Goal: Transaction & Acquisition: Purchase product/service

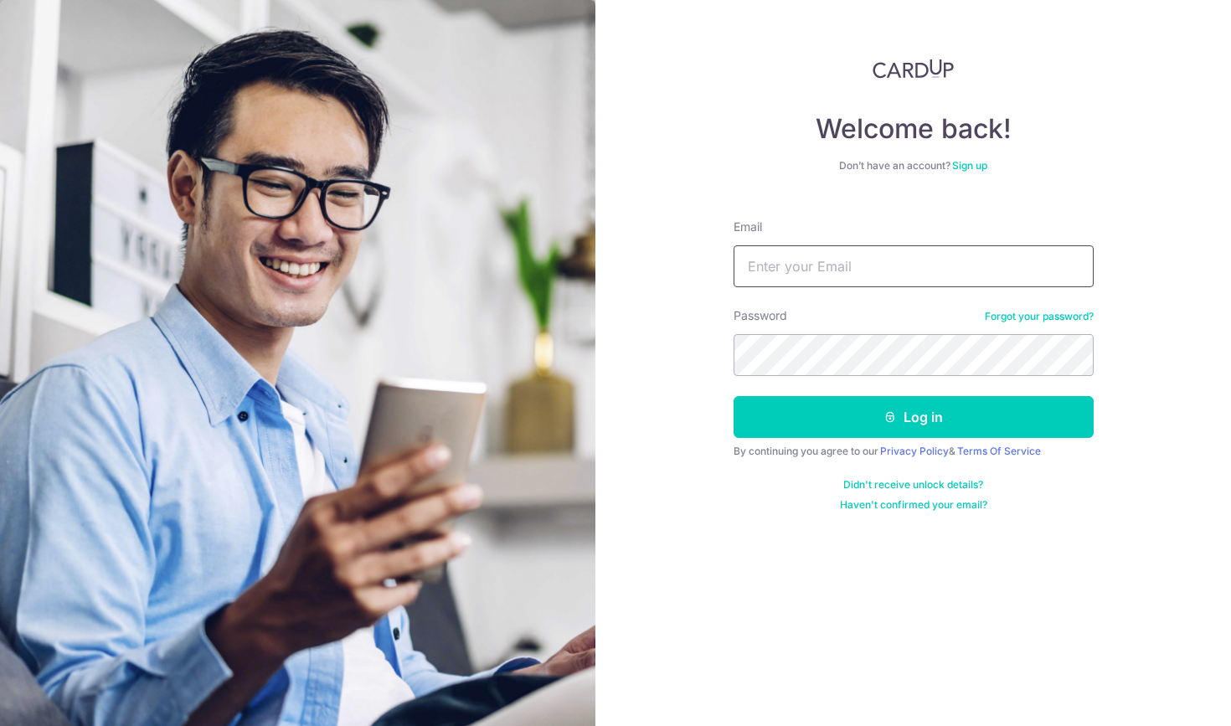
type input "writetoalexgoh@gmail.com"
click at [913, 417] on button "Log in" at bounding box center [914, 417] width 360 height 42
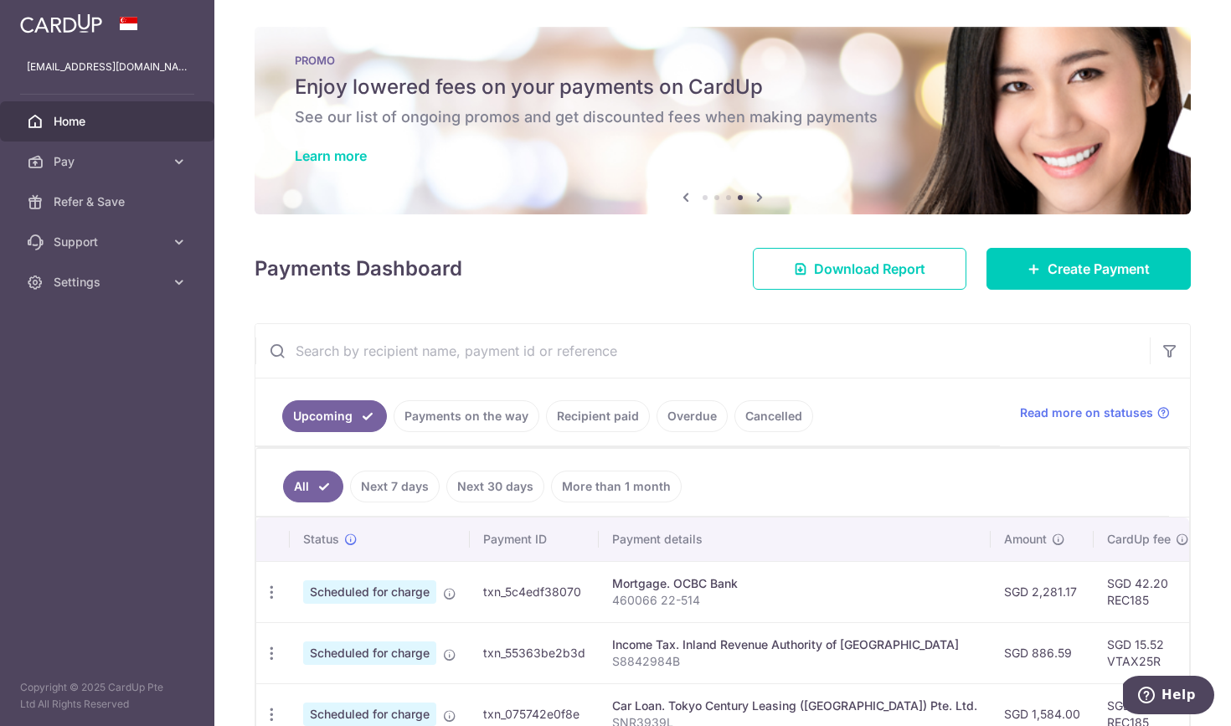
scroll to position [6, 0]
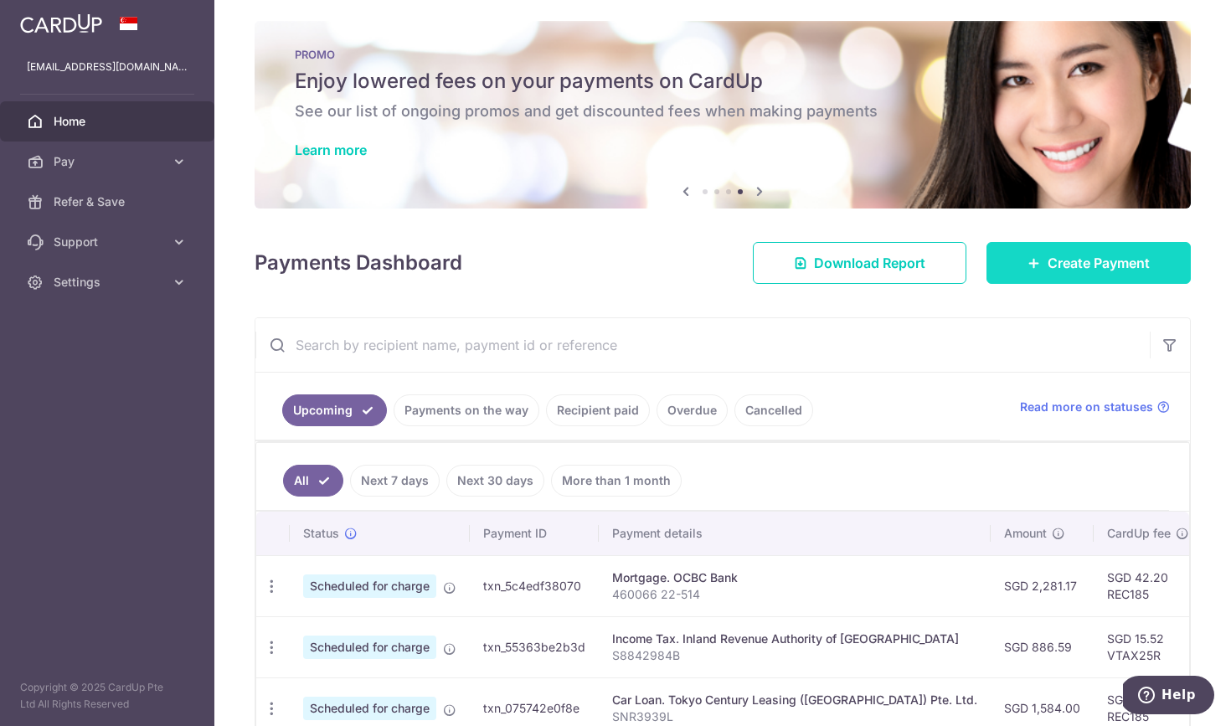
click at [1113, 268] on span "Create Payment" at bounding box center [1099, 263] width 102 height 20
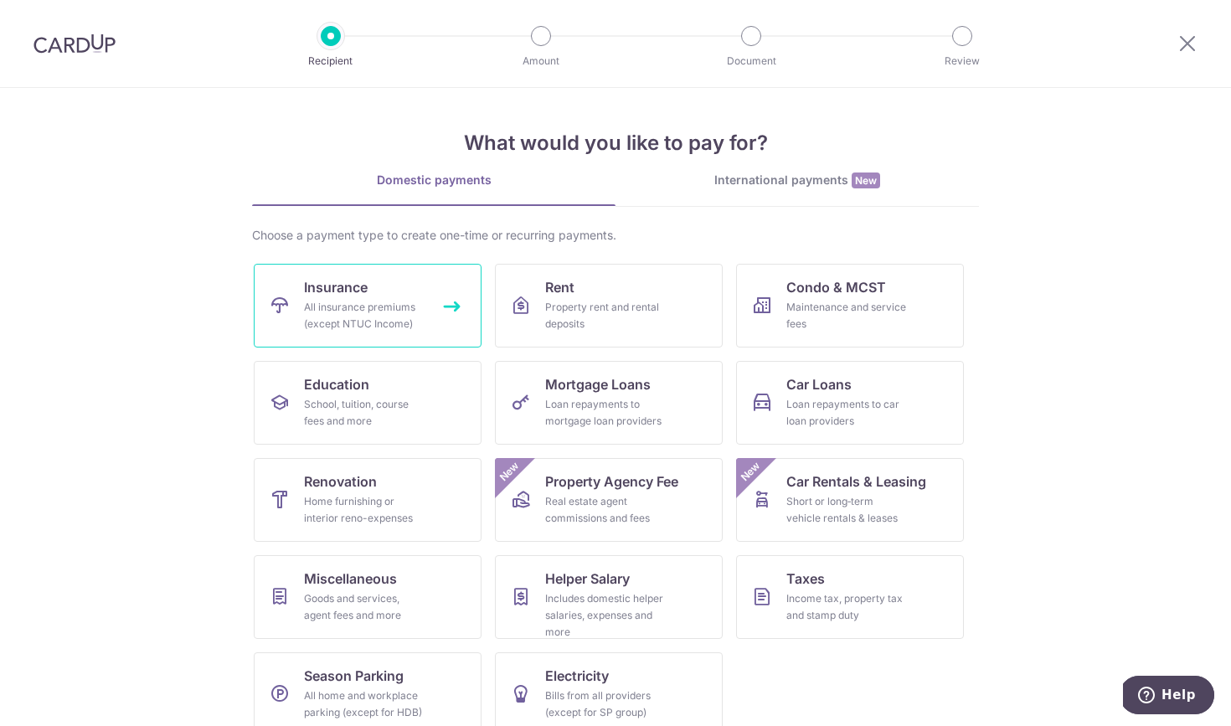
click at [405, 321] on div "All insurance premiums (except NTUC Income)" at bounding box center [364, 316] width 121 height 34
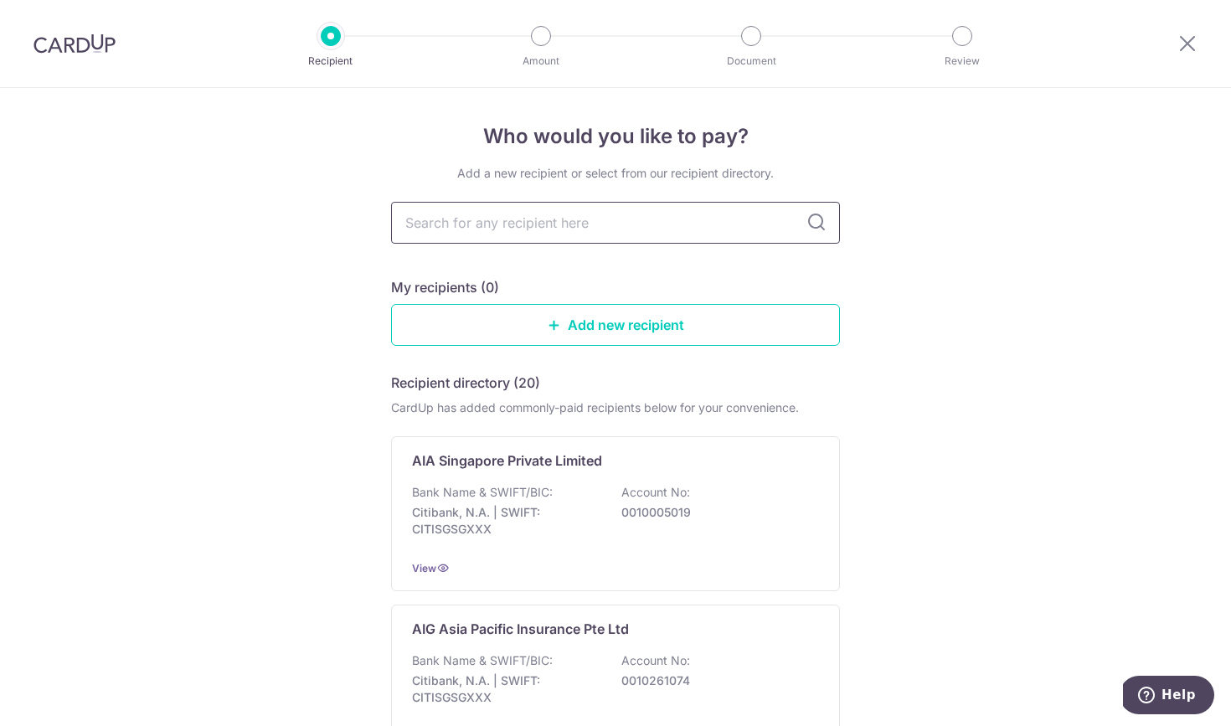
click at [545, 224] on input "text" at bounding box center [615, 223] width 449 height 42
type input "AIA"
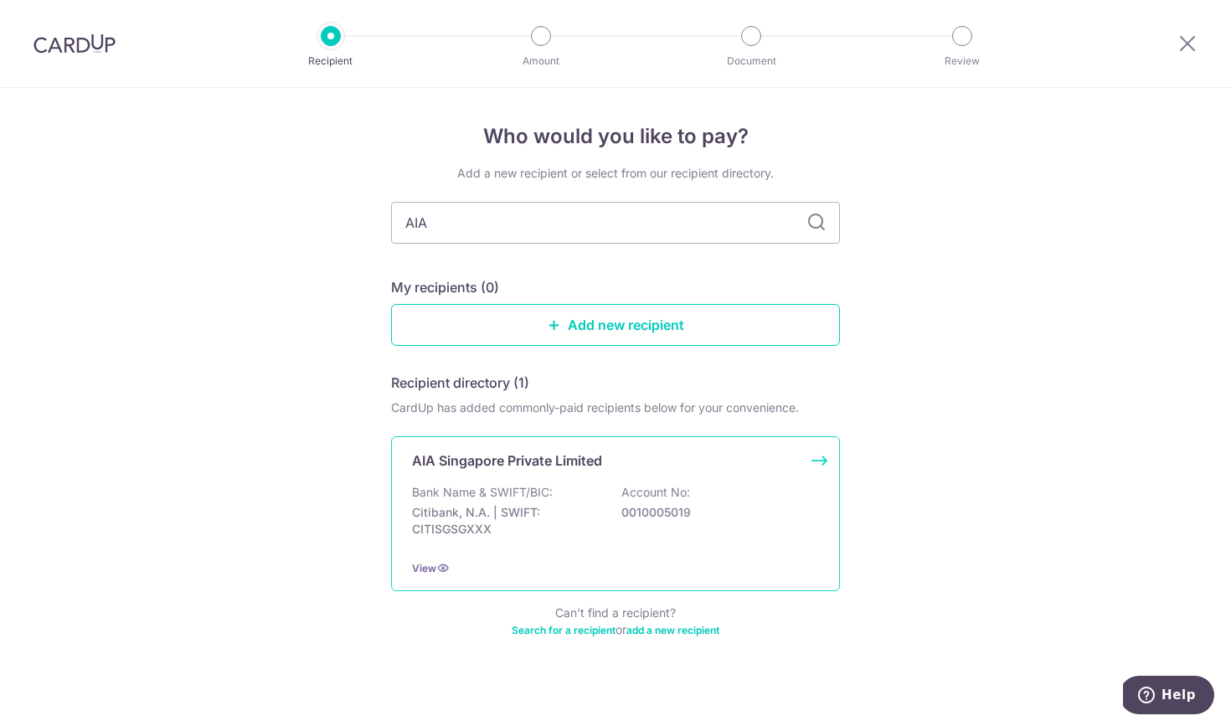
click at [571, 495] on div "Bank Name & SWIFT/BIC: Citibank, N.A. | SWIFT: CITISGSGXXX Account No: 00100050…" at bounding box center [615, 515] width 407 height 62
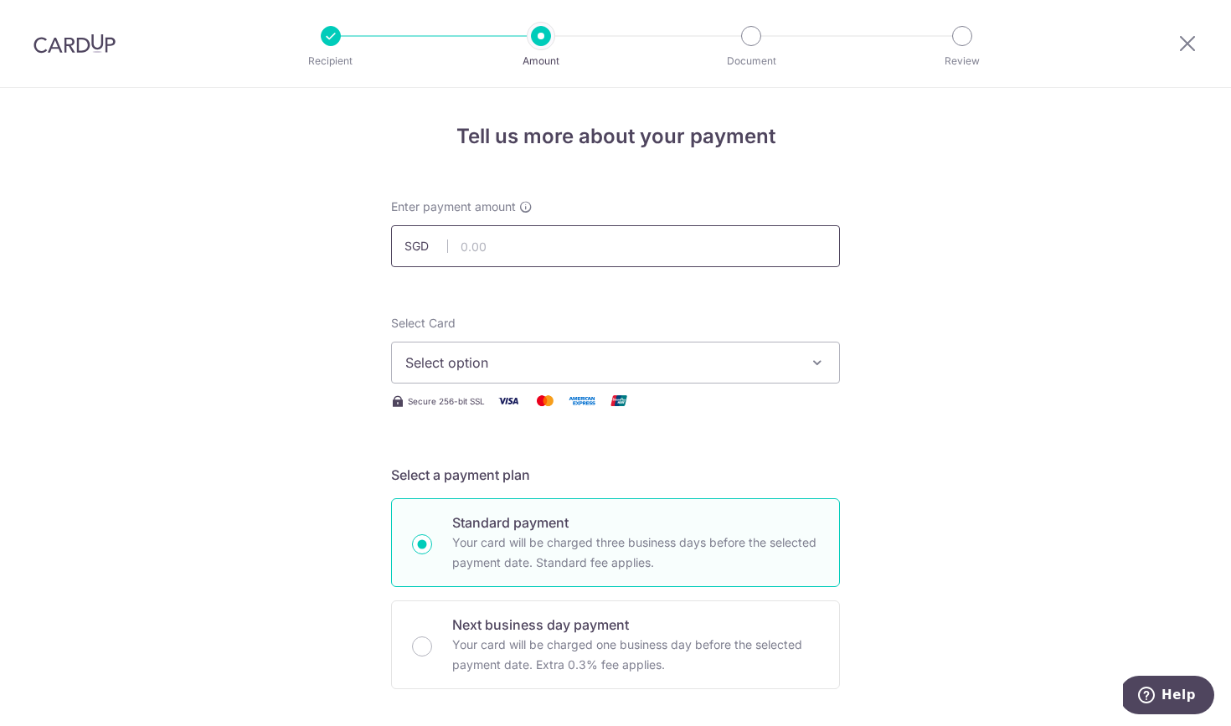
click at [601, 249] on input "text" at bounding box center [615, 246] width 449 height 42
type input "2,464.67"
click at [534, 372] on span "Select option" at bounding box center [600, 363] width 390 height 20
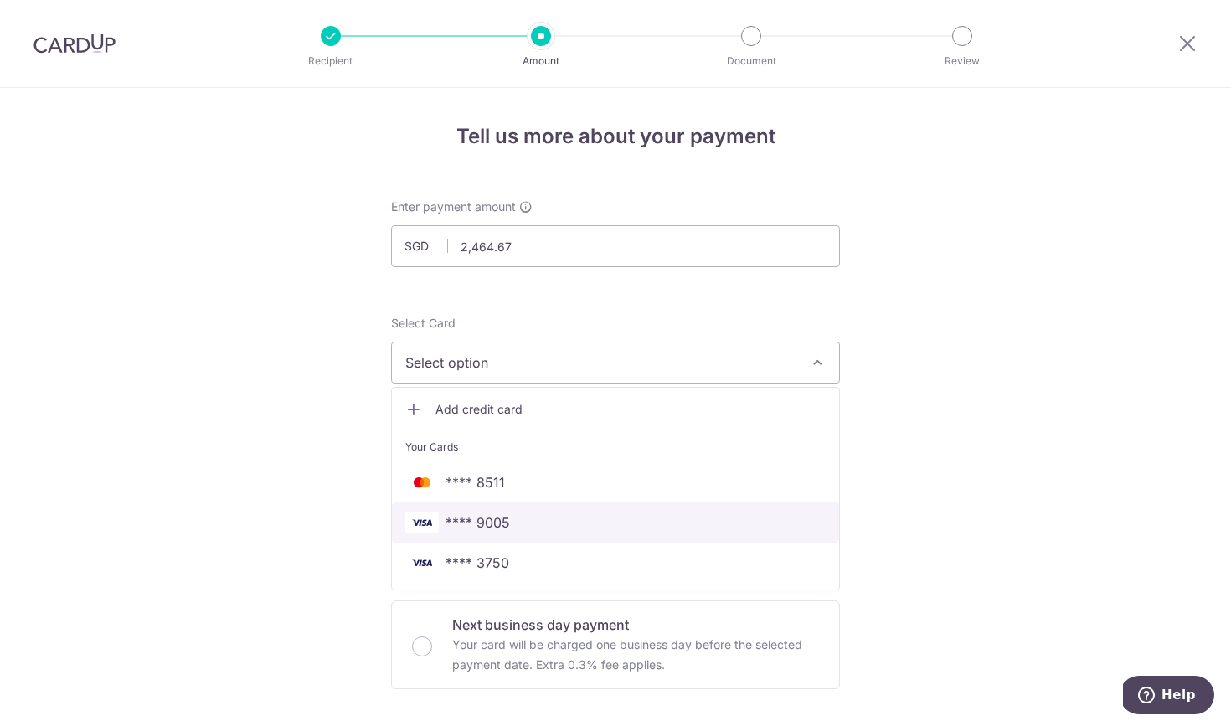
click at [519, 520] on span "**** 9005" at bounding box center [615, 523] width 421 height 20
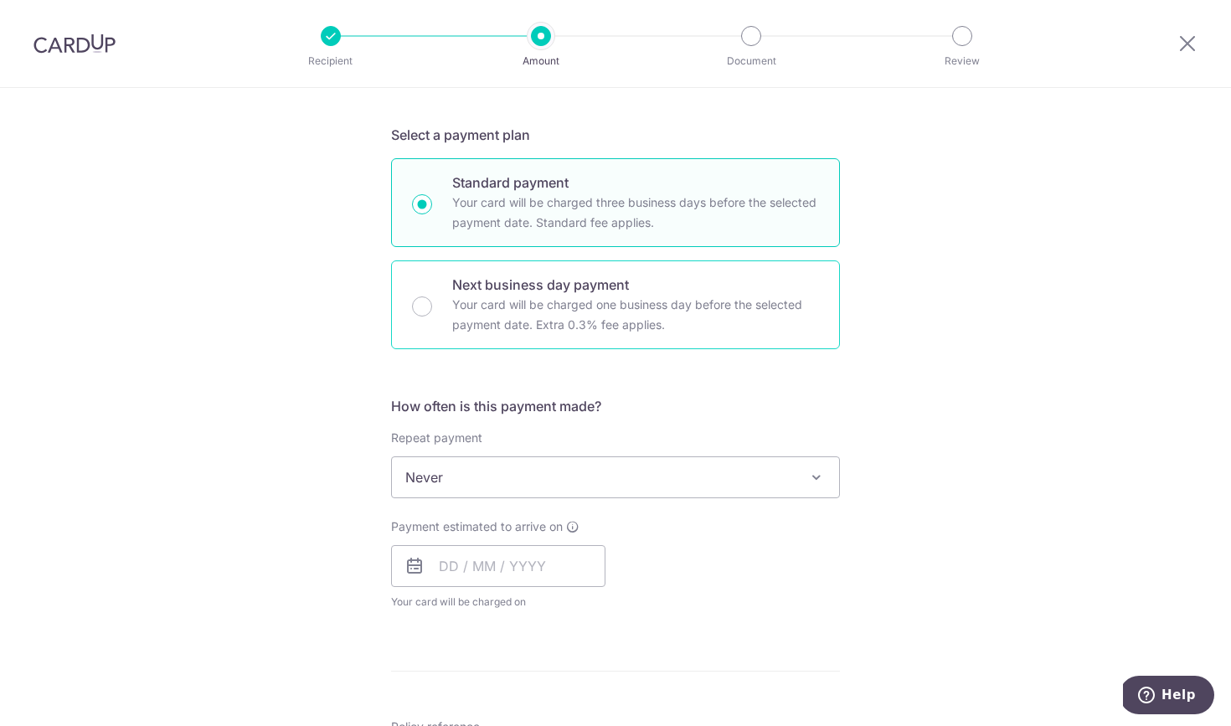
scroll to position [341, 0]
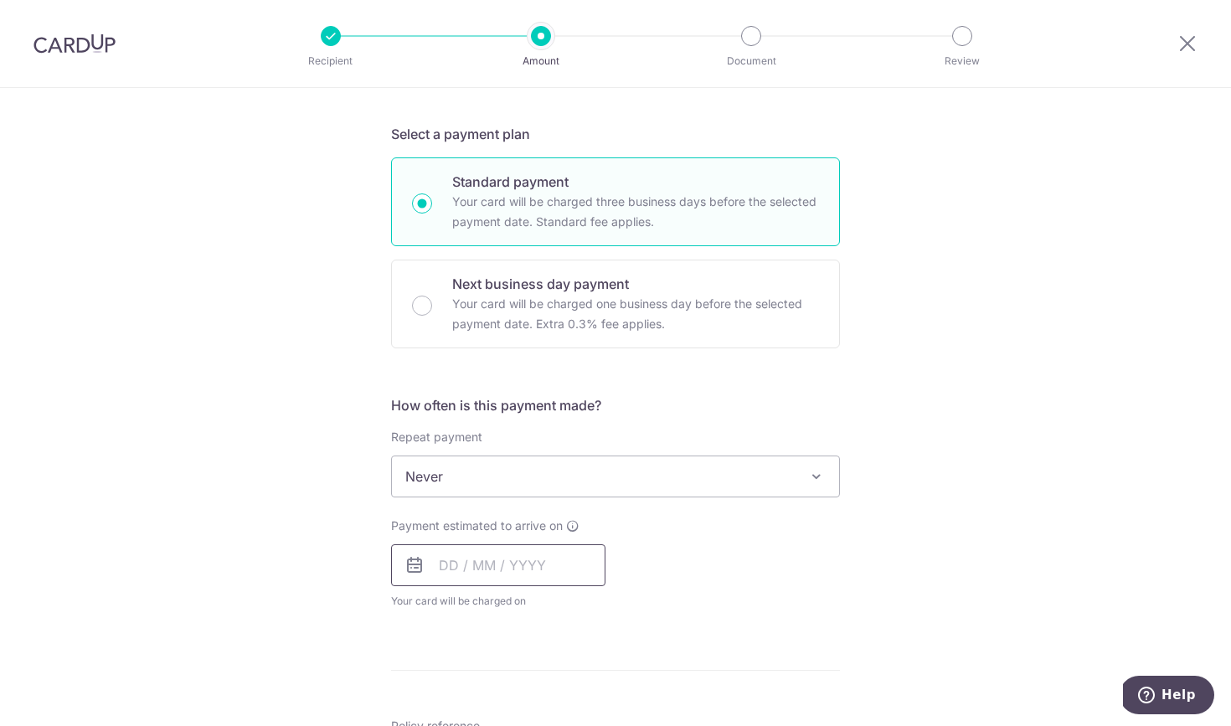
click at [452, 564] on input "text" at bounding box center [498, 566] width 214 height 42
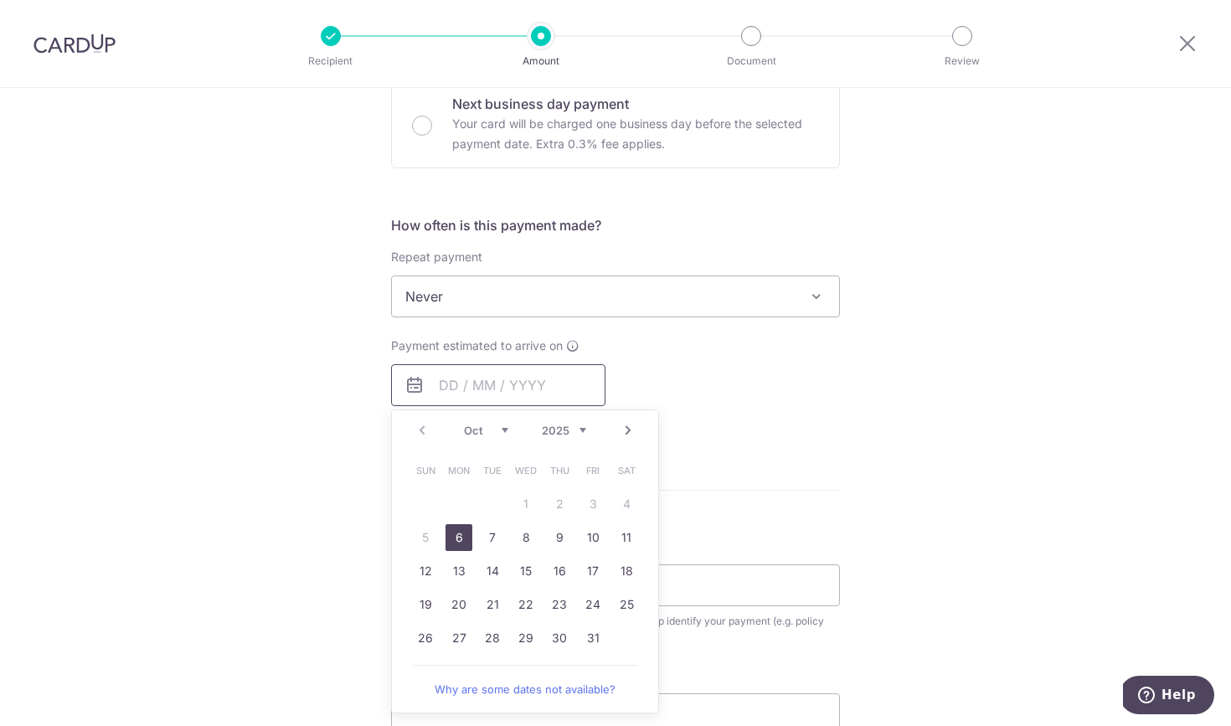
scroll to position [521, 0]
click at [462, 536] on link "6" at bounding box center [459, 537] width 27 height 27
type input "[DATE]"
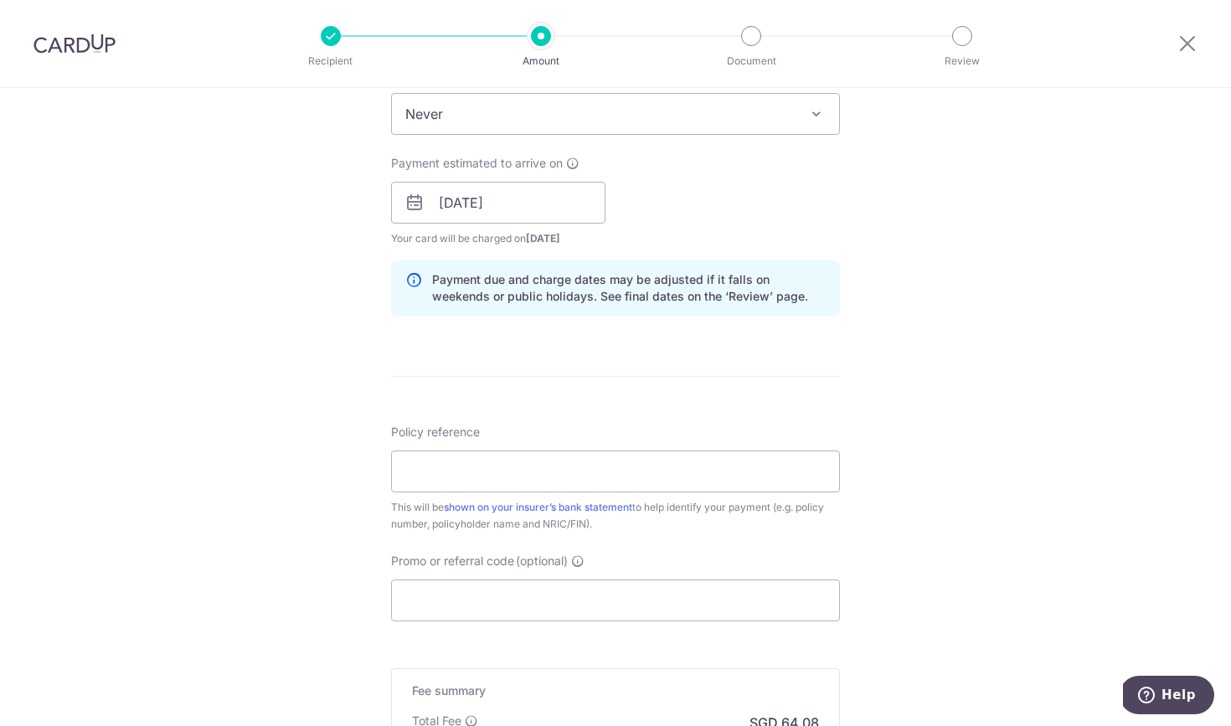
scroll to position [705, 0]
click at [602, 461] on input "Policy reference" at bounding box center [615, 470] width 449 height 42
type input "L544626610"
click at [1057, 475] on div "Tell us more about your payment Enter payment amount SGD 2,464.67 2464.67 Selec…" at bounding box center [615, 175] width 1231 height 1584
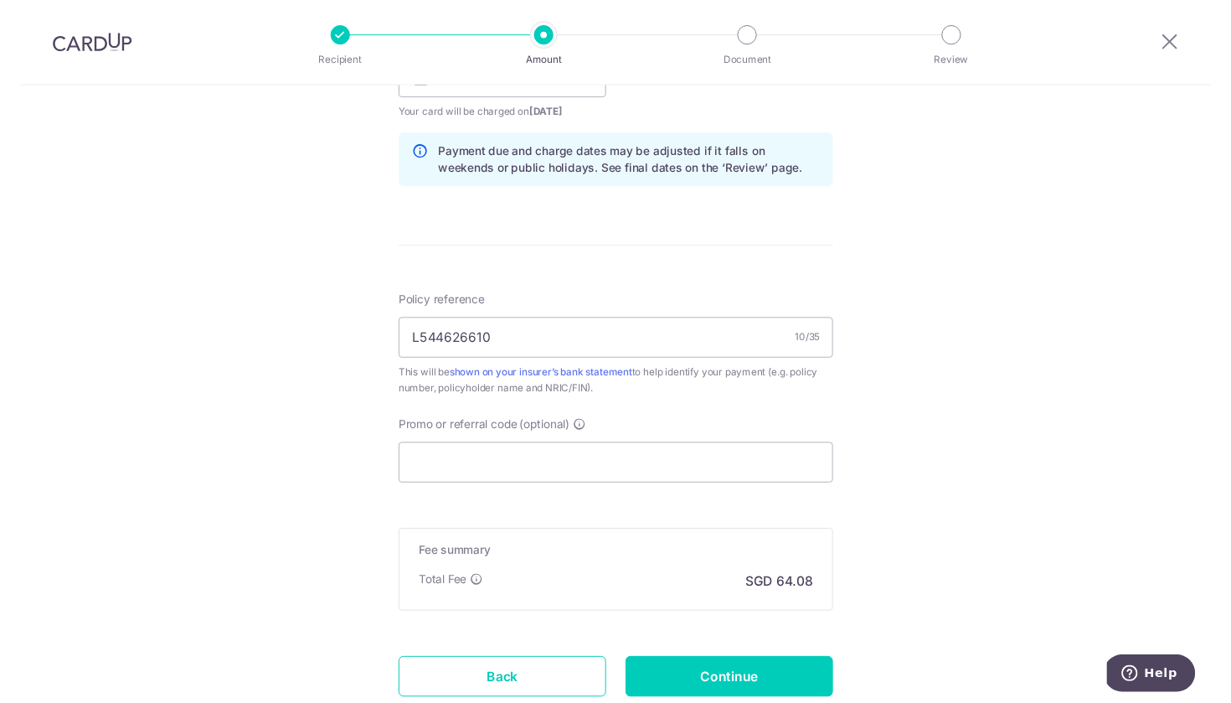
scroll to position [846, 0]
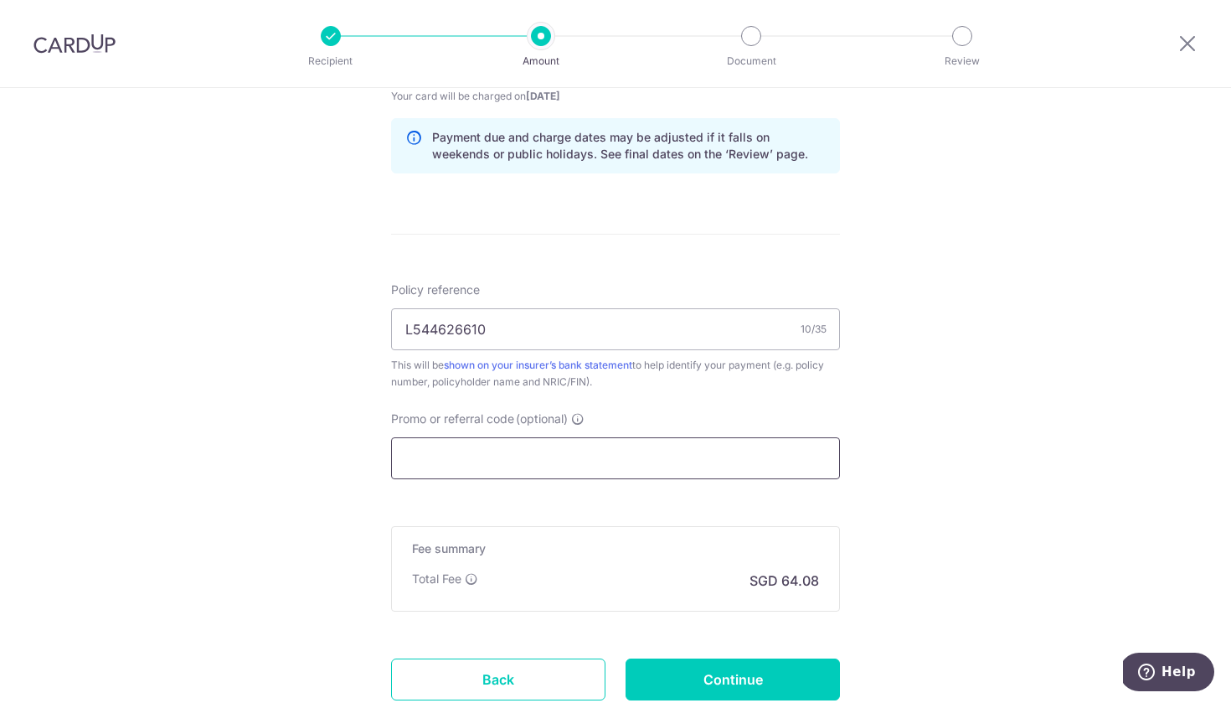
click at [451, 452] on input "Promo or referral code (optional)" at bounding box center [615, 458] width 449 height 42
paste input "REC185"
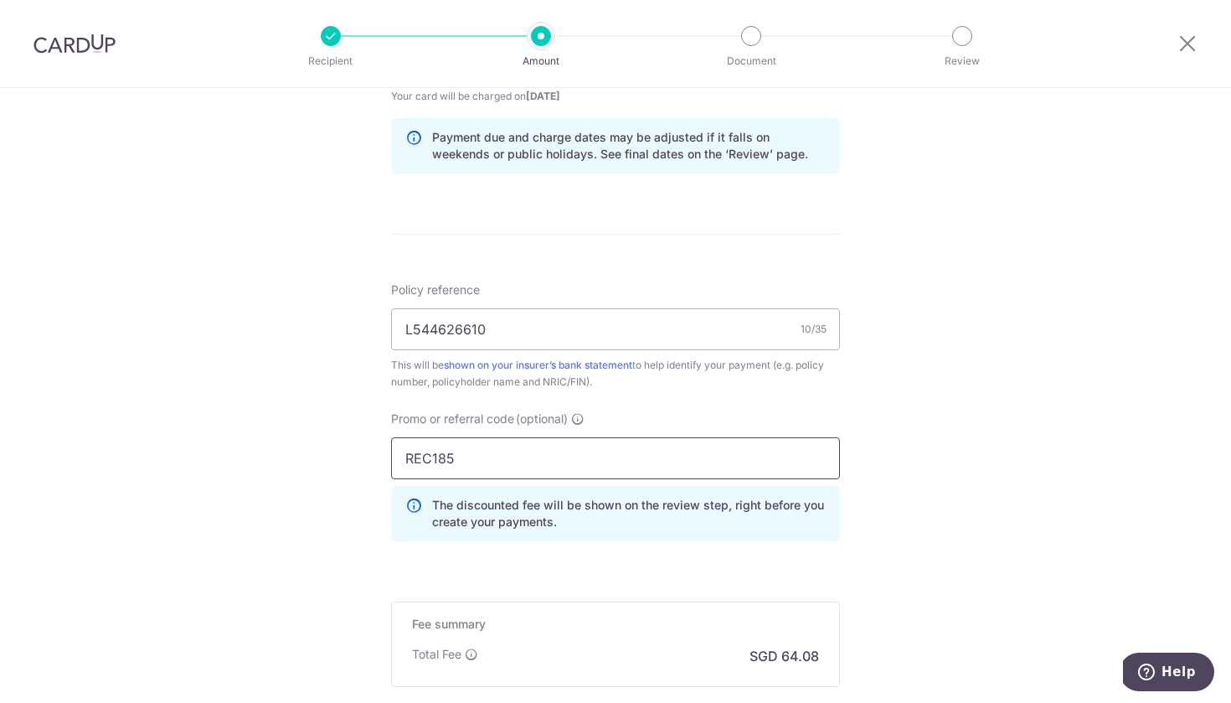
type input "REC185"
click at [328, 498] on div "Tell us more about your payment Enter payment amount SGD 2,464.67 2464.67 Selec…" at bounding box center [615, 72] width 1231 height 1660
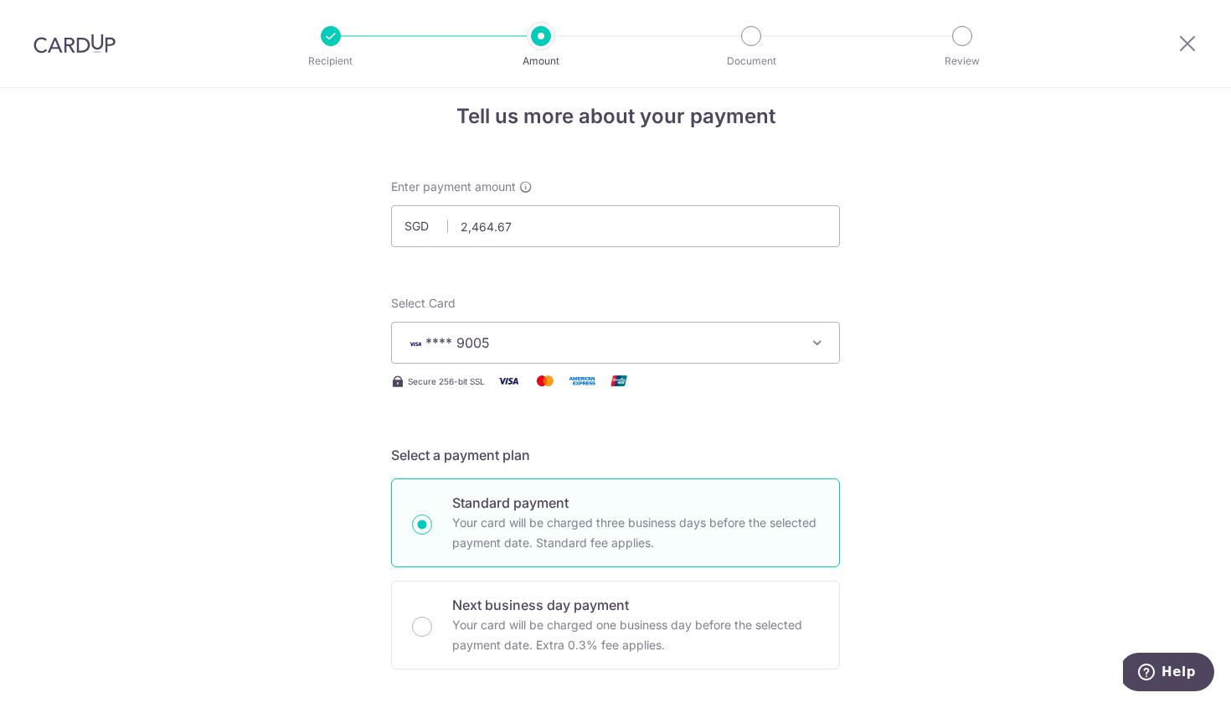
scroll to position [18, 0]
drag, startPoint x: 547, startPoint y: 221, endPoint x: 393, endPoint y: 234, distance: 154.7
click at [393, 234] on input "2,464.67" at bounding box center [615, 228] width 449 height 42
type input "1,232.34"
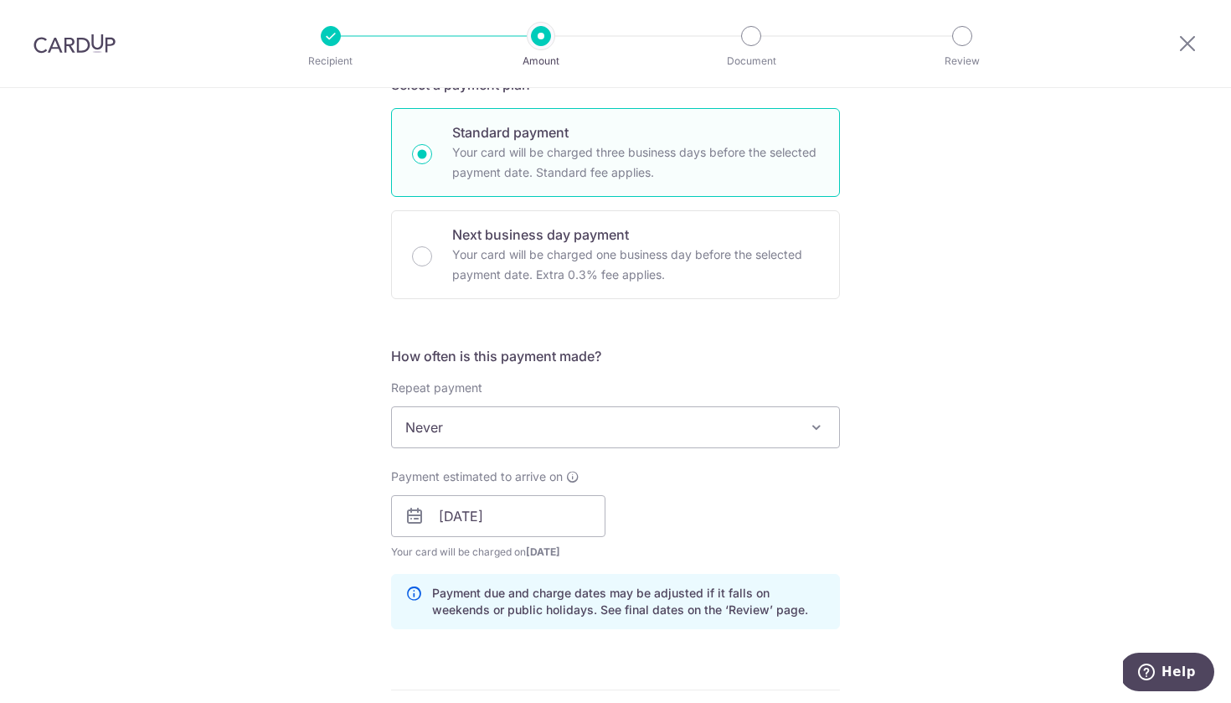
scroll to position [393, 0]
click at [490, 428] on span "Never" at bounding box center [615, 425] width 447 height 40
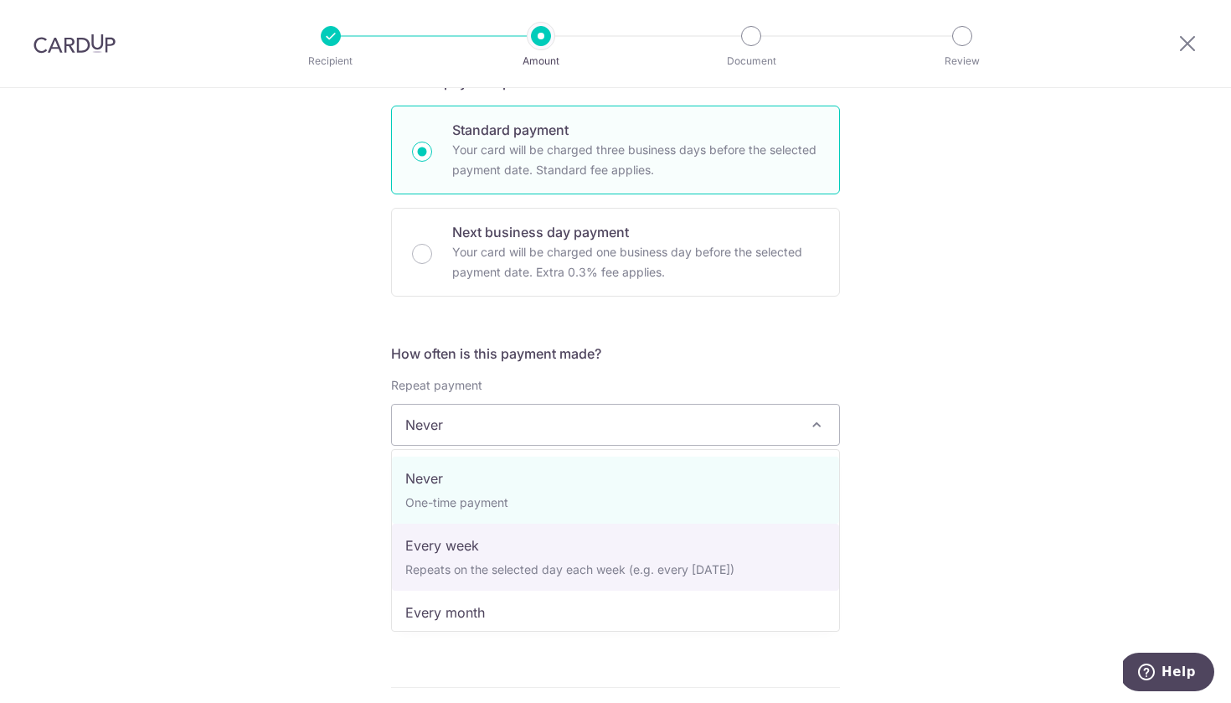
select select "2"
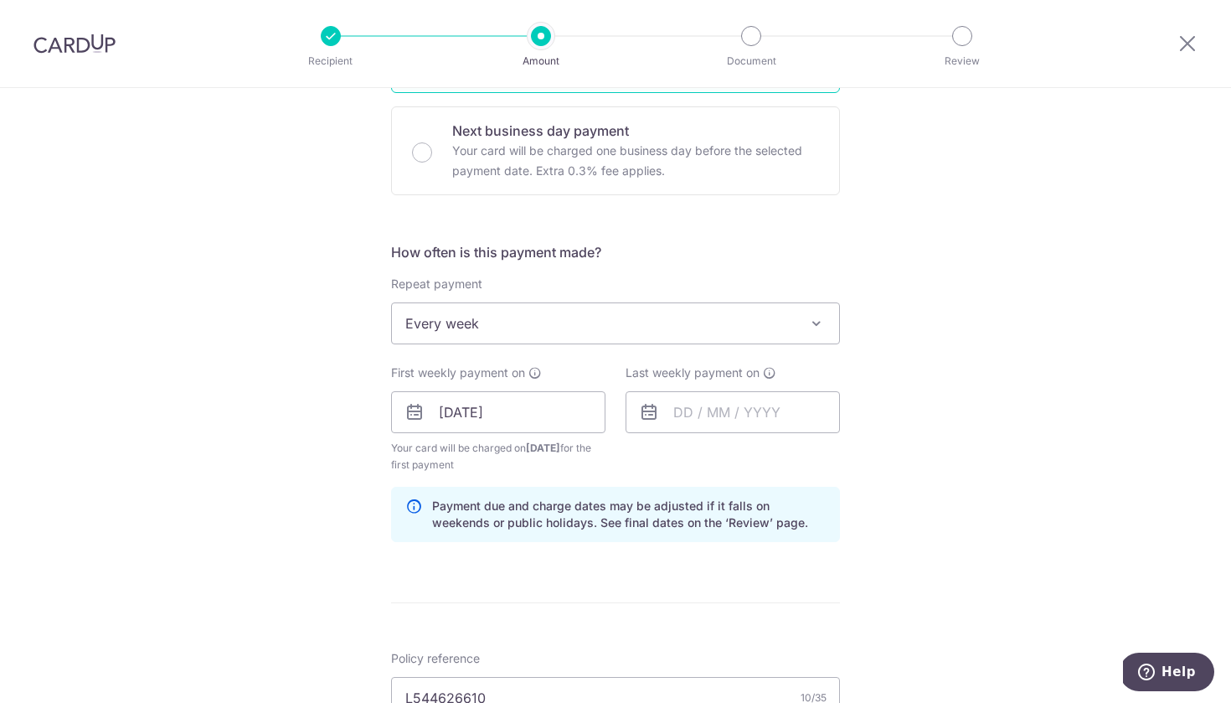
scroll to position [494, 0]
click at [473, 421] on input "[DATE]" at bounding box center [498, 412] width 214 height 42
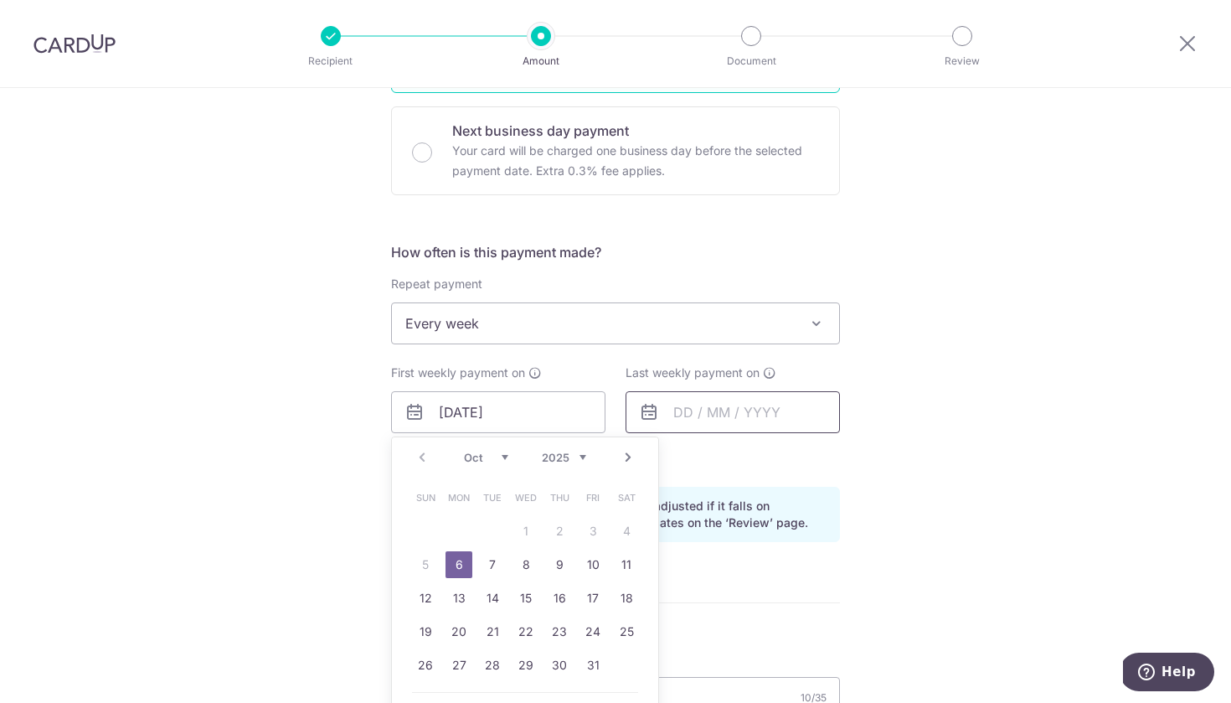
click at [691, 403] on input "text" at bounding box center [733, 412] width 214 height 42
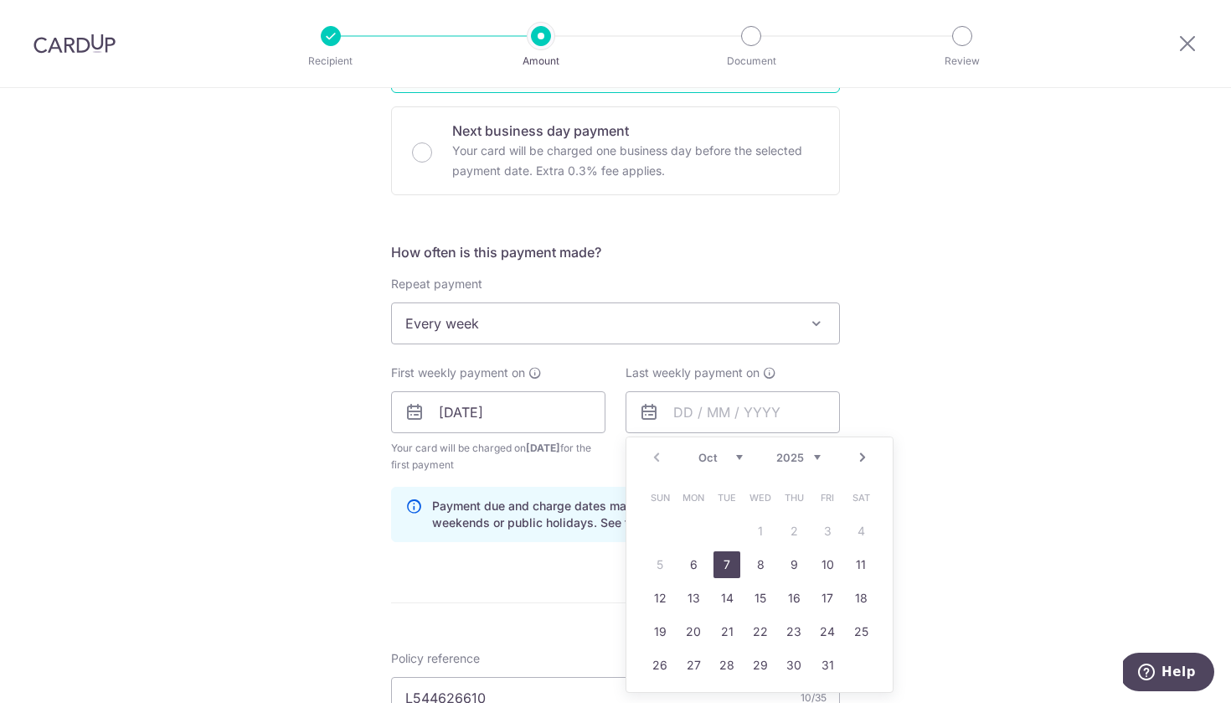
click at [726, 568] on link "7" at bounding box center [727, 564] width 27 height 27
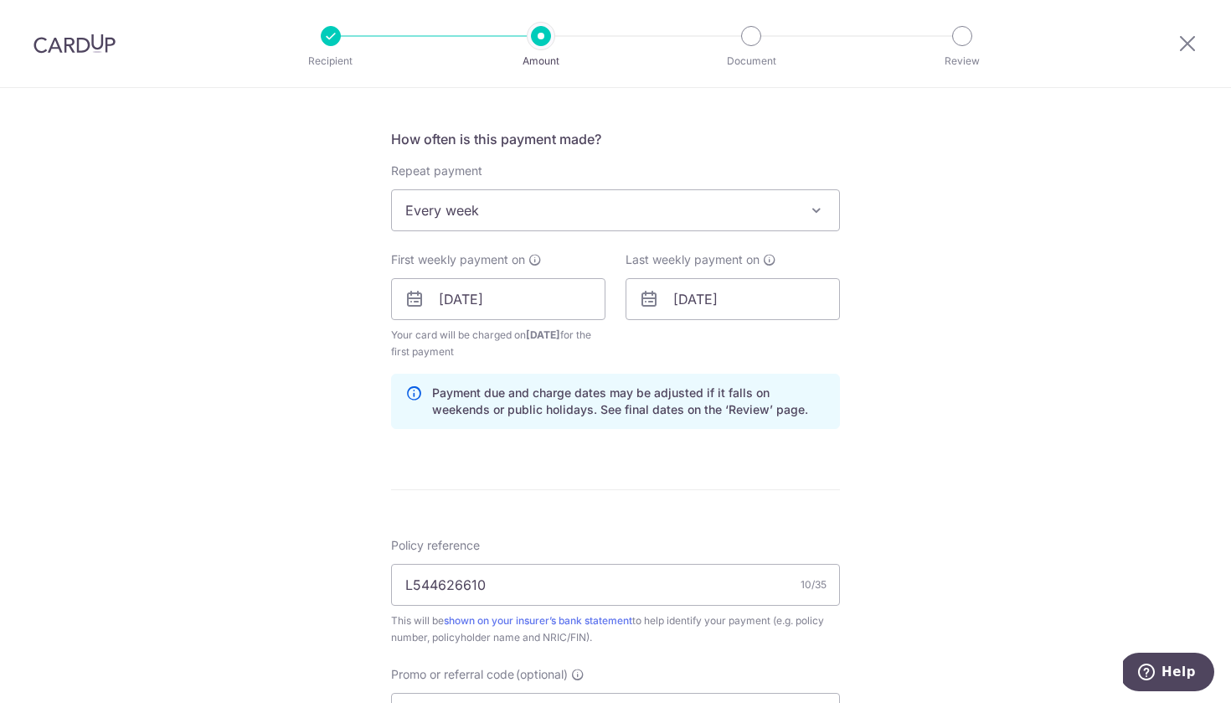
scroll to position [536, 0]
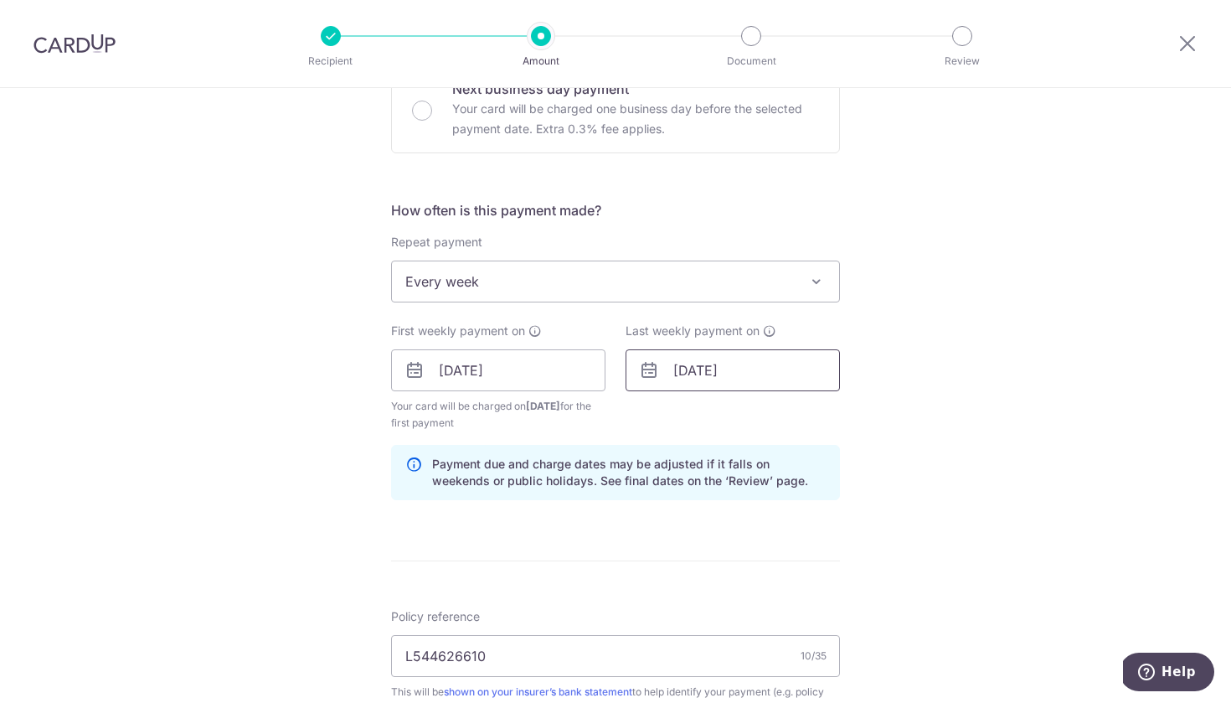
click at [721, 377] on input "07/10/2025" at bounding box center [733, 370] width 214 height 42
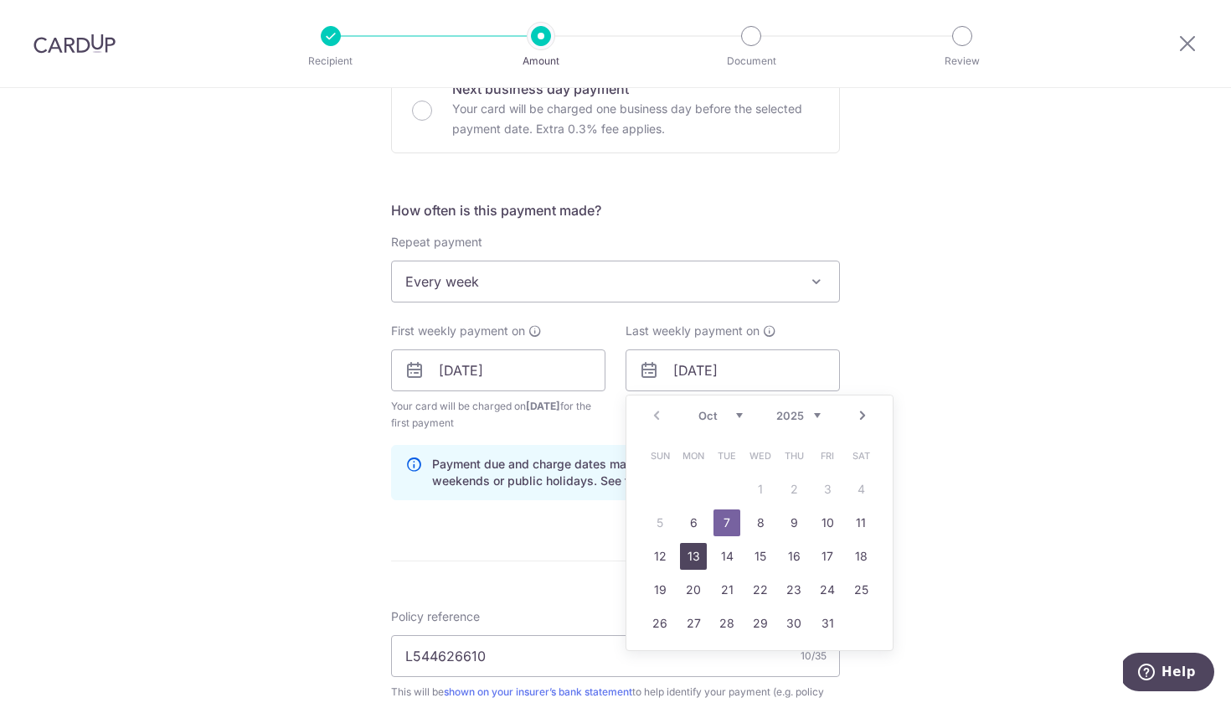
click at [694, 555] on link "13" at bounding box center [693, 556] width 27 height 27
type input "[DATE]"
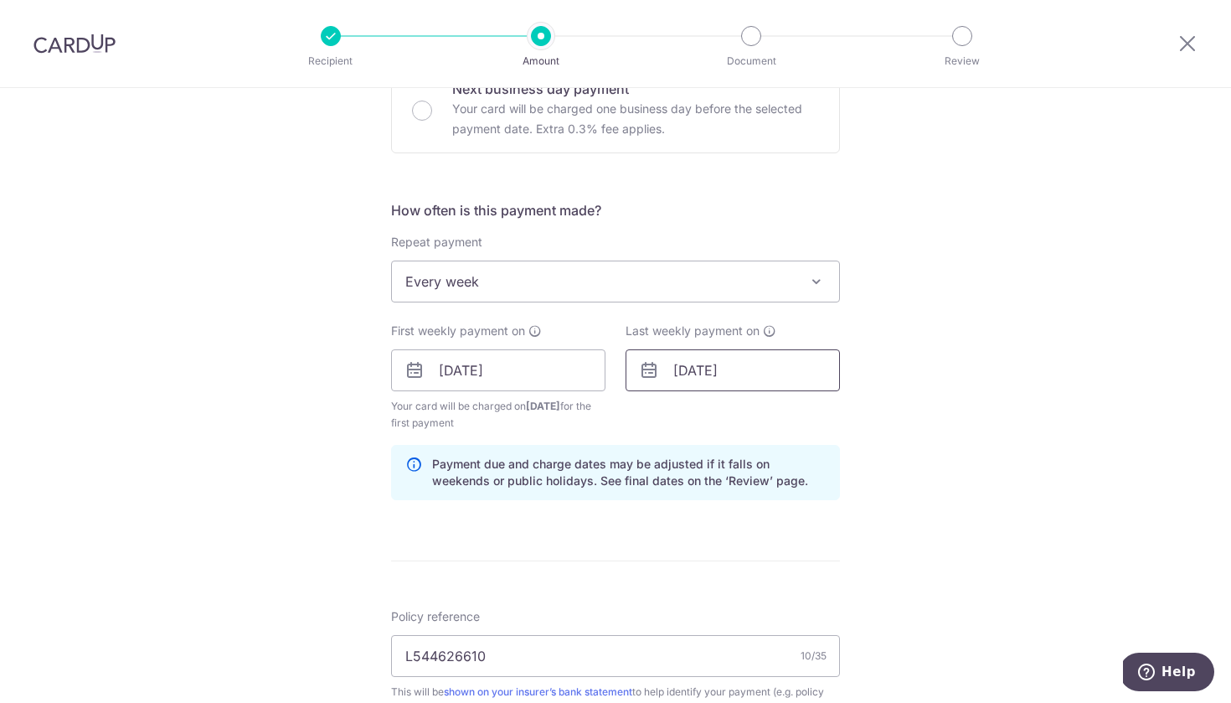
click at [715, 374] on input "13/10/2025" at bounding box center [733, 370] width 214 height 42
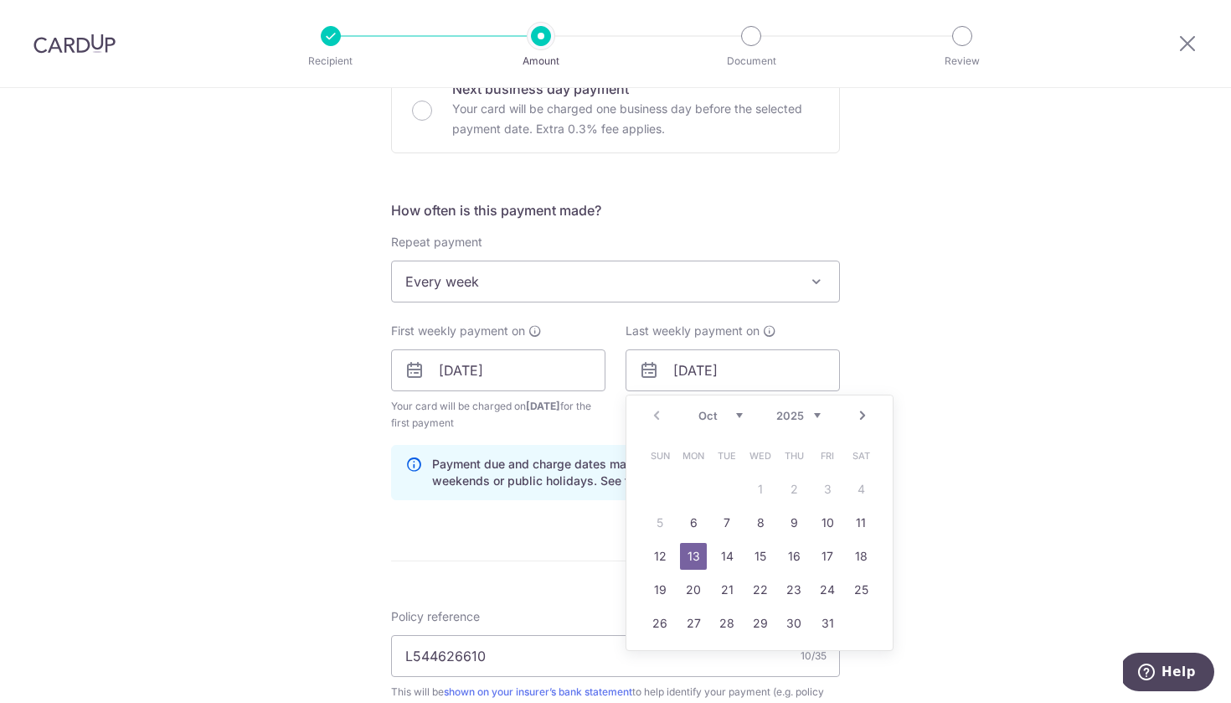
click at [690, 551] on link "13" at bounding box center [693, 556] width 27 height 27
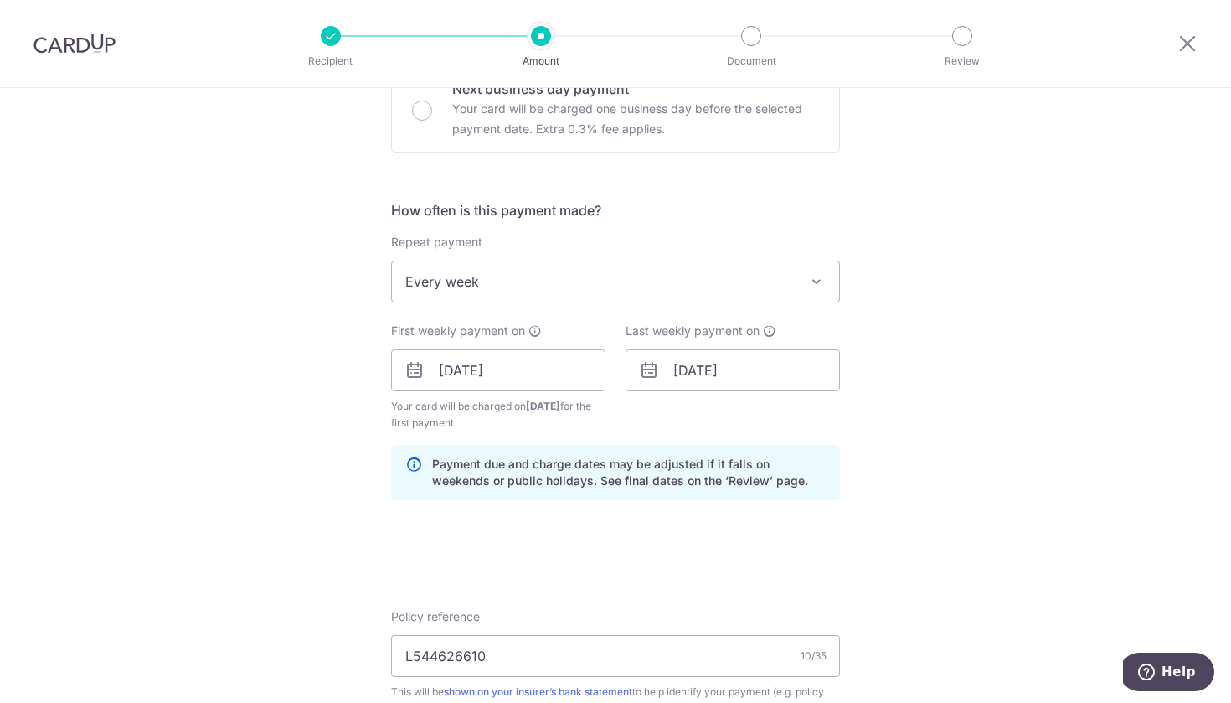
click at [705, 503] on div "How often is this payment made? Repeat payment Never Every week Every month Eve…" at bounding box center [615, 356] width 449 height 313
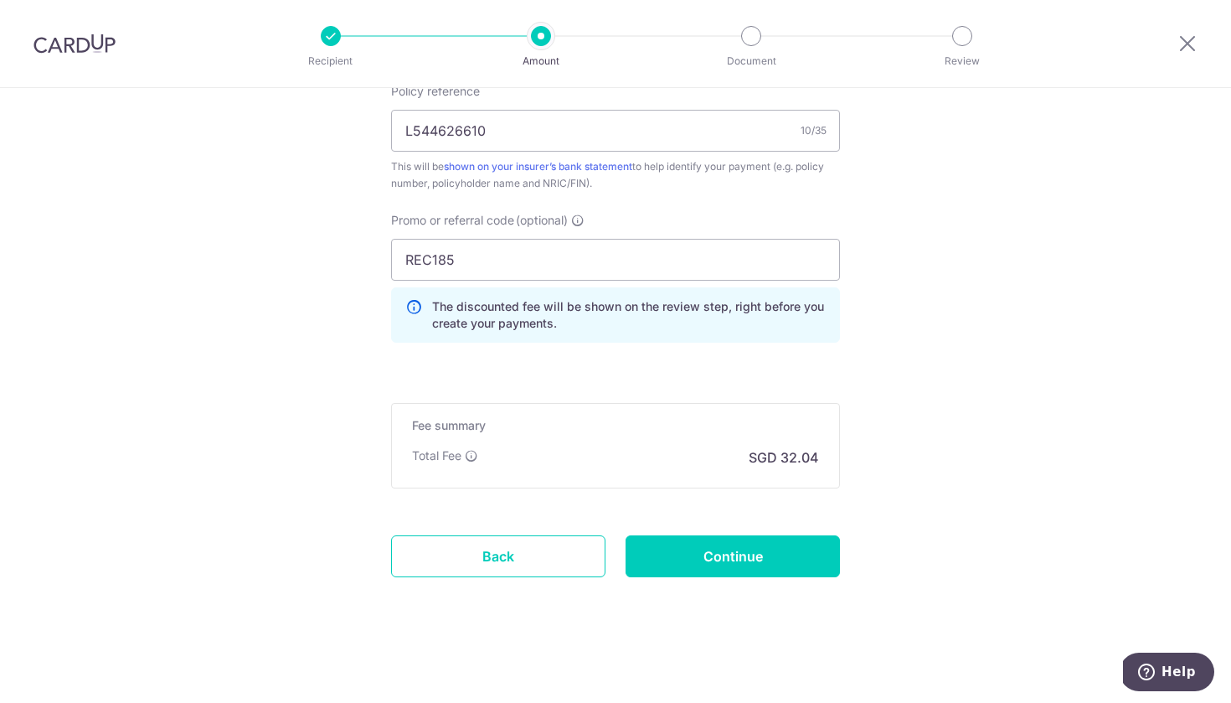
scroll to position [1061, 0]
click at [710, 567] on input "Continue" at bounding box center [733, 556] width 214 height 42
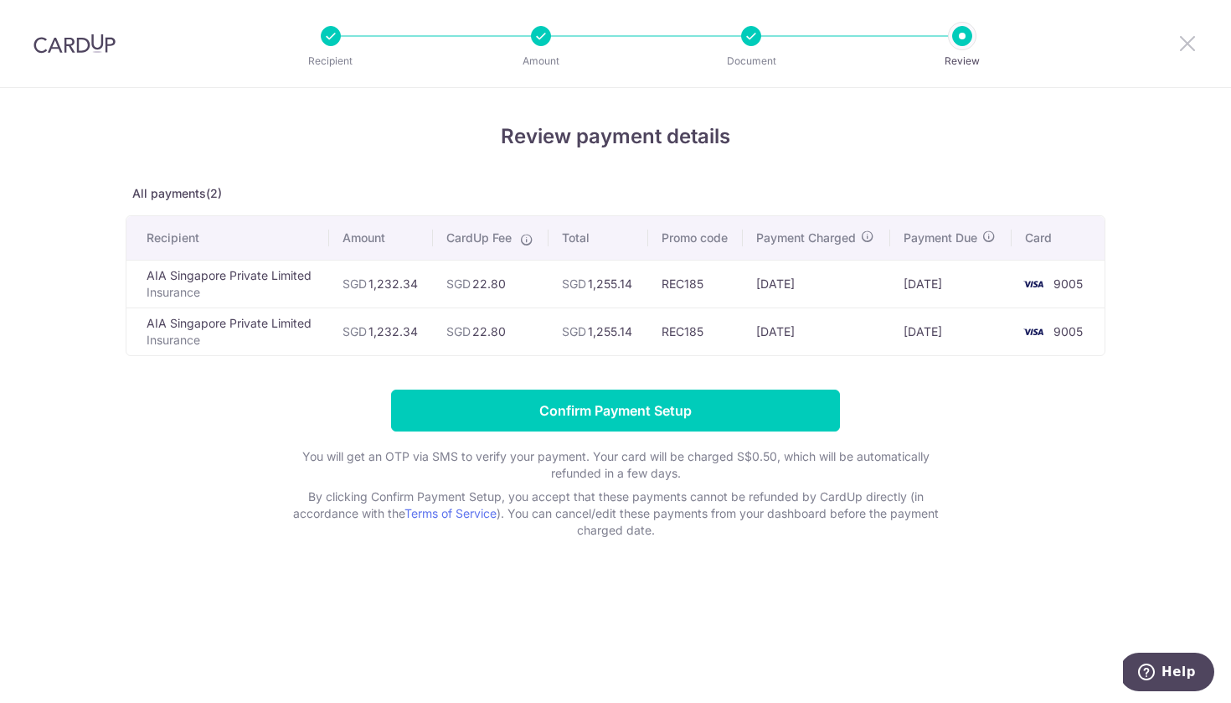
click at [1190, 44] on icon at bounding box center [1188, 43] width 20 height 21
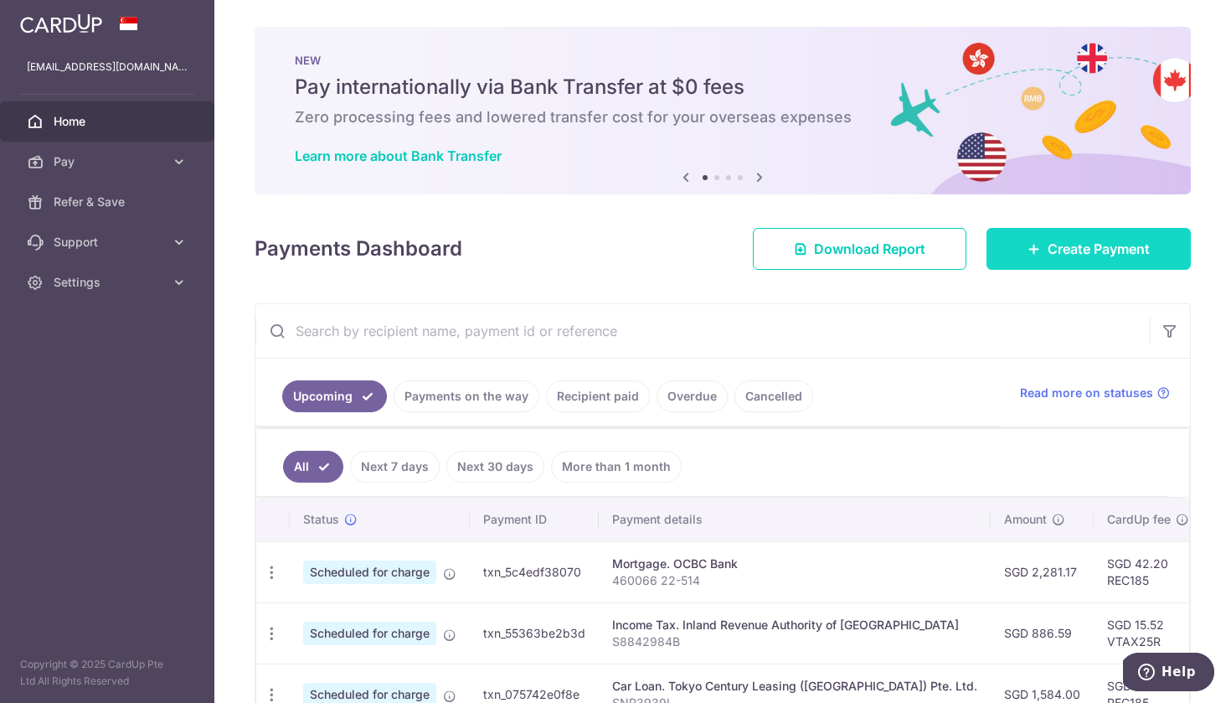
click at [1080, 255] on span "Create Payment" at bounding box center [1099, 249] width 102 height 20
click at [1020, 254] on link "Create Payment" at bounding box center [1089, 249] width 204 height 42
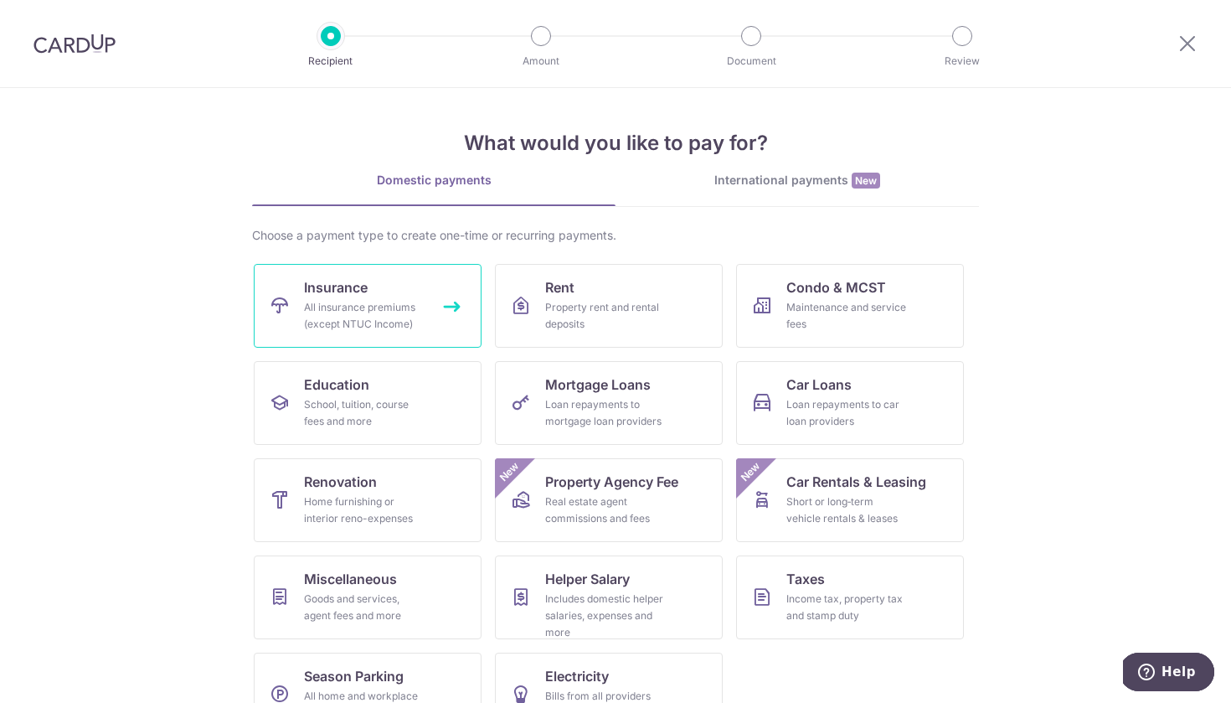
click at [379, 292] on link "Insurance All insurance premiums (except NTUC Income)" at bounding box center [368, 306] width 228 height 84
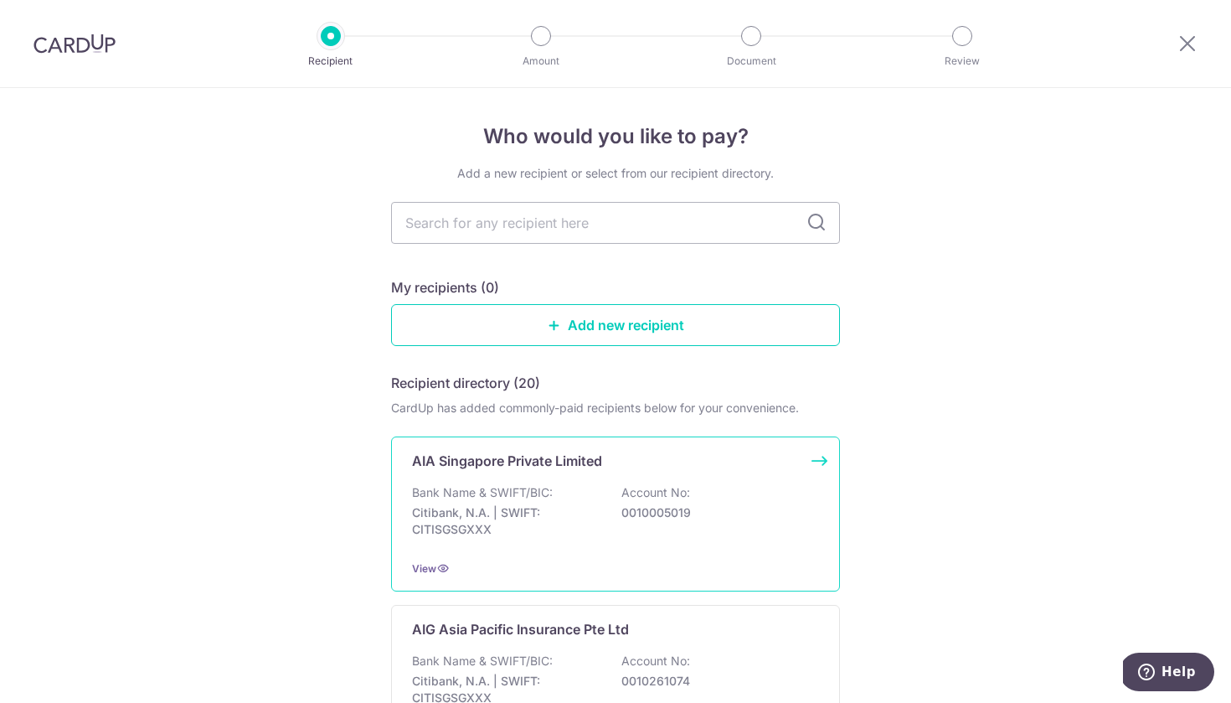
click at [589, 514] on p "Citibank, N.A. | SWIFT: CITISGSGXXX" at bounding box center [506, 521] width 188 height 34
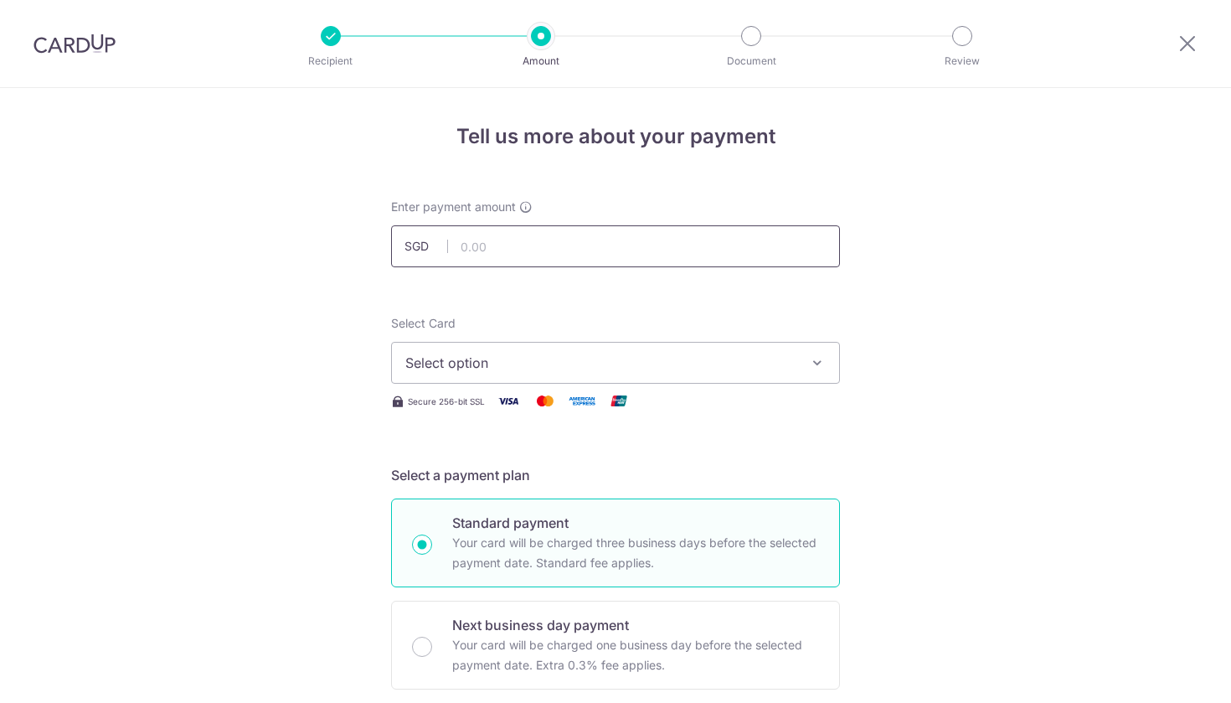
click at [536, 243] on input "text" at bounding box center [615, 246] width 449 height 42
type input "1,232.34"
click at [503, 363] on span "Select option" at bounding box center [600, 363] width 390 height 20
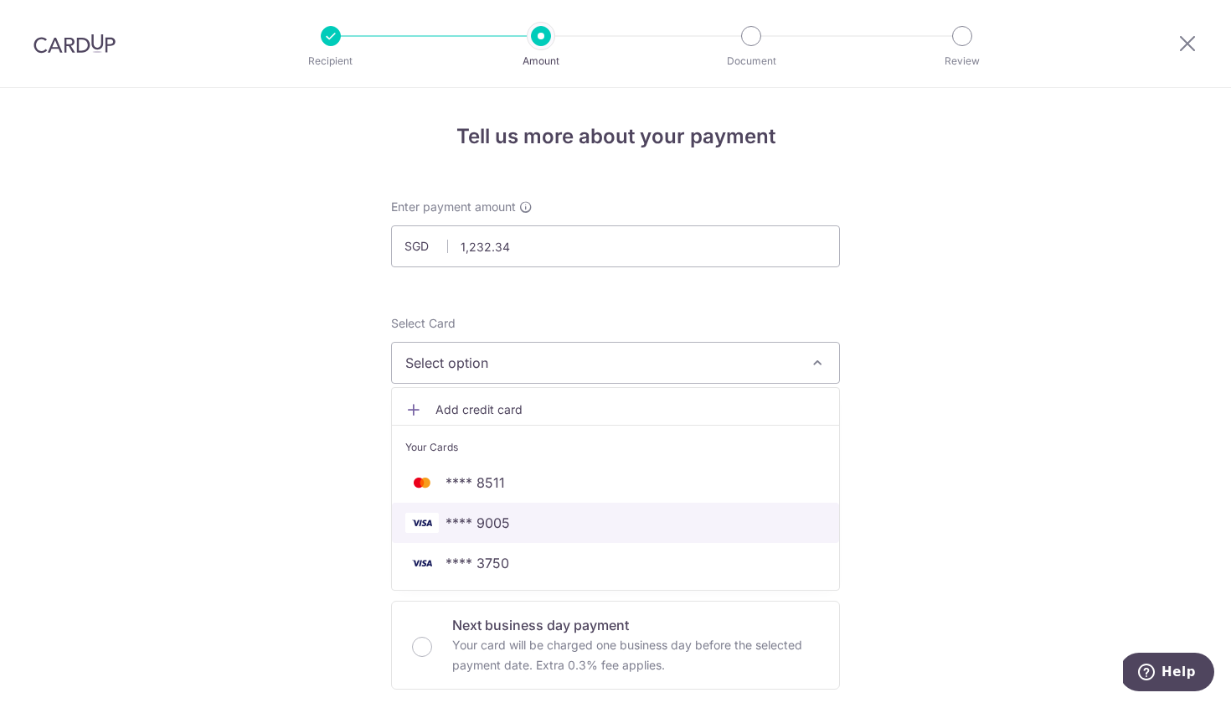
click at [483, 531] on span "**** 9005" at bounding box center [478, 523] width 65 height 20
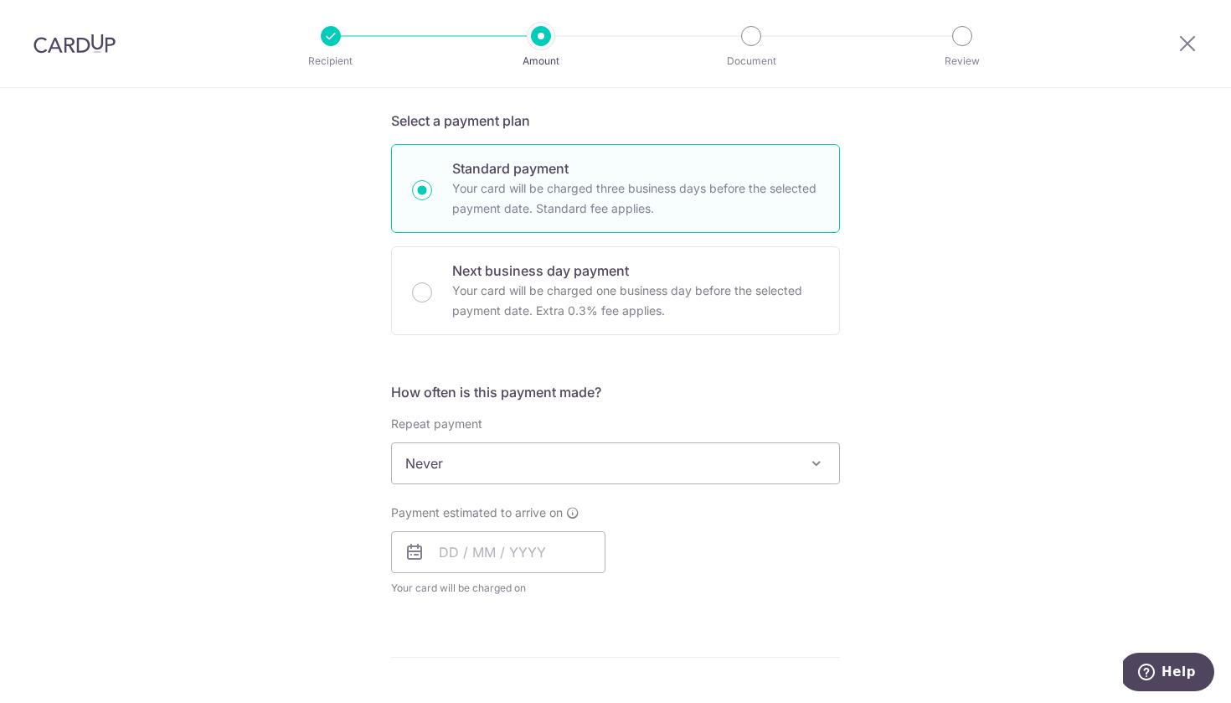
scroll to position [355, 0]
click at [521, 442] on span "Never" at bounding box center [615, 462] width 447 height 40
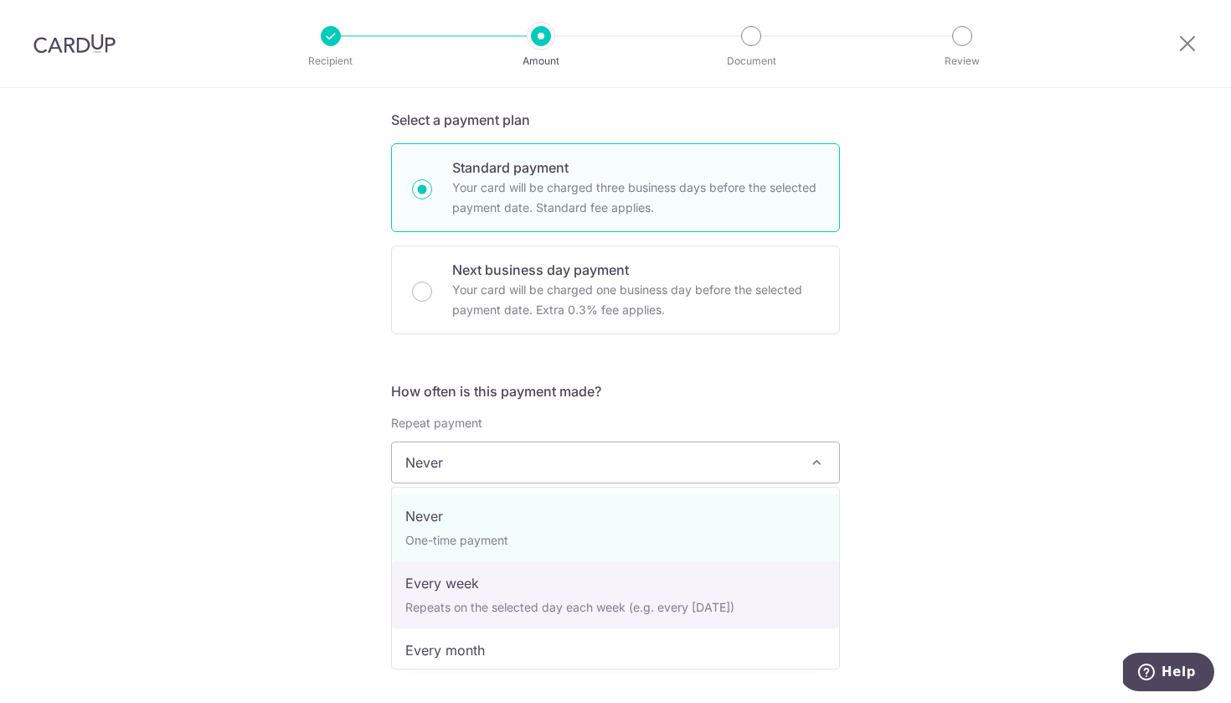
select select "2"
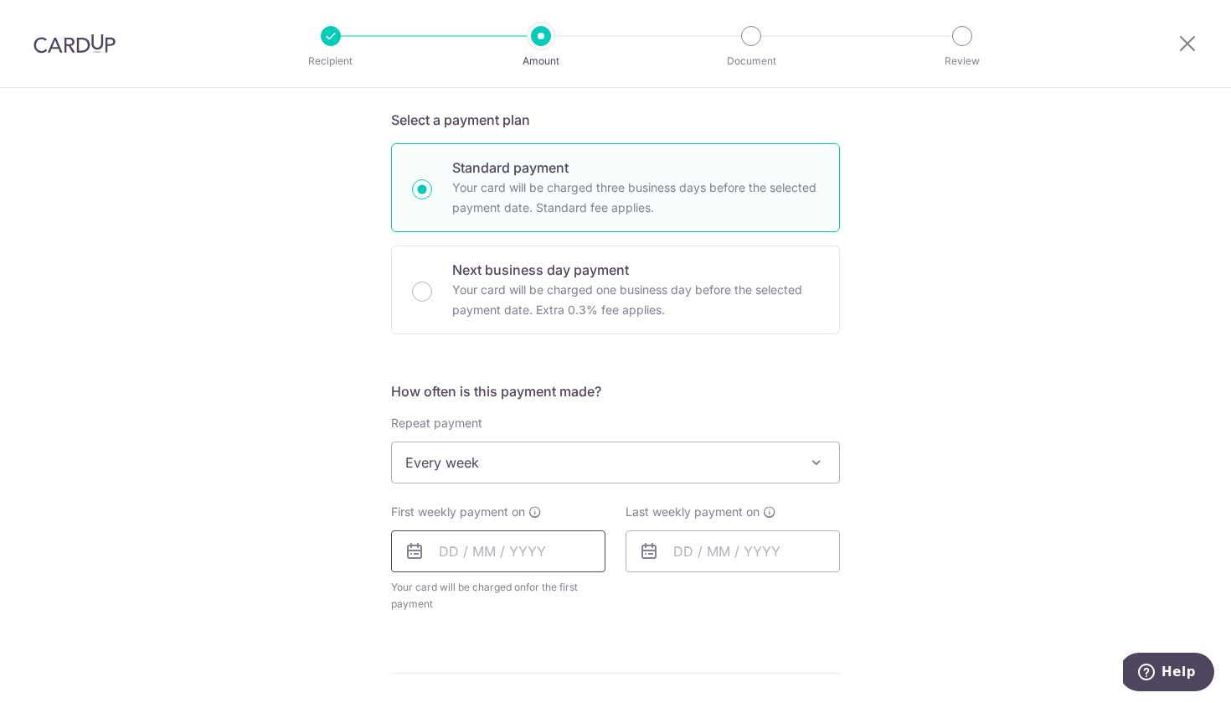
click at [508, 562] on input "text" at bounding box center [498, 551] width 214 height 42
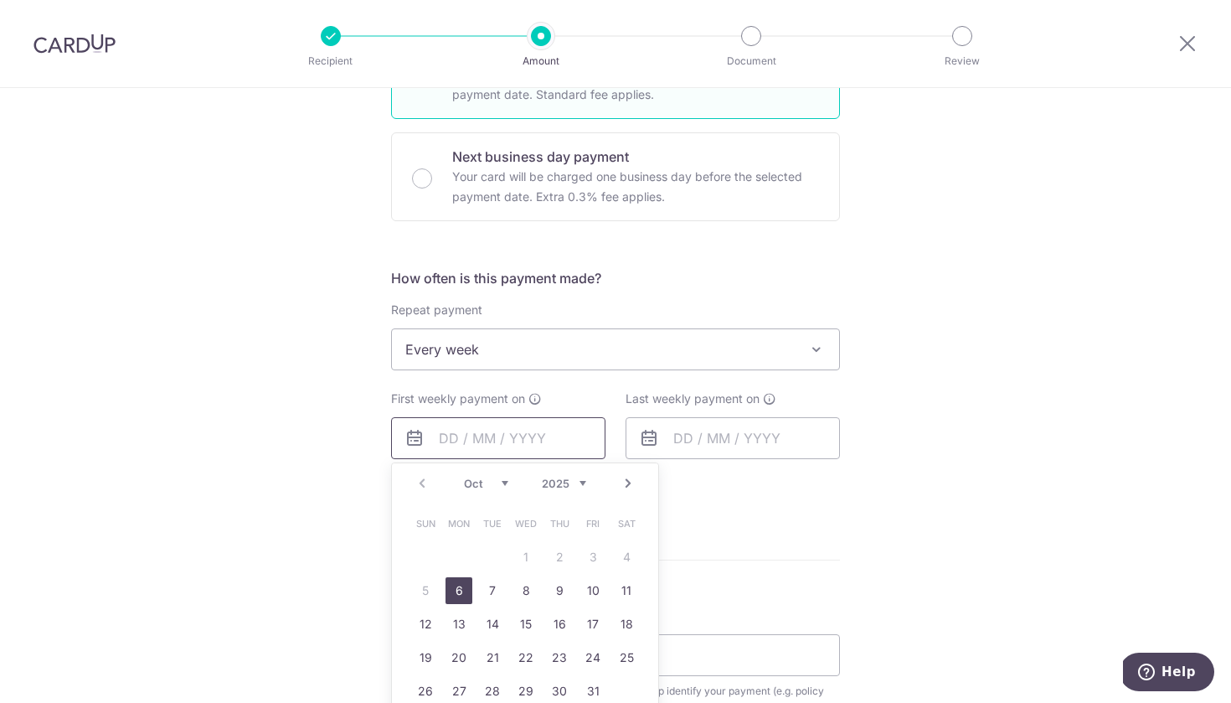
scroll to position [484, 0]
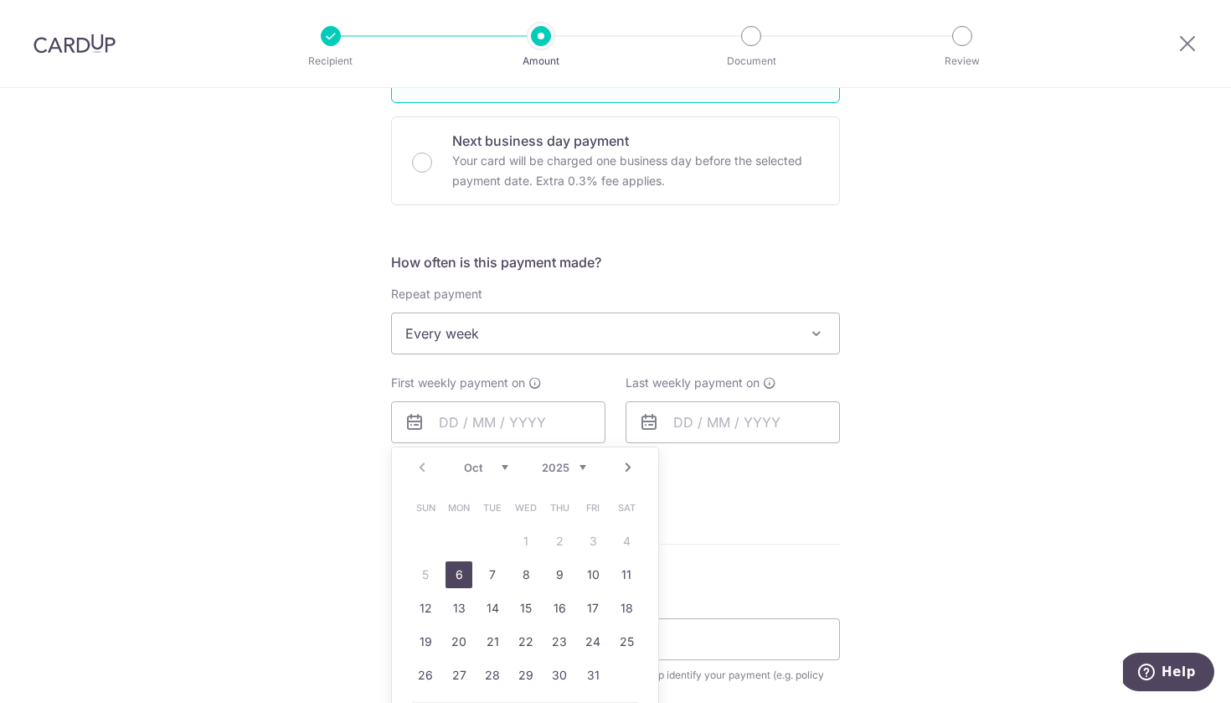
click at [461, 571] on link "6" at bounding box center [459, 574] width 27 height 27
type input "[DATE]"
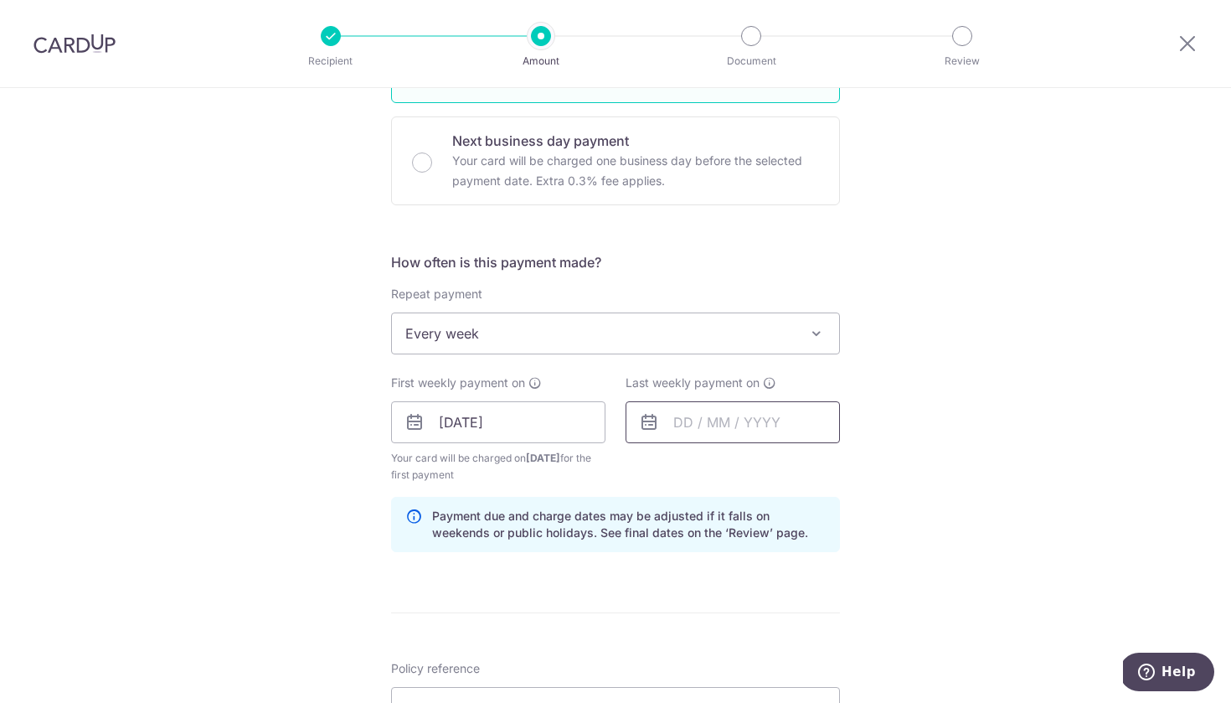
click at [688, 416] on input "text" at bounding box center [733, 422] width 214 height 42
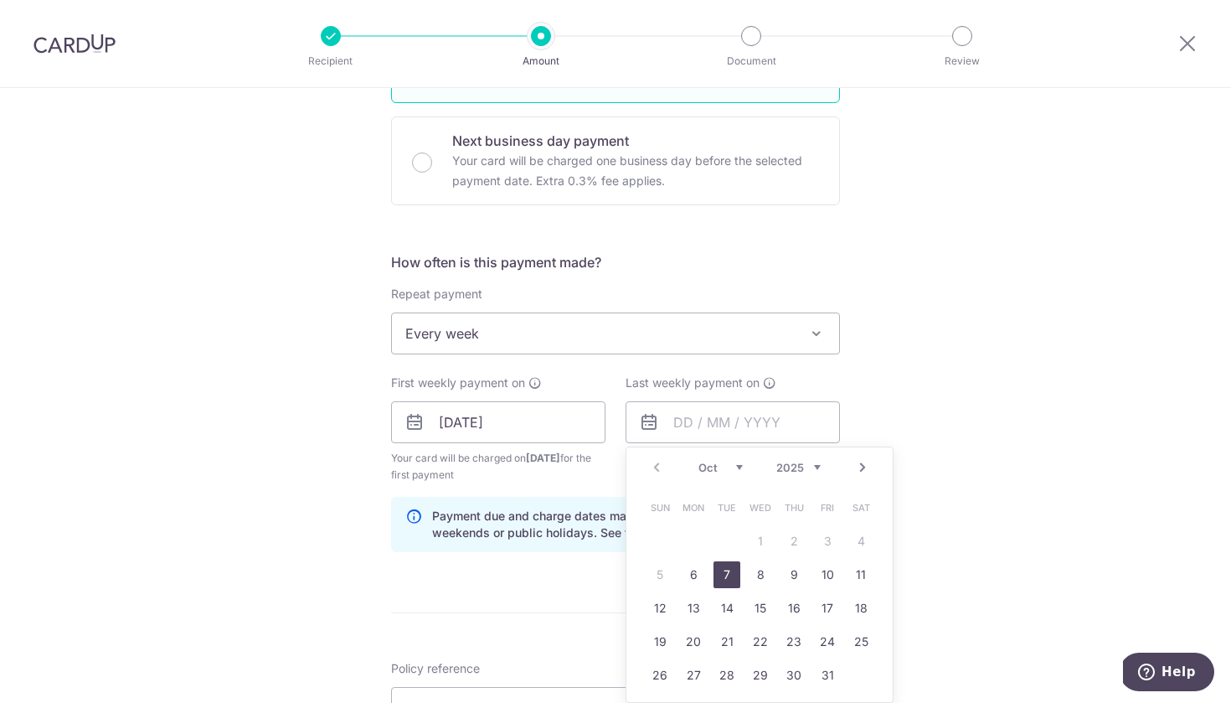
click at [732, 577] on link "7" at bounding box center [727, 574] width 27 height 27
type input "07/10/2025"
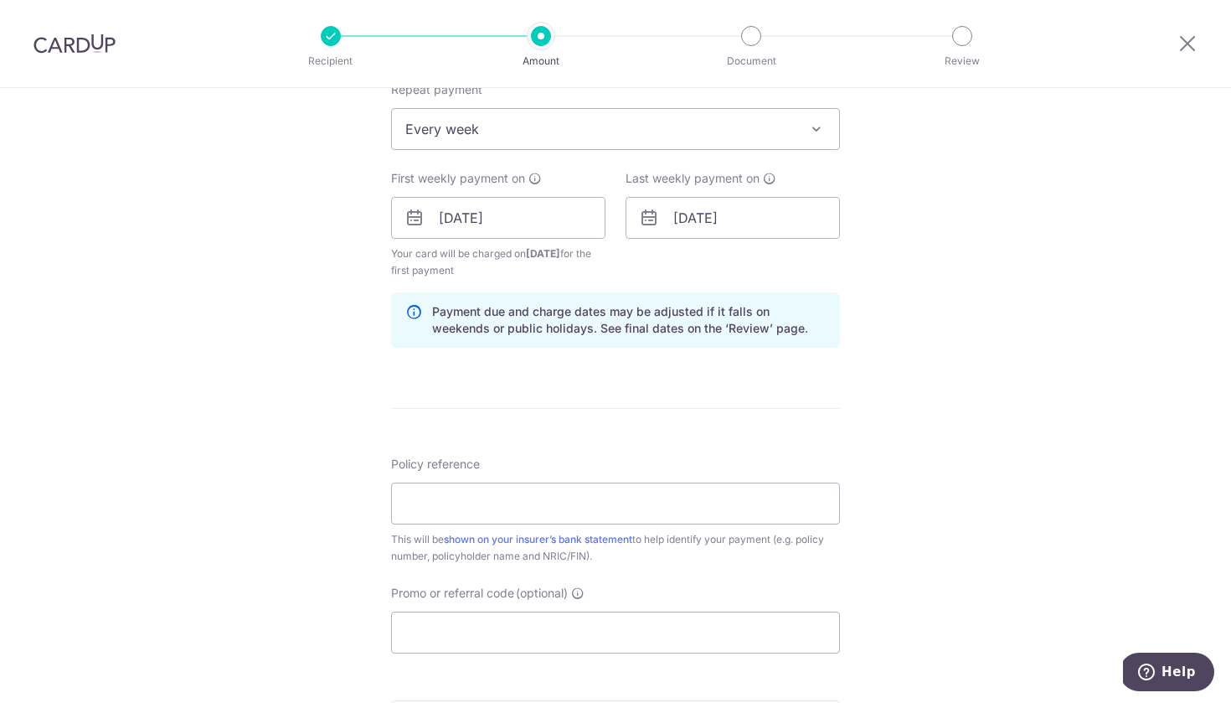
scroll to position [707, 0]
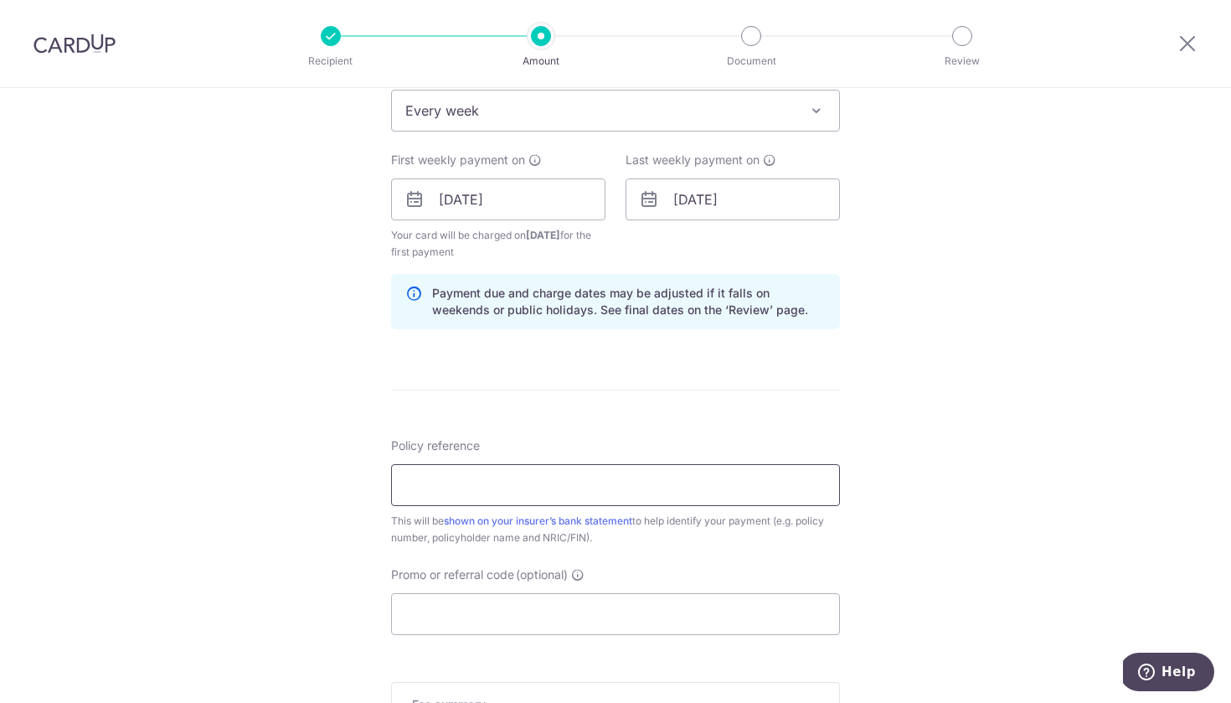
click at [622, 488] on input "Policy reference" at bounding box center [615, 485] width 449 height 42
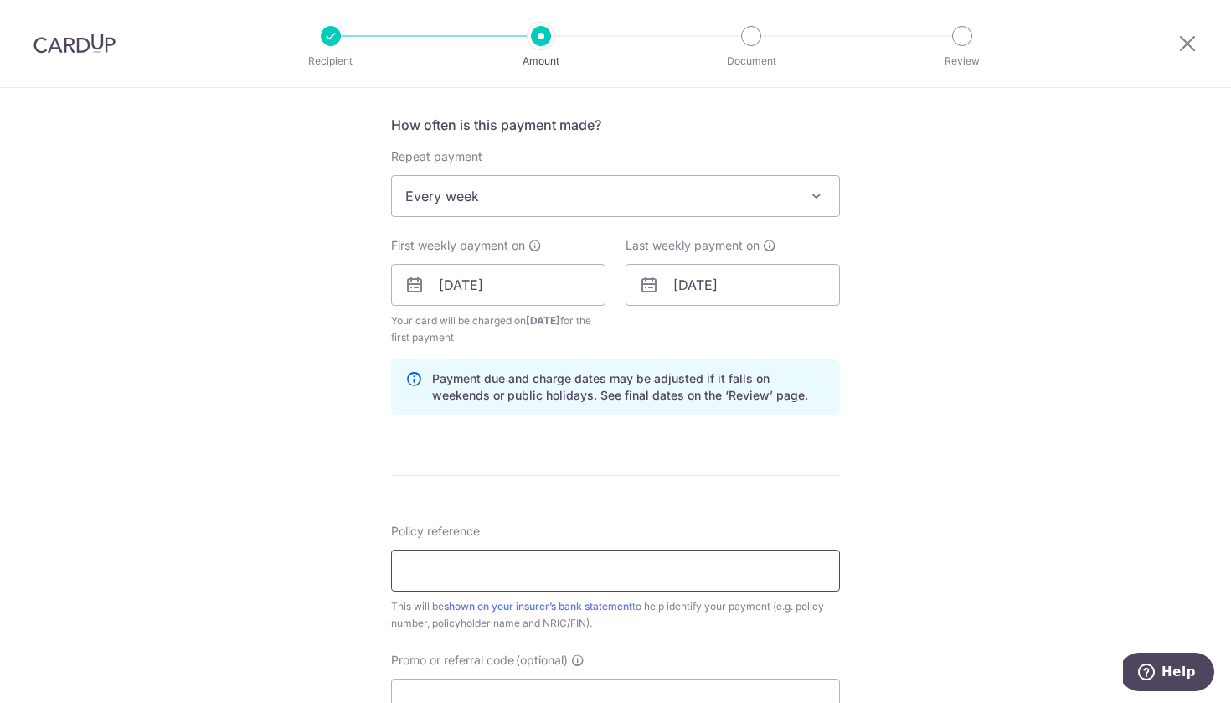
scroll to position [622, 0]
type input "L544626610"
click at [510, 576] on input "L544626610" at bounding box center [615, 570] width 449 height 42
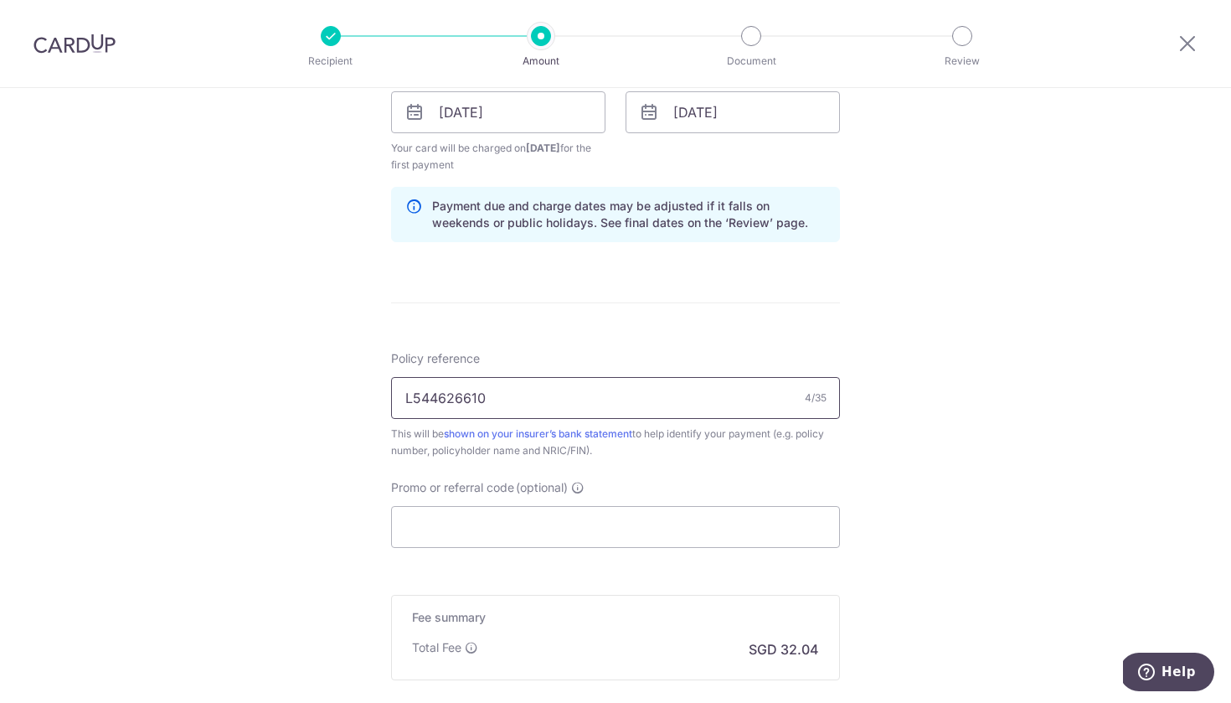
scroll to position [840, 0]
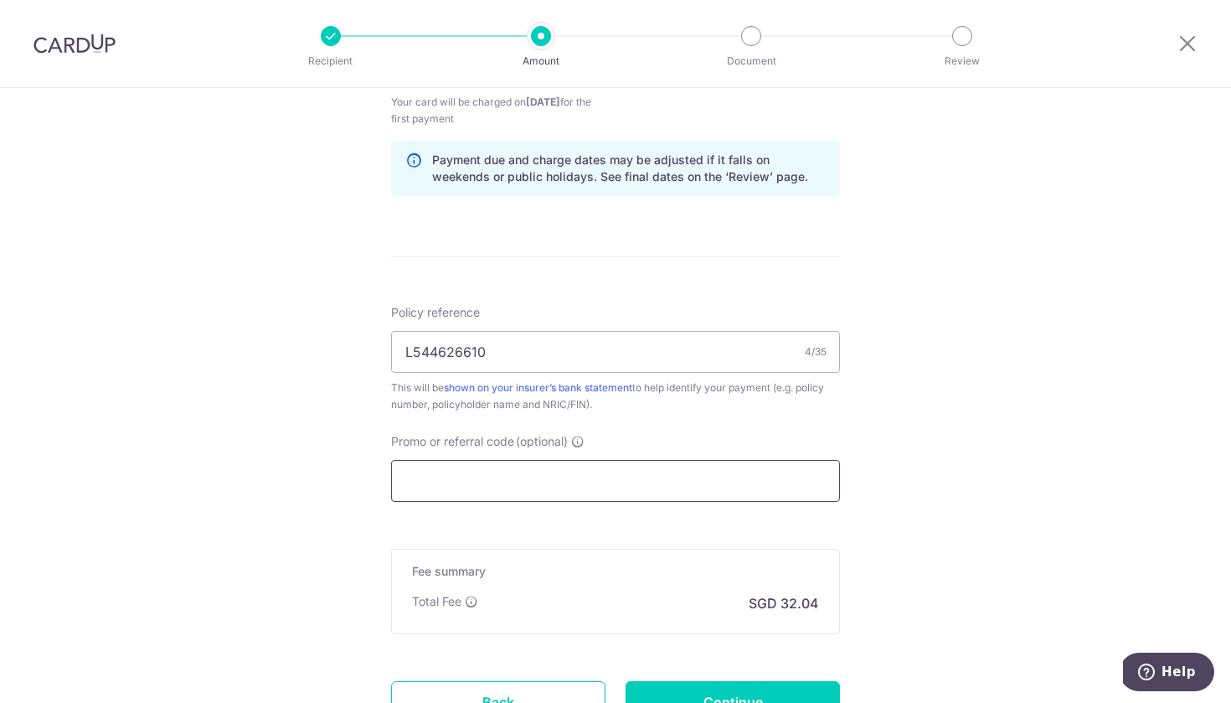
click at [742, 481] on input "Promo or referral code (optional)" at bounding box center [615, 481] width 449 height 42
paste input "REC185"
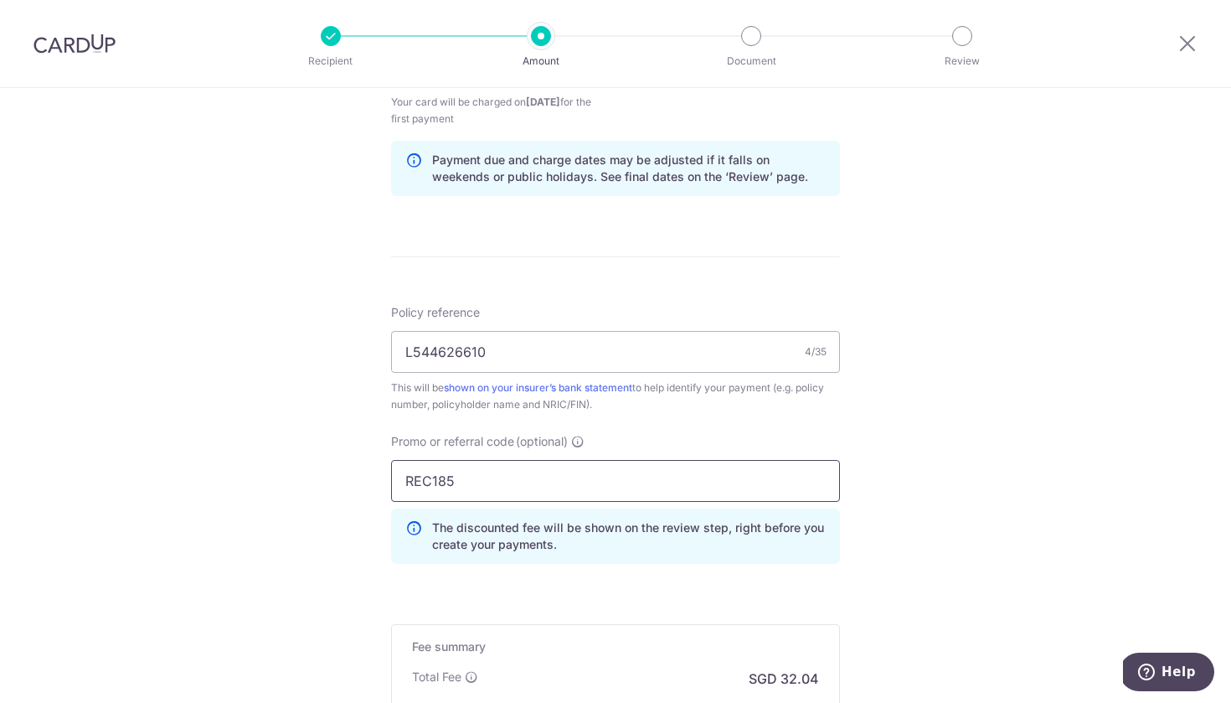
type input "REC185"
click at [929, 551] on div "Tell us more about your payment Enter payment amount SGD 1,232.34 1232.34 Selec…" at bounding box center [615, 86] width 1231 height 1676
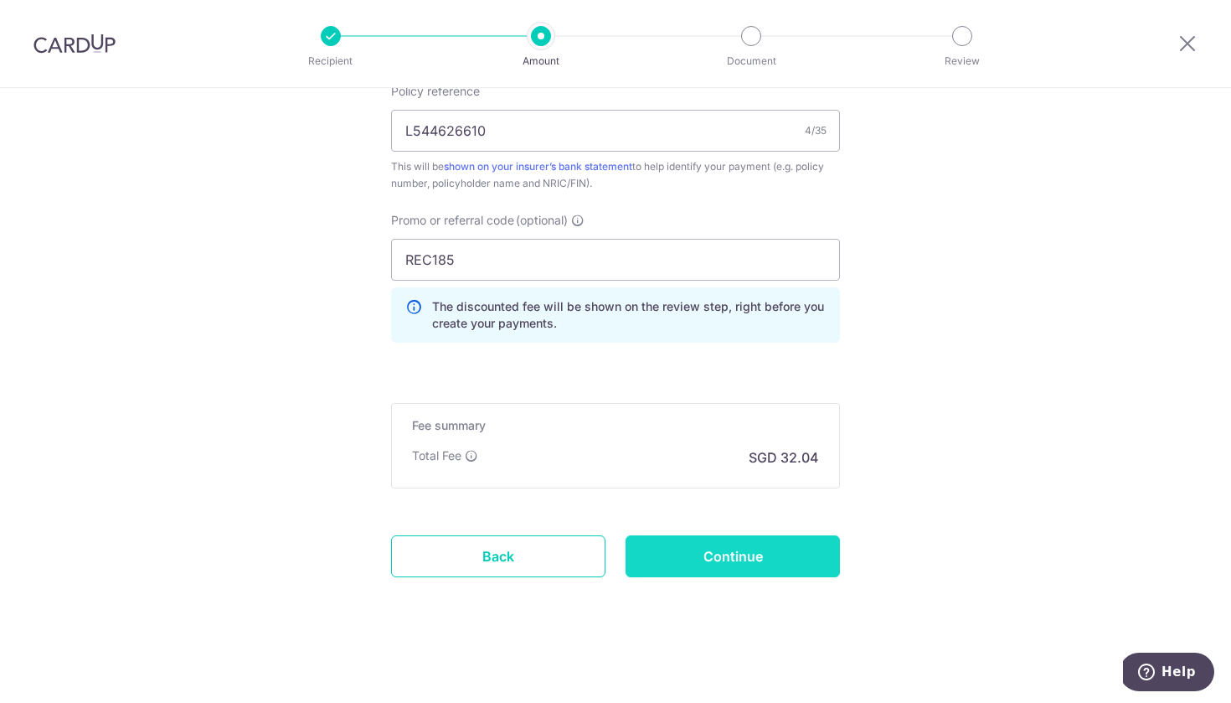
scroll to position [1061, 0]
click at [770, 574] on input "Continue" at bounding box center [733, 556] width 214 height 42
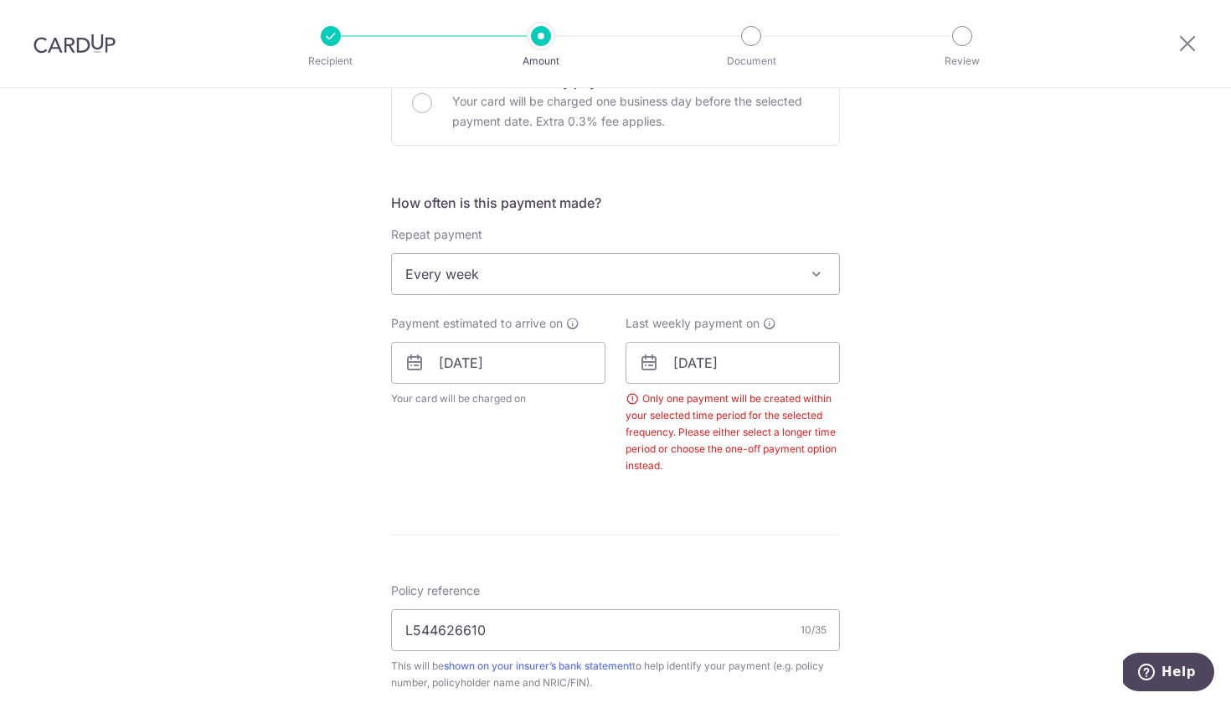
scroll to position [538, 0]
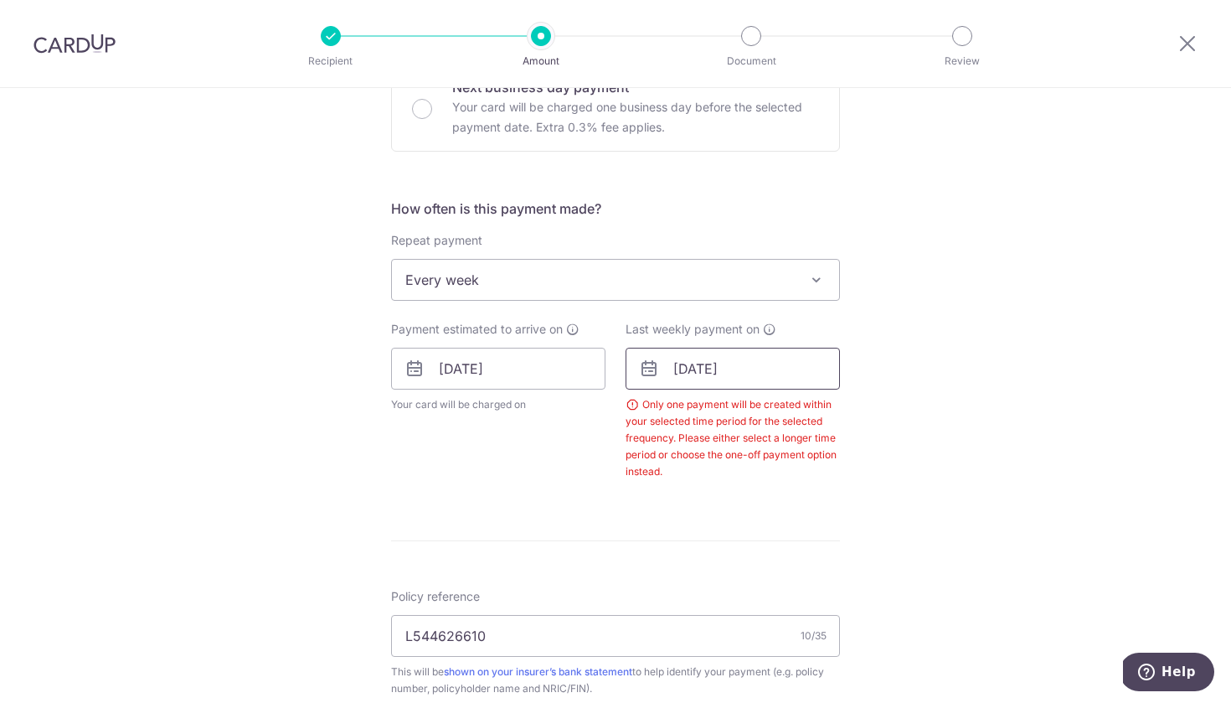
click at [725, 373] on input "07/10/2025" at bounding box center [733, 369] width 214 height 42
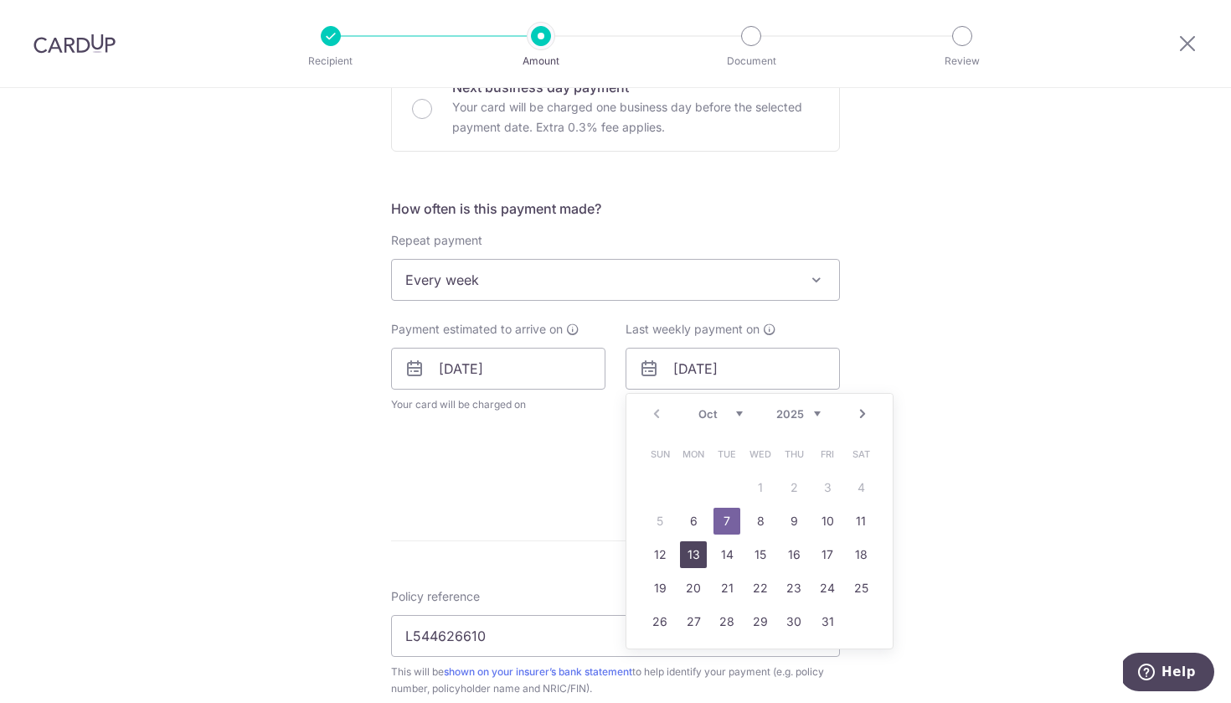
click at [698, 554] on link "13" at bounding box center [693, 554] width 27 height 27
type input "13/10/2025"
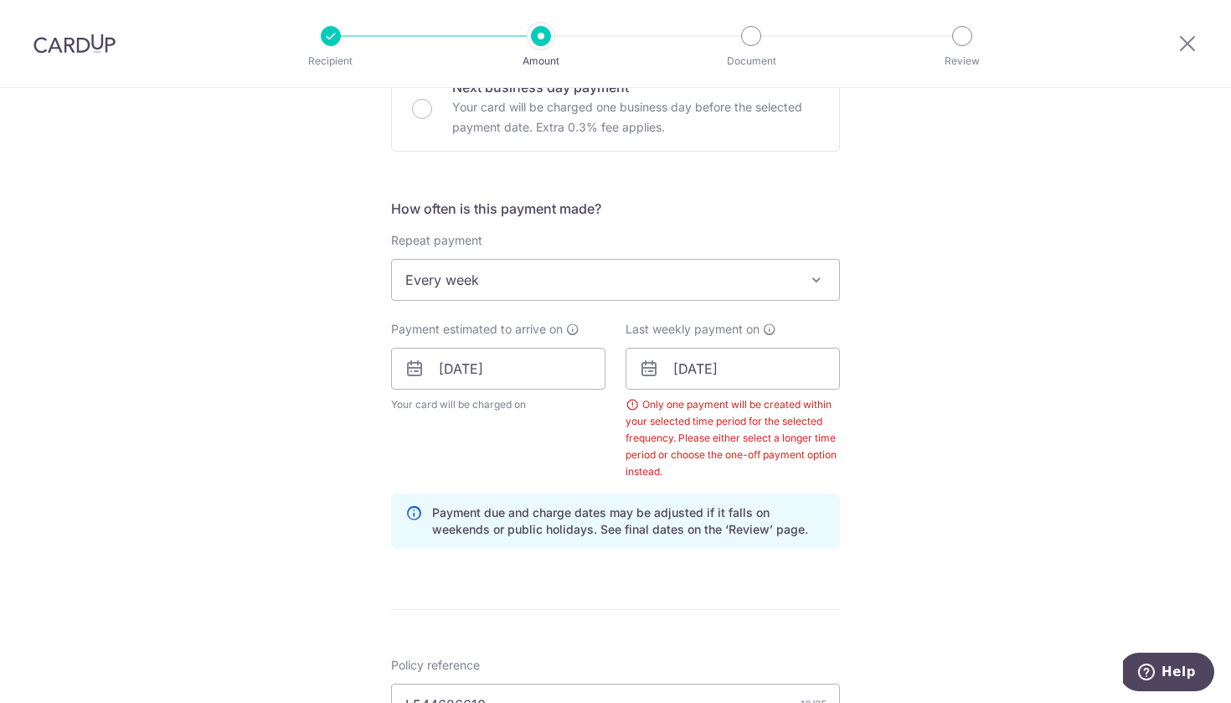
click at [938, 465] on div "Tell us more about your payment Enter payment amount SGD 1,232.34 1232.34 Selec…" at bounding box center [615, 413] width 1231 height 1727
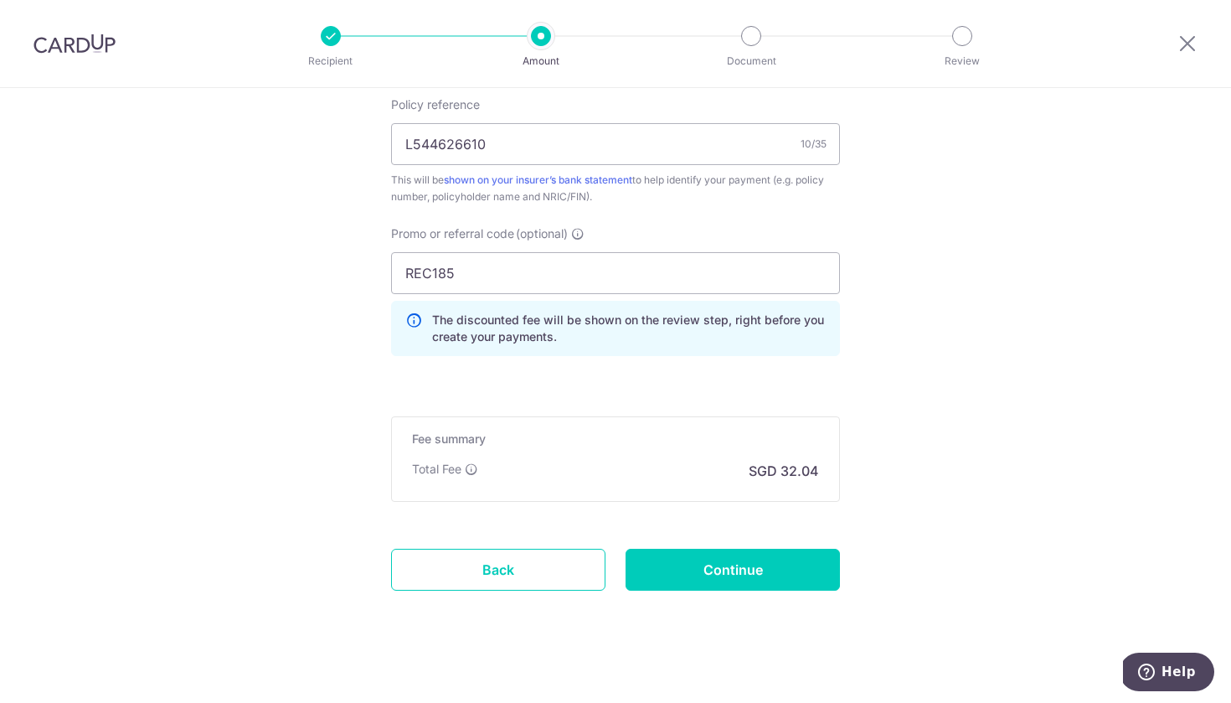
scroll to position [1107, 0]
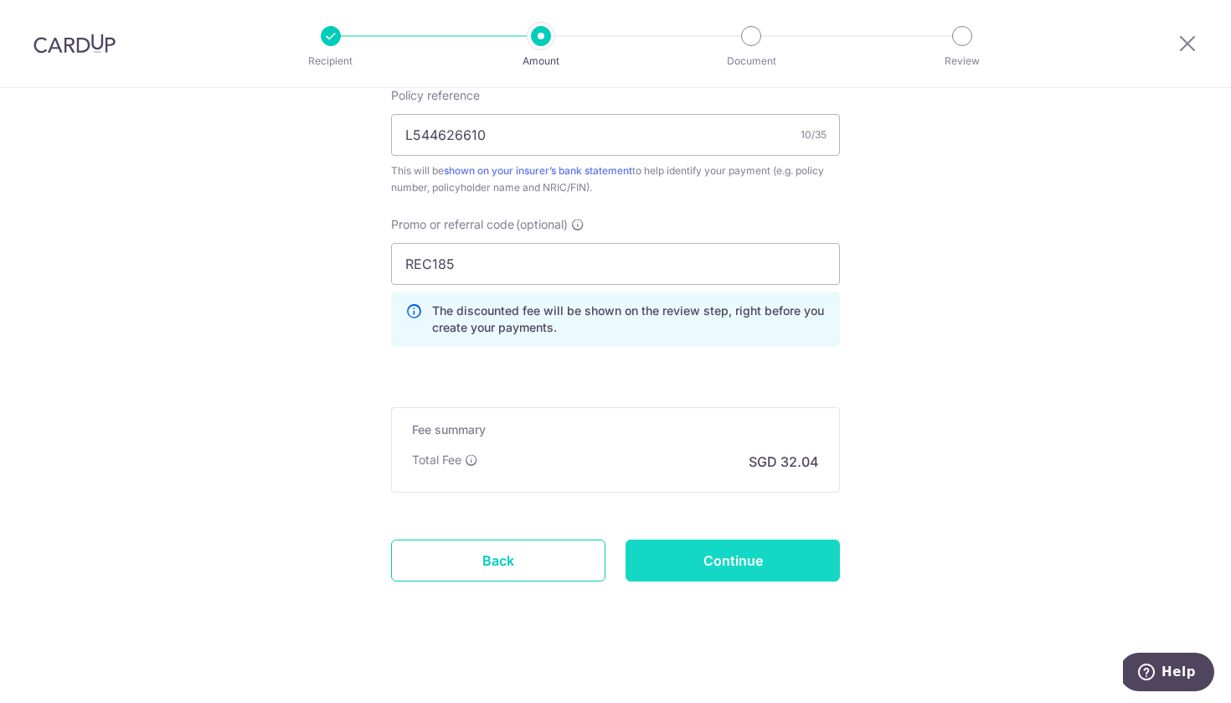
click at [773, 557] on input "Continue" at bounding box center [733, 560] width 214 height 42
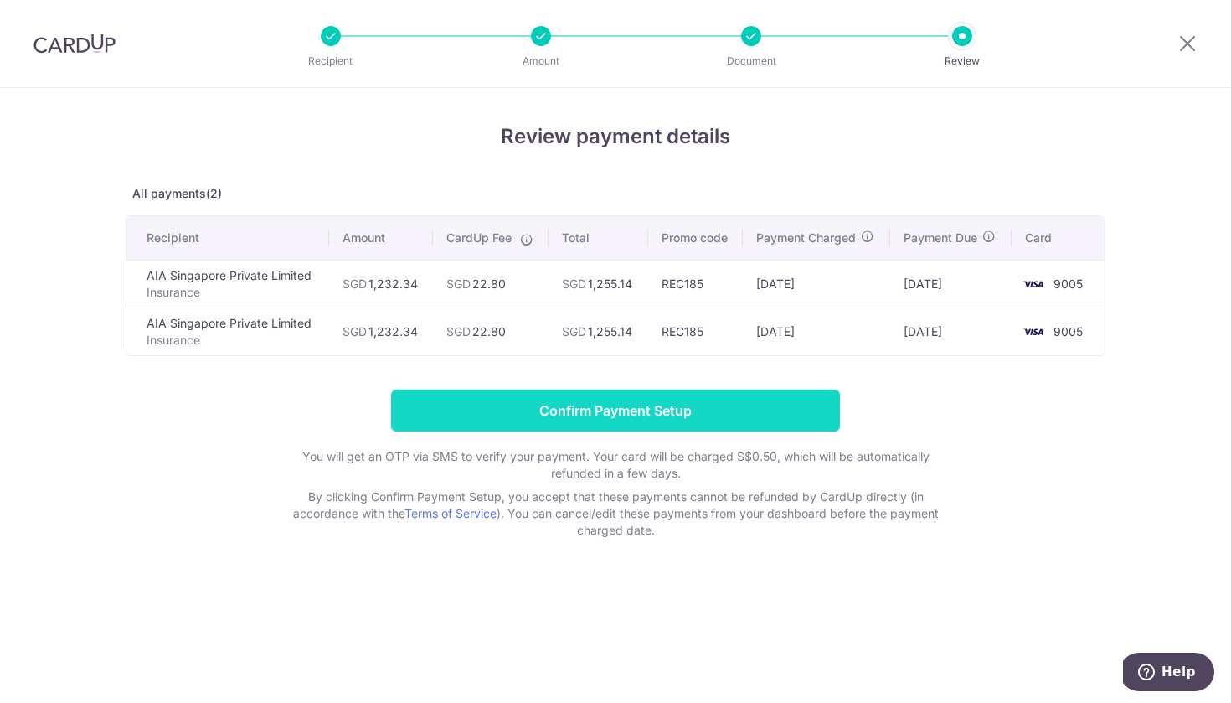
click at [650, 414] on input "Confirm Payment Setup" at bounding box center [615, 411] width 449 height 42
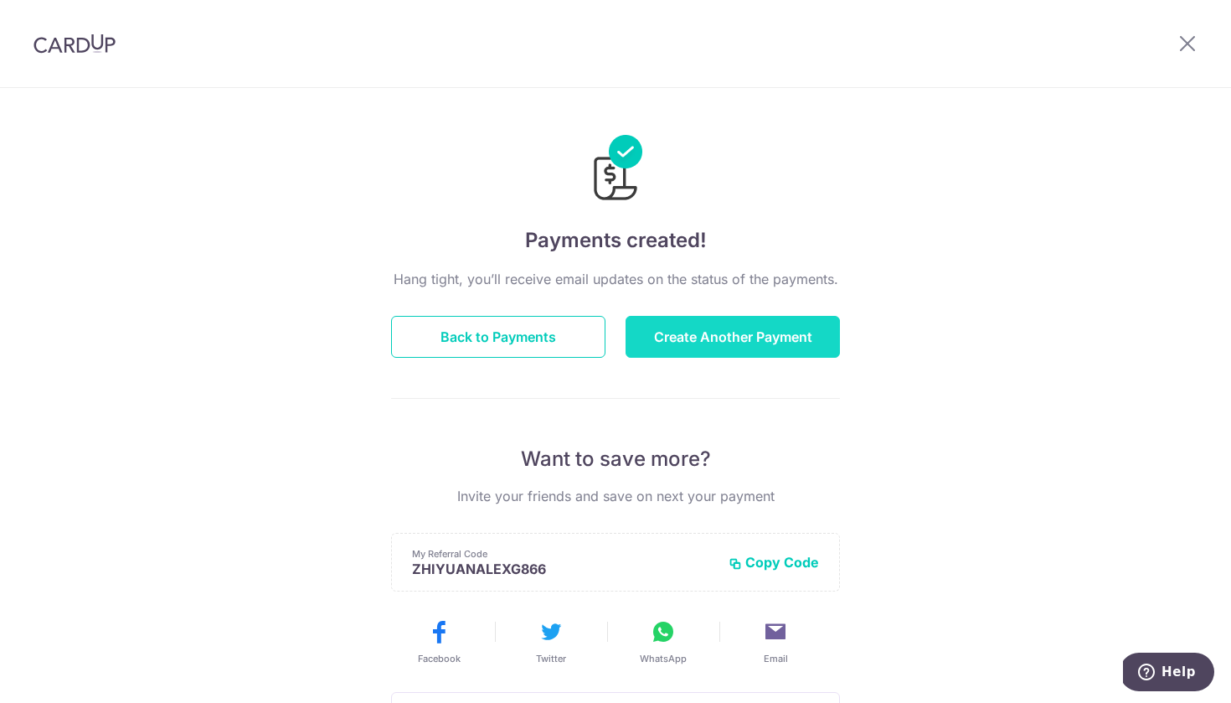
click at [713, 338] on button "Create Another Payment" at bounding box center [733, 337] width 214 height 42
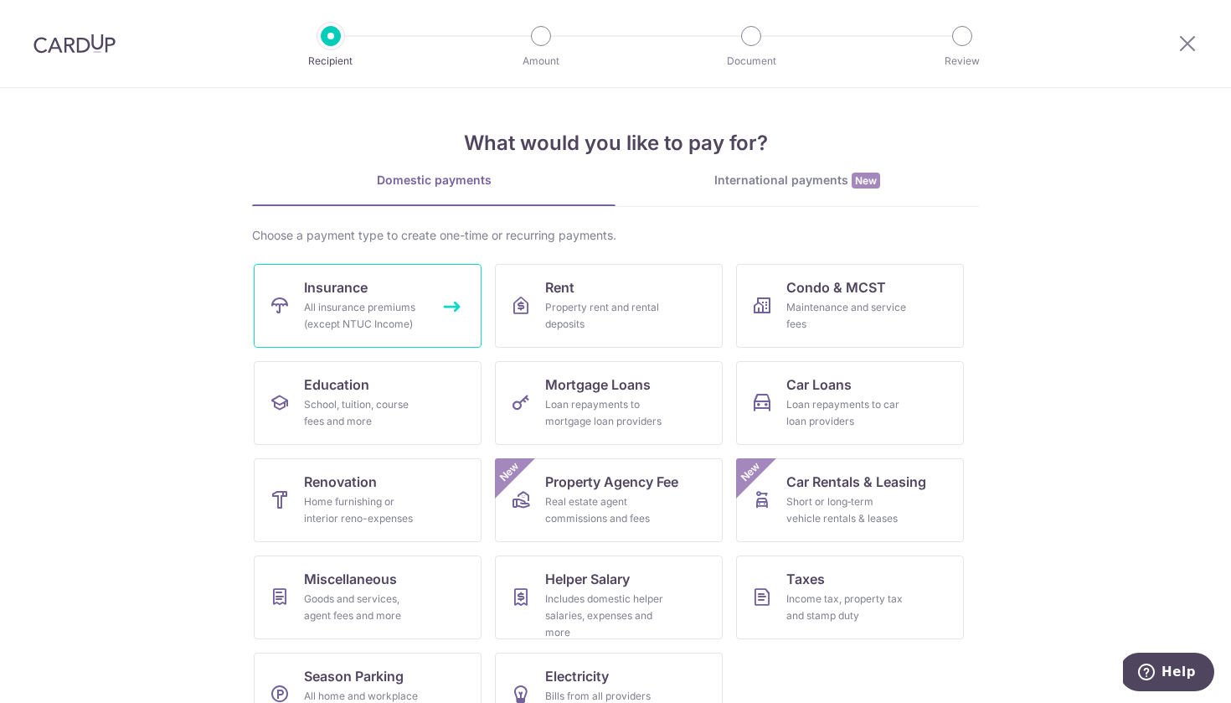
click at [400, 309] on div "All insurance premiums (except NTUC Income)" at bounding box center [364, 316] width 121 height 34
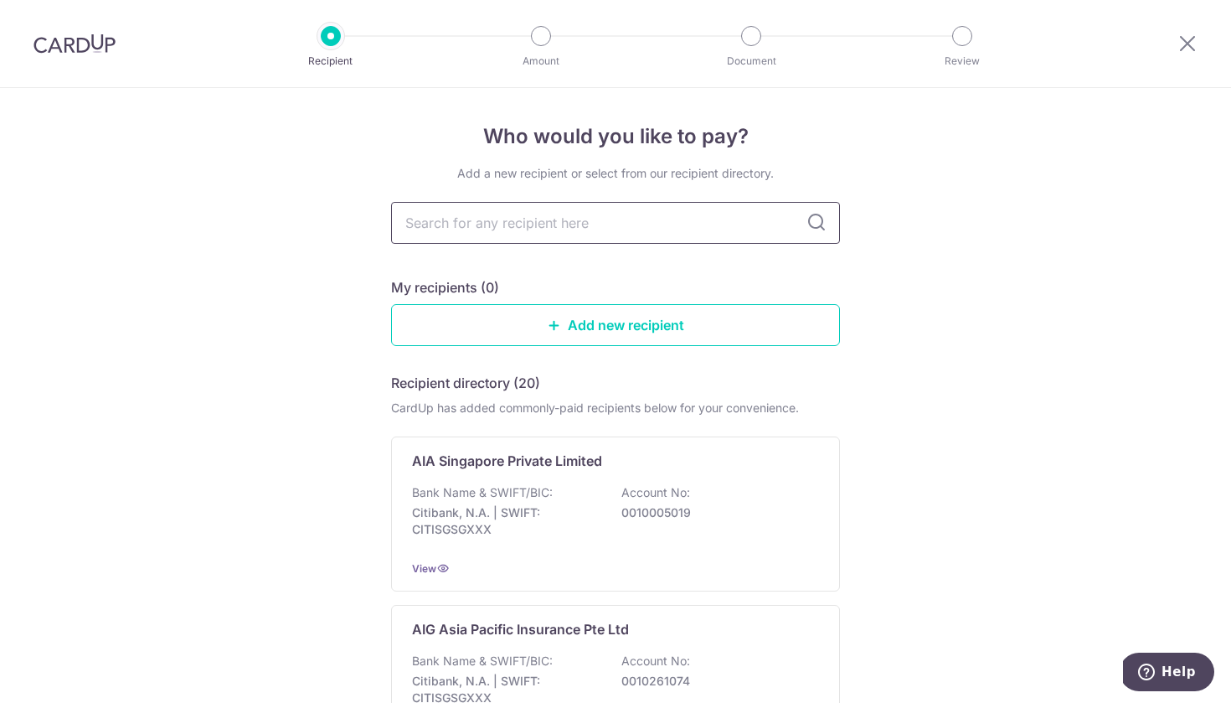
click at [584, 215] on input "text" at bounding box center [615, 223] width 449 height 42
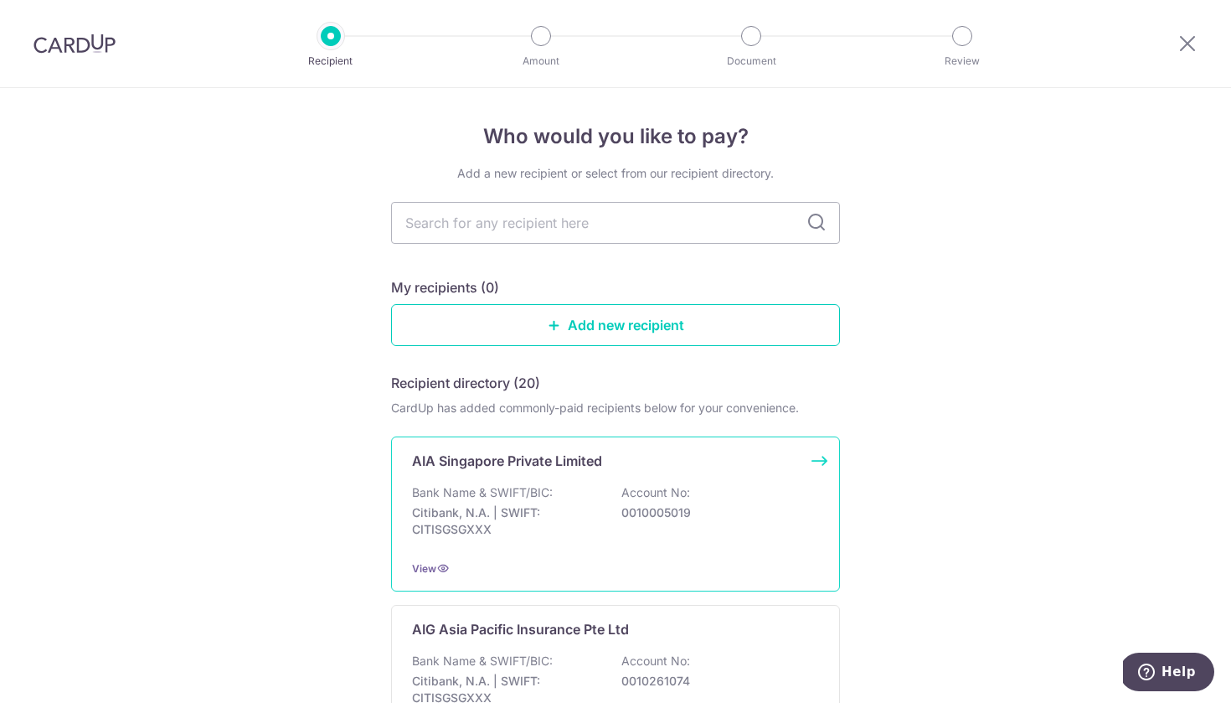
click at [483, 512] on p "Citibank, N.A. | SWIFT: CITISGSGXXX" at bounding box center [506, 521] width 188 height 34
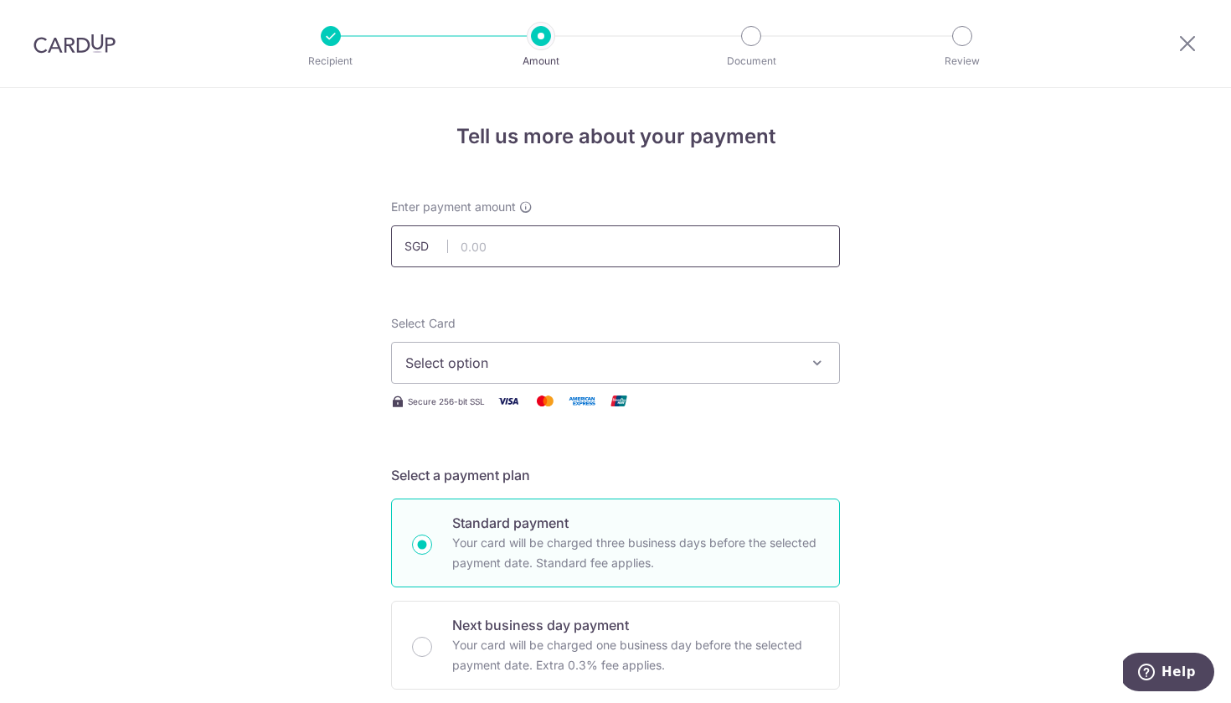
click at [503, 243] on input "text" at bounding box center [615, 246] width 449 height 42
type input "1,131.50"
click at [471, 361] on span "Select option" at bounding box center [600, 363] width 390 height 20
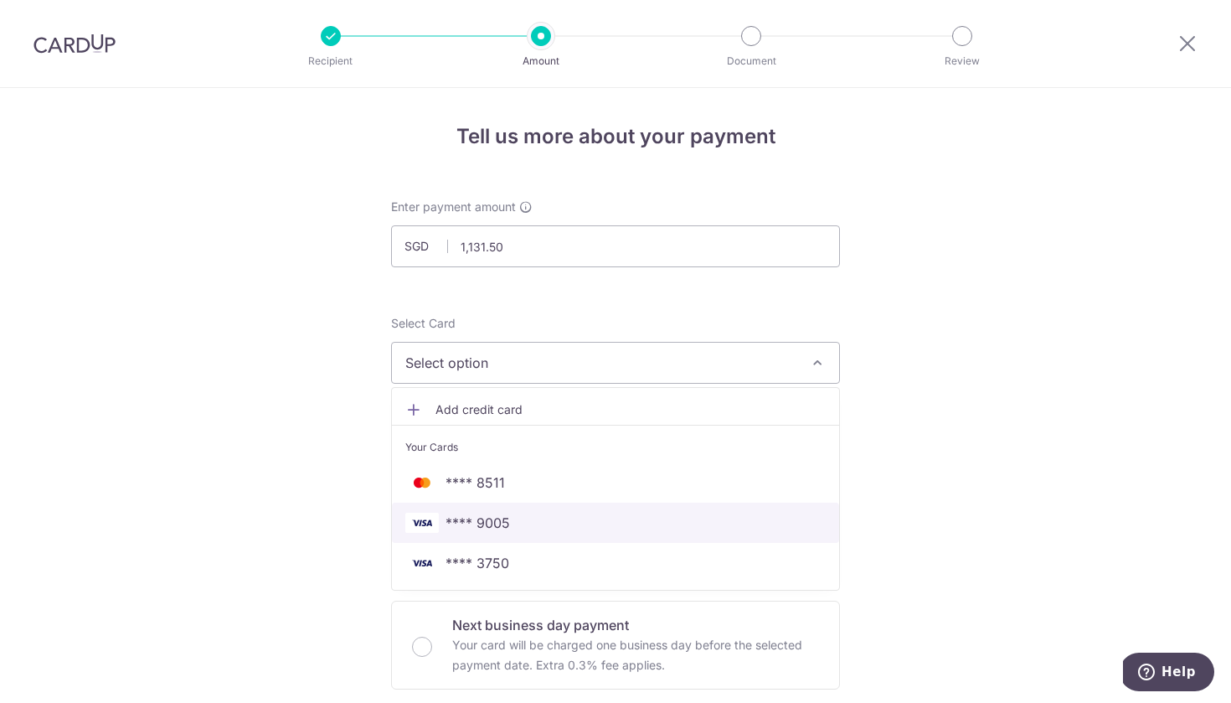
click at [461, 515] on span "**** 9005" at bounding box center [478, 523] width 65 height 20
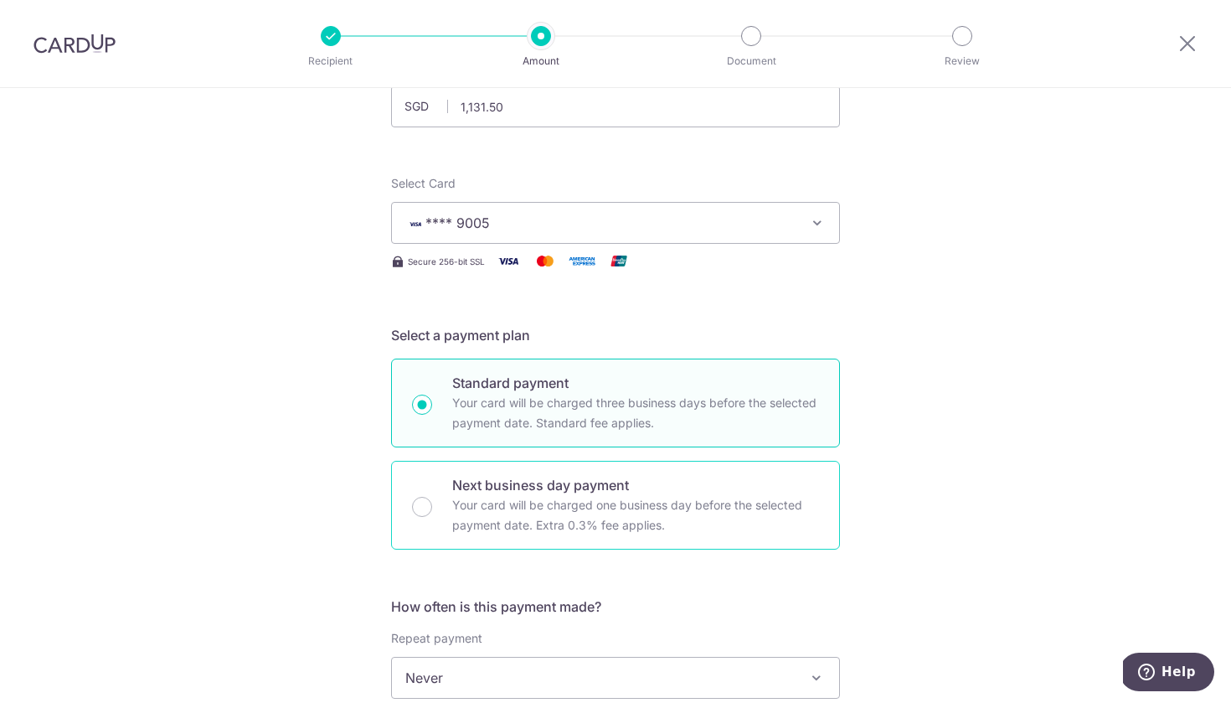
scroll to position [343, 0]
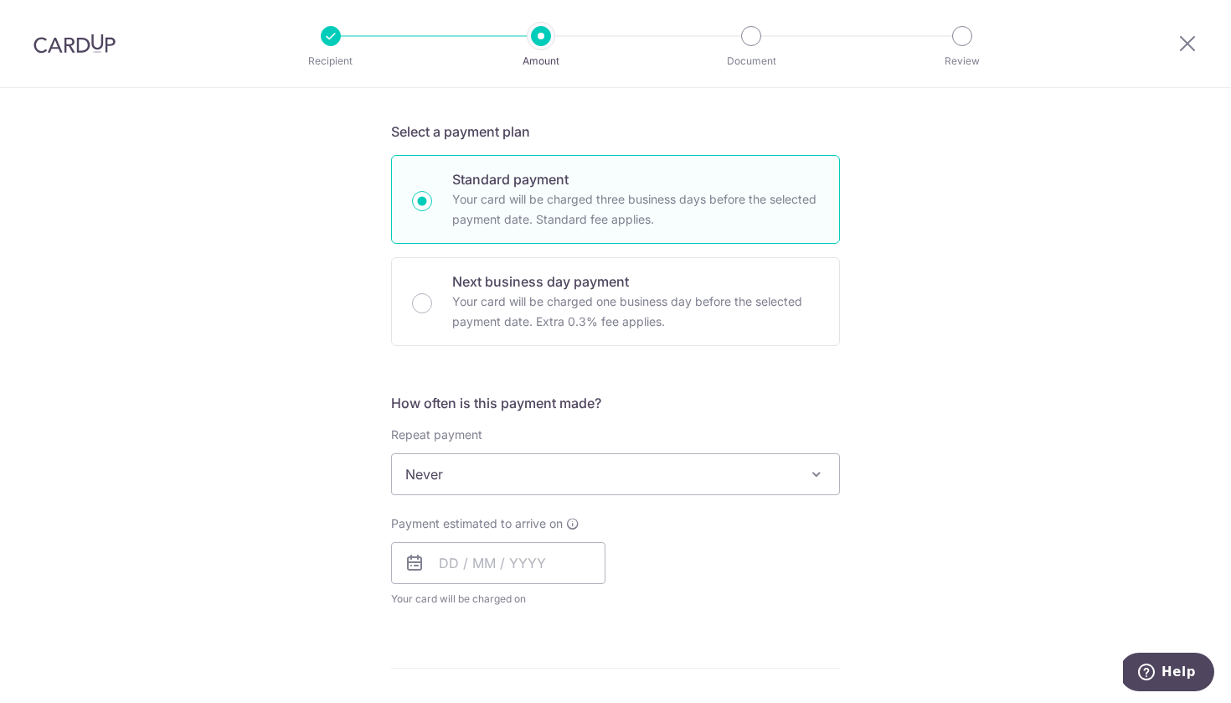
click at [525, 462] on span "Never" at bounding box center [615, 474] width 447 height 40
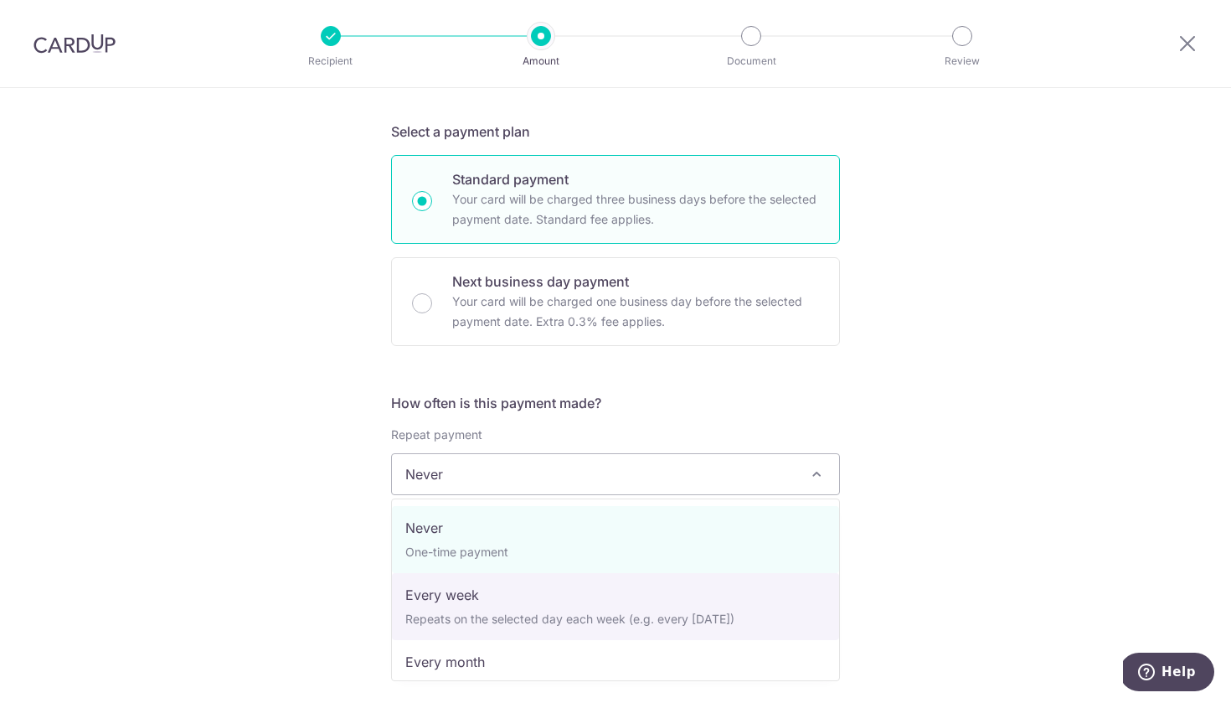
select select "2"
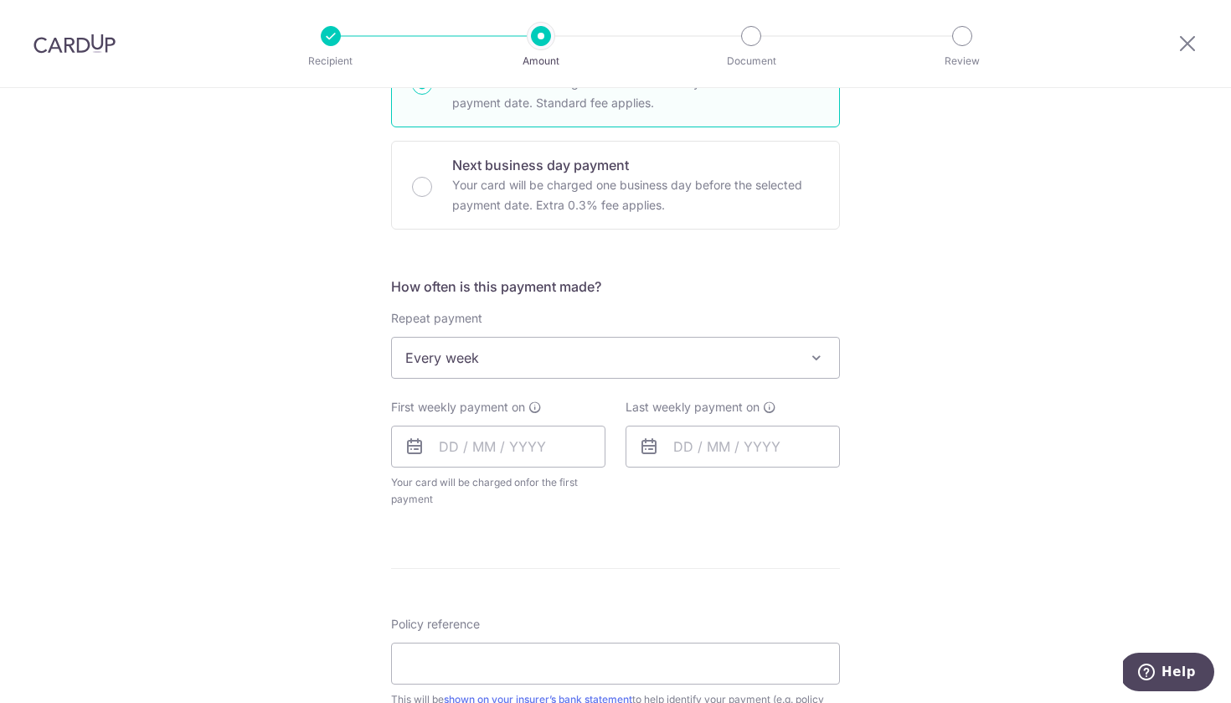
scroll to position [492, 0]
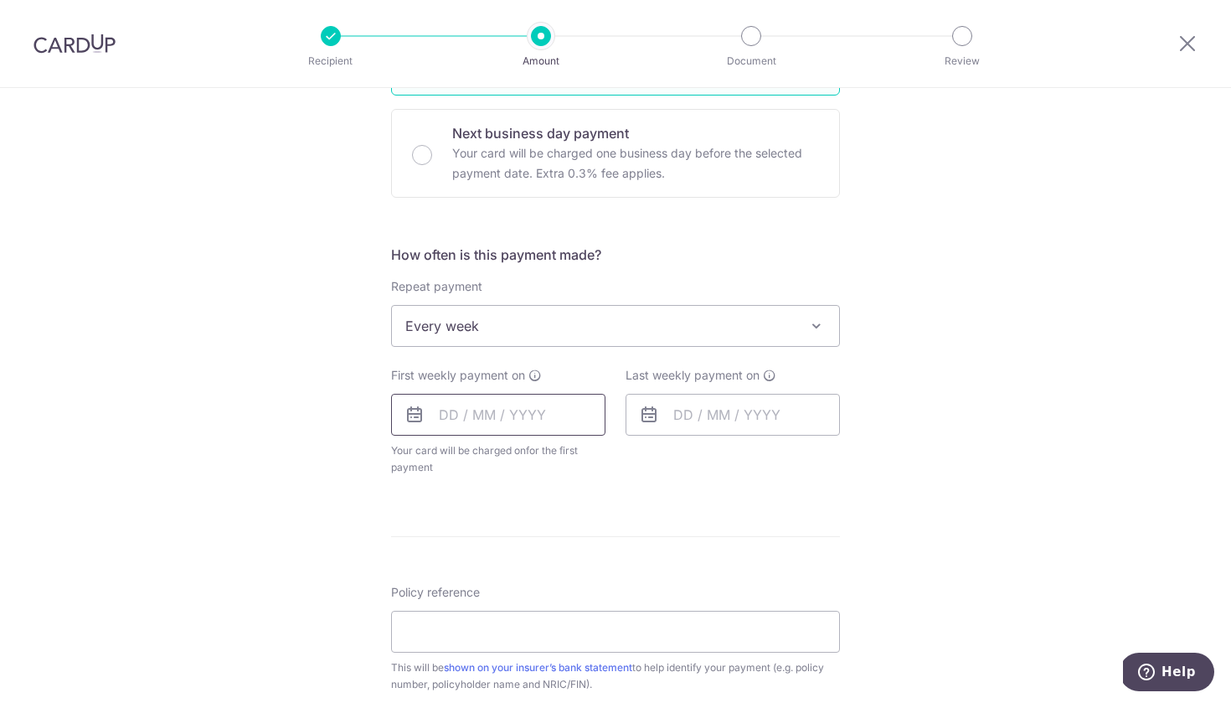
click at [472, 407] on input "text" at bounding box center [498, 415] width 214 height 42
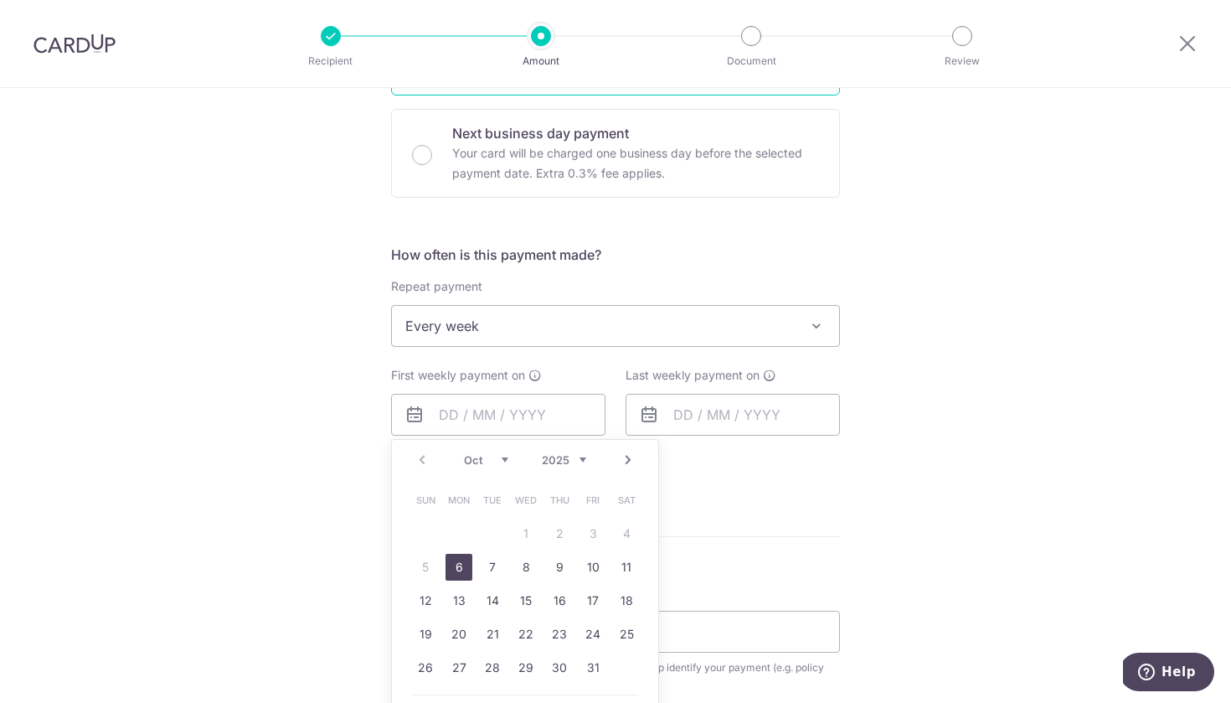
click at [455, 576] on link "6" at bounding box center [459, 567] width 27 height 27
type input "06/10/2025"
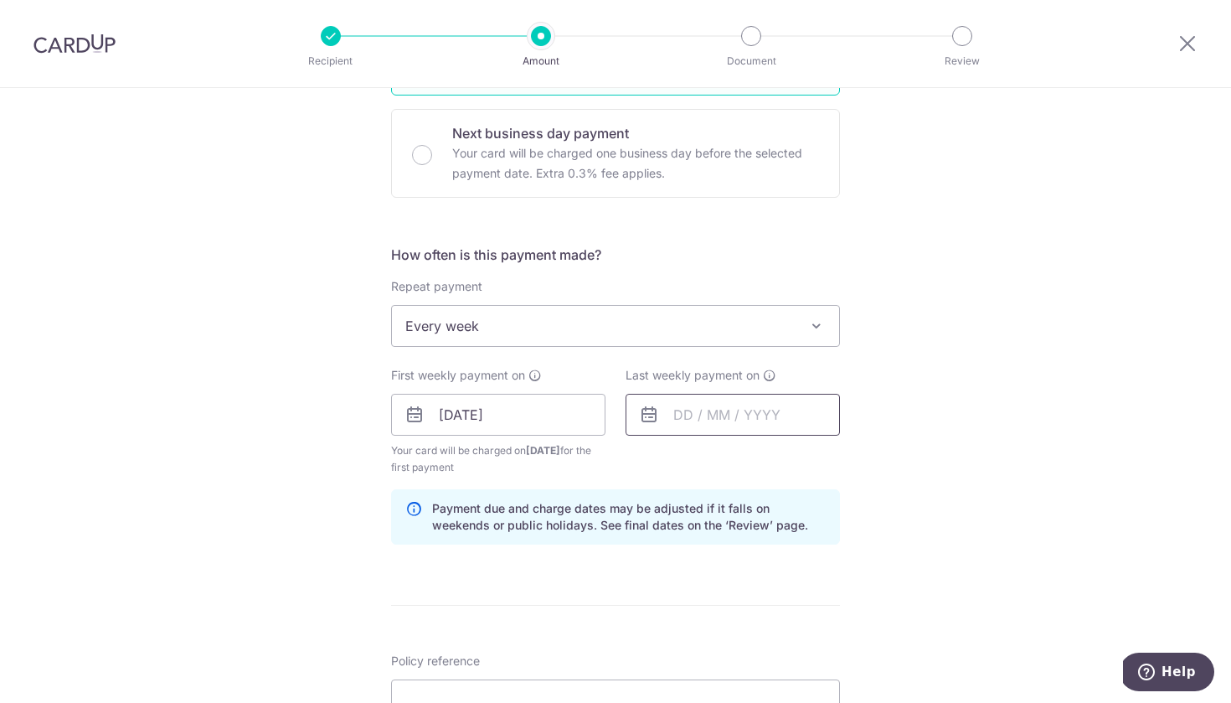
click at [679, 425] on input "text" at bounding box center [733, 415] width 214 height 42
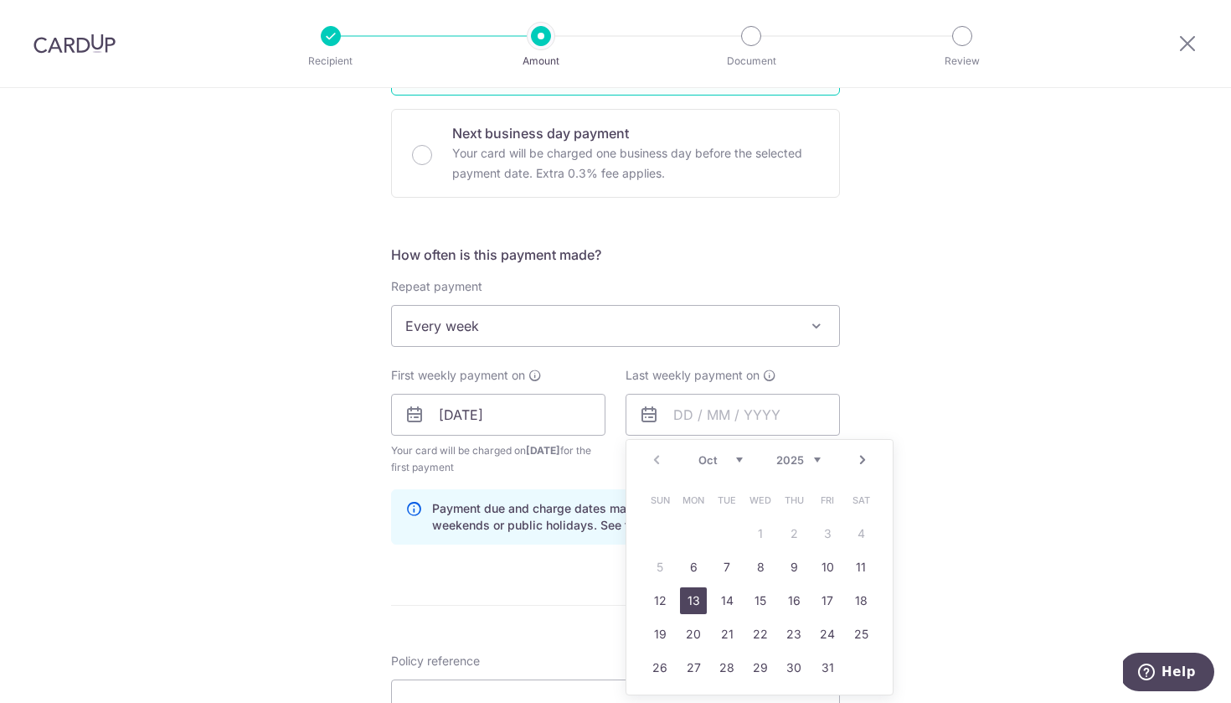
click at [695, 597] on link "13" at bounding box center [693, 600] width 27 height 27
type input "13/10/2025"
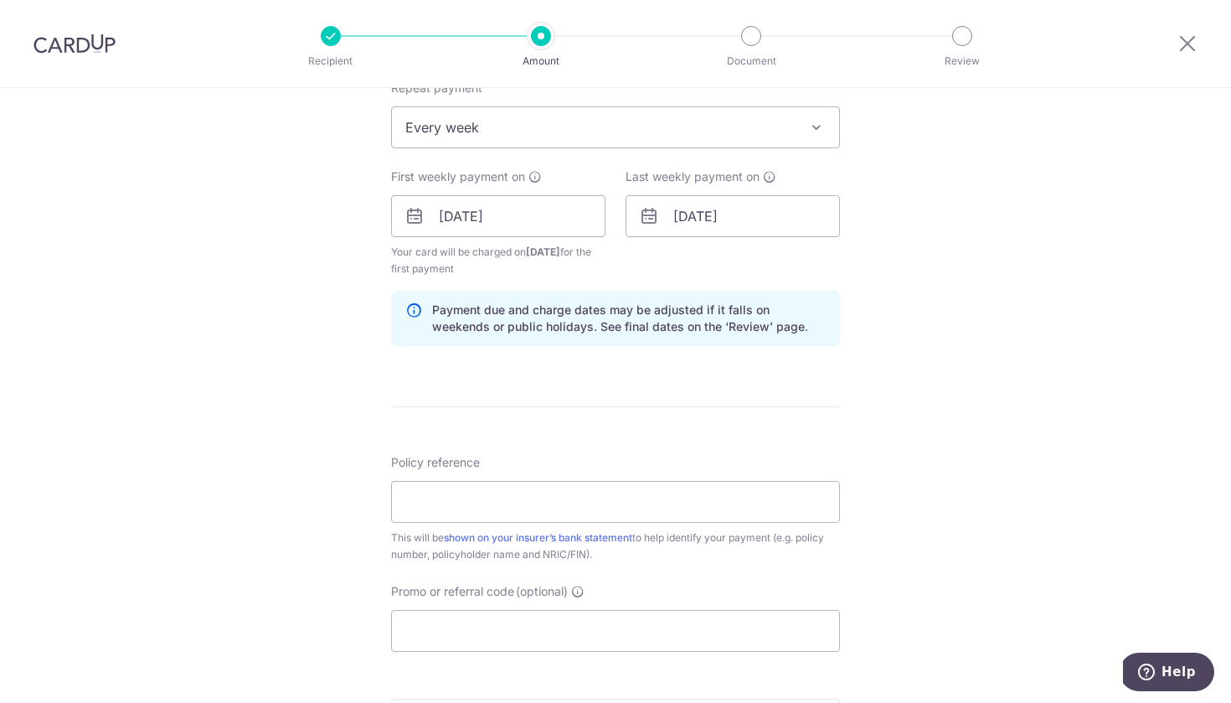
scroll to position [726, 0]
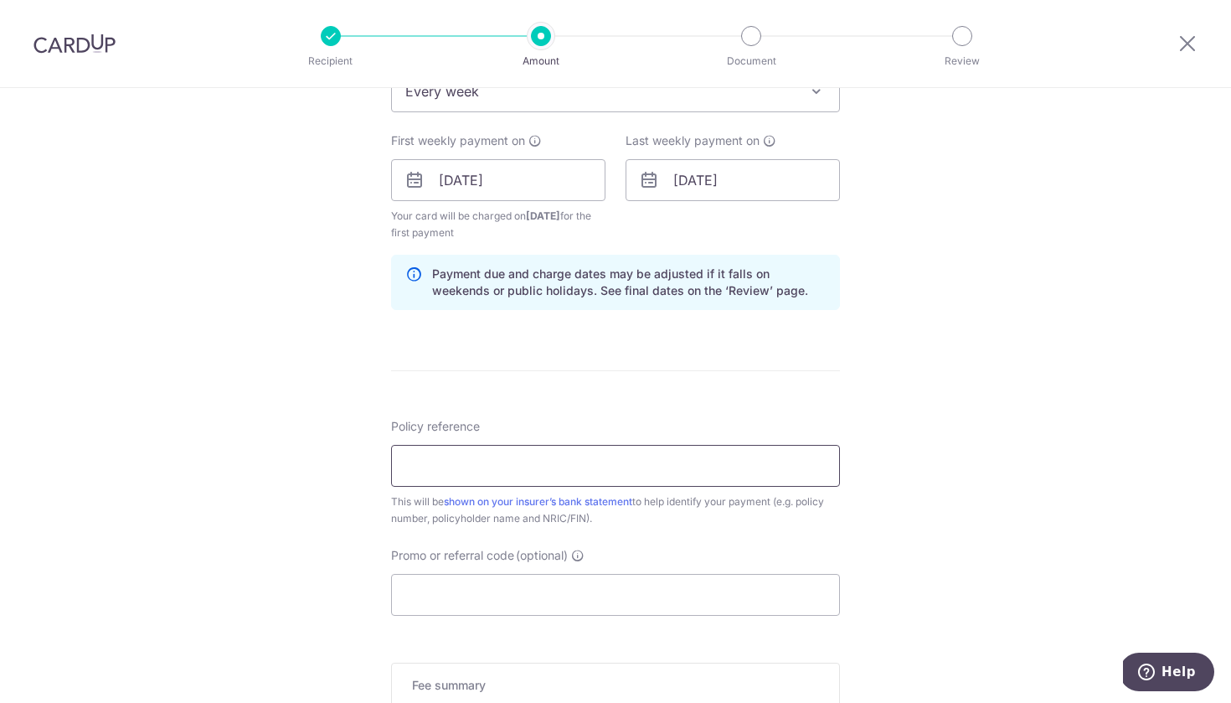
click at [504, 478] on input "Policy reference" at bounding box center [615, 466] width 449 height 42
type input "L544626623"
click at [558, 456] on input "L544626623" at bounding box center [615, 466] width 449 height 42
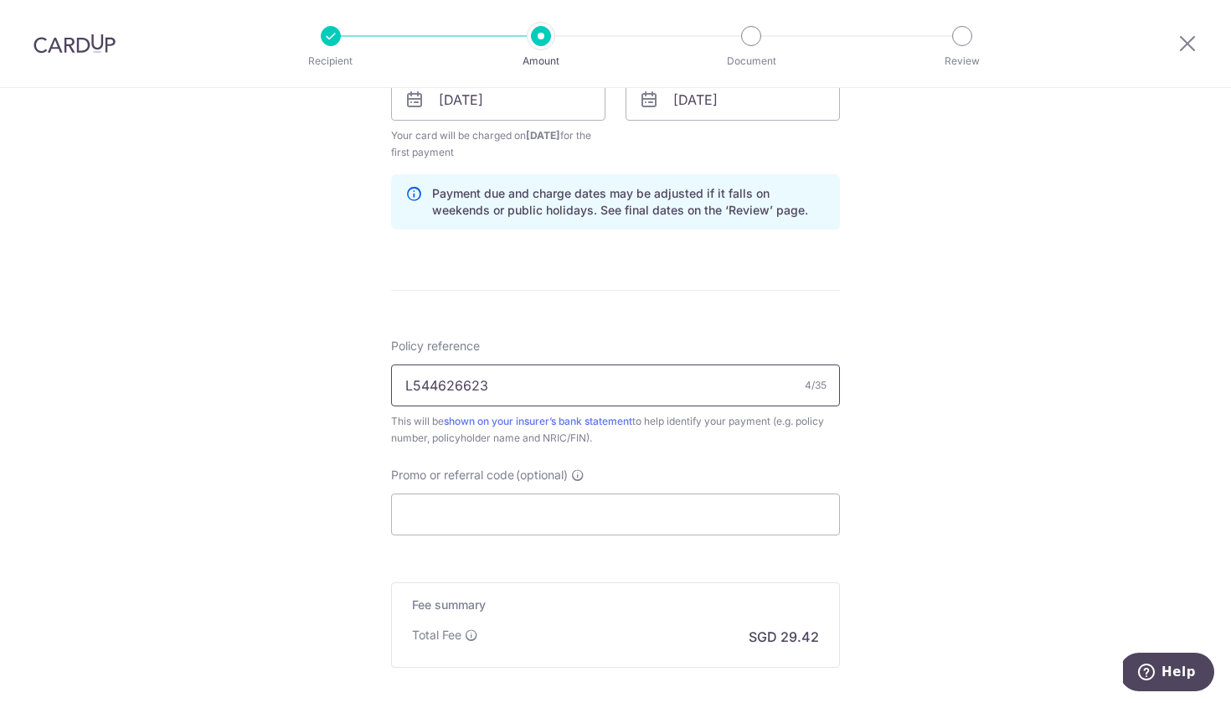
scroll to position [822, 0]
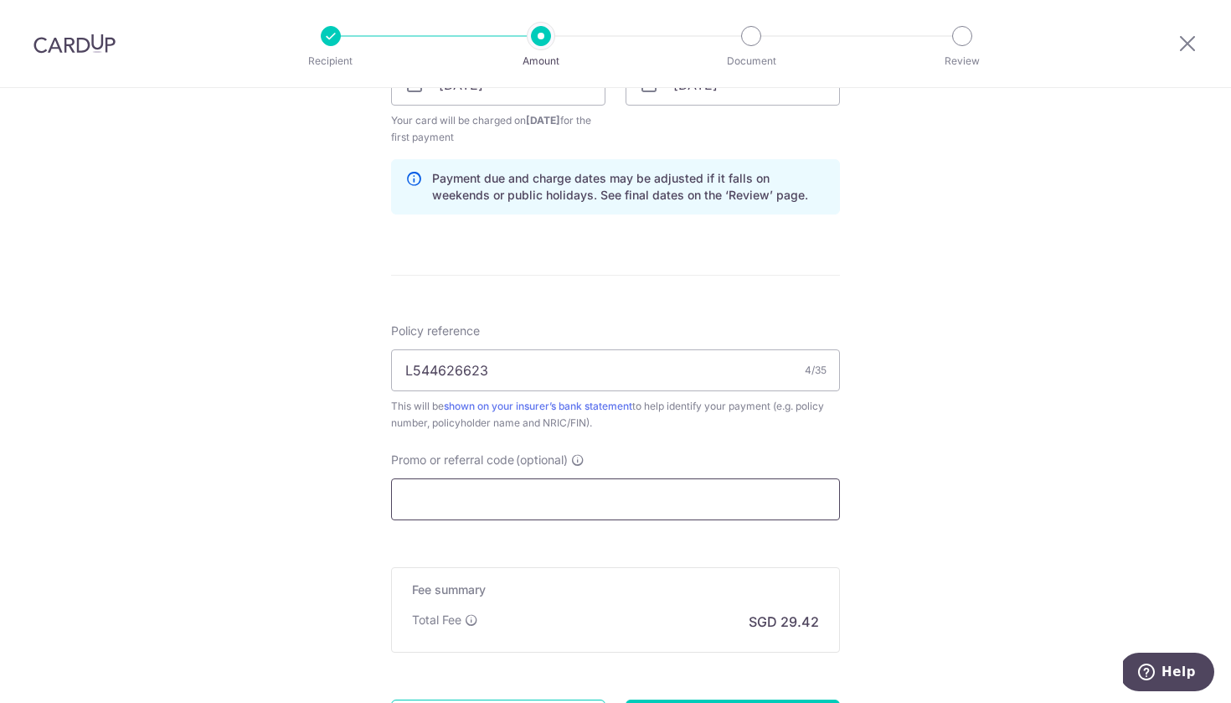
click at [534, 503] on input "Promo or referral code (optional)" at bounding box center [615, 499] width 449 height 42
click at [483, 514] on input "Promo or referral code (optional)" at bounding box center [615, 499] width 449 height 42
paste input "REC185"
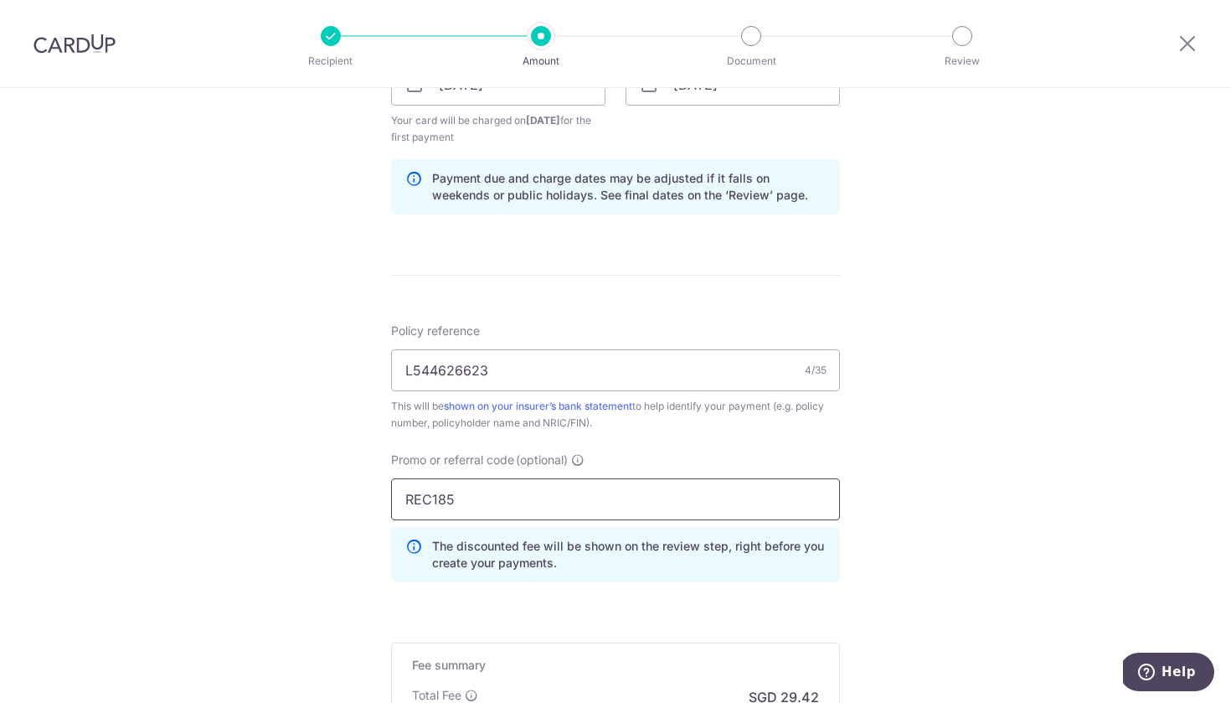
type input "REC185"
click at [988, 443] on div "Tell us more about your payment Enter payment amount SGD 1,131.50 1131.50 Selec…" at bounding box center [615, 104] width 1231 height 1676
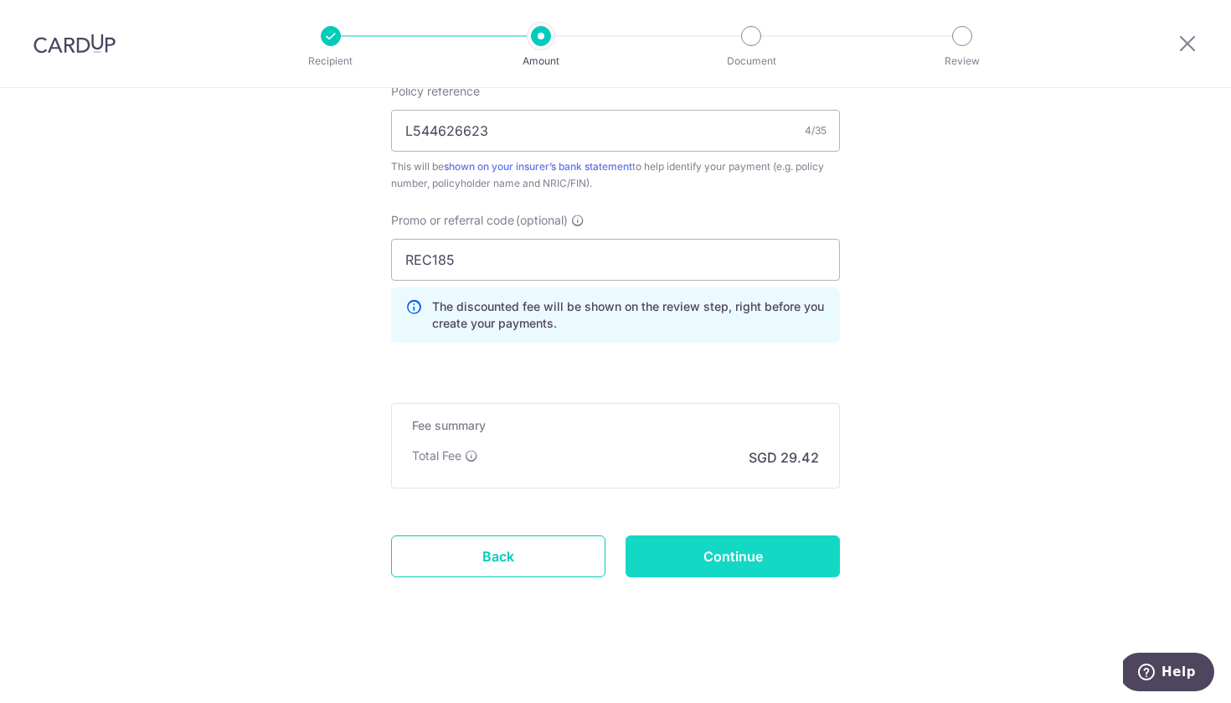
scroll to position [1061, 0]
click at [754, 561] on input "Continue" at bounding box center [733, 556] width 214 height 42
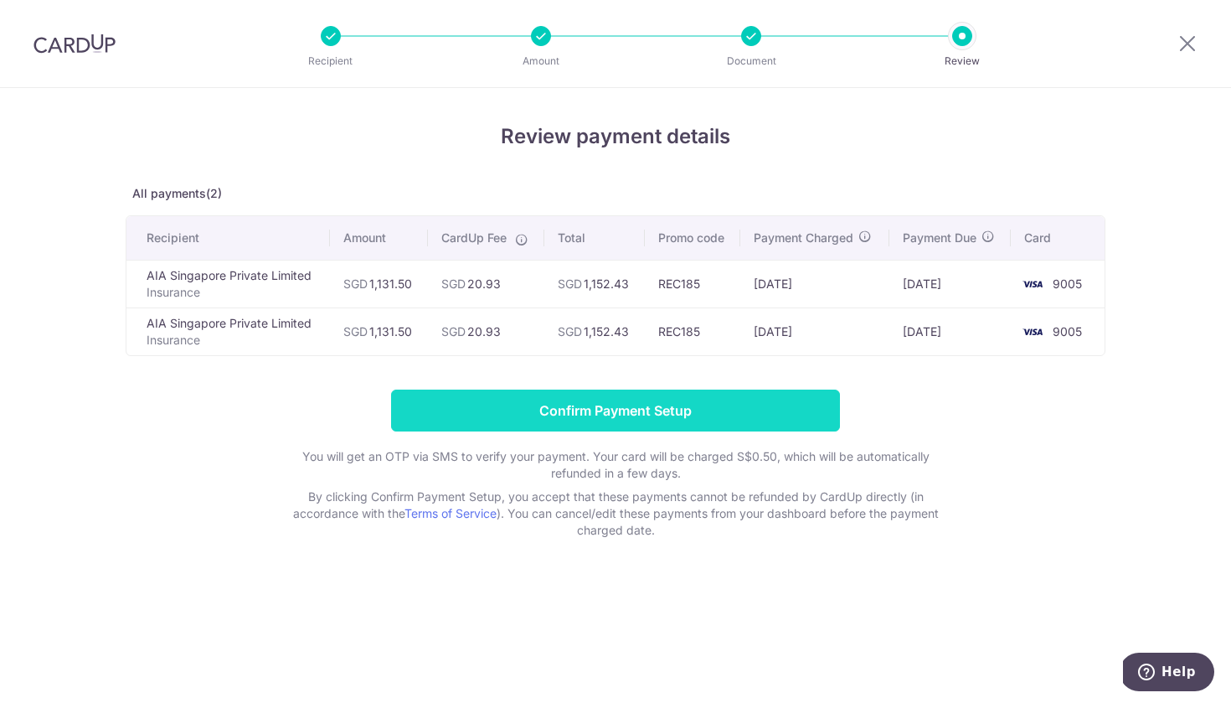
click at [563, 410] on input "Confirm Payment Setup" at bounding box center [615, 411] width 449 height 42
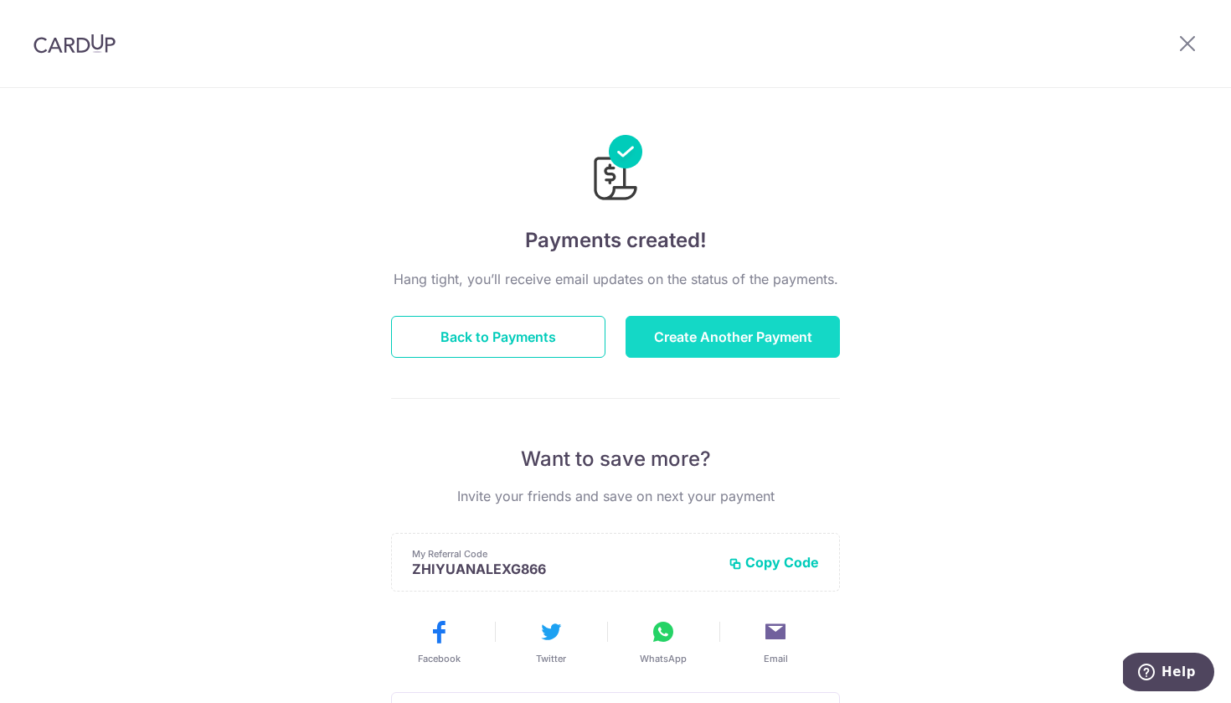
click at [722, 334] on button "Create Another Payment" at bounding box center [733, 337] width 214 height 42
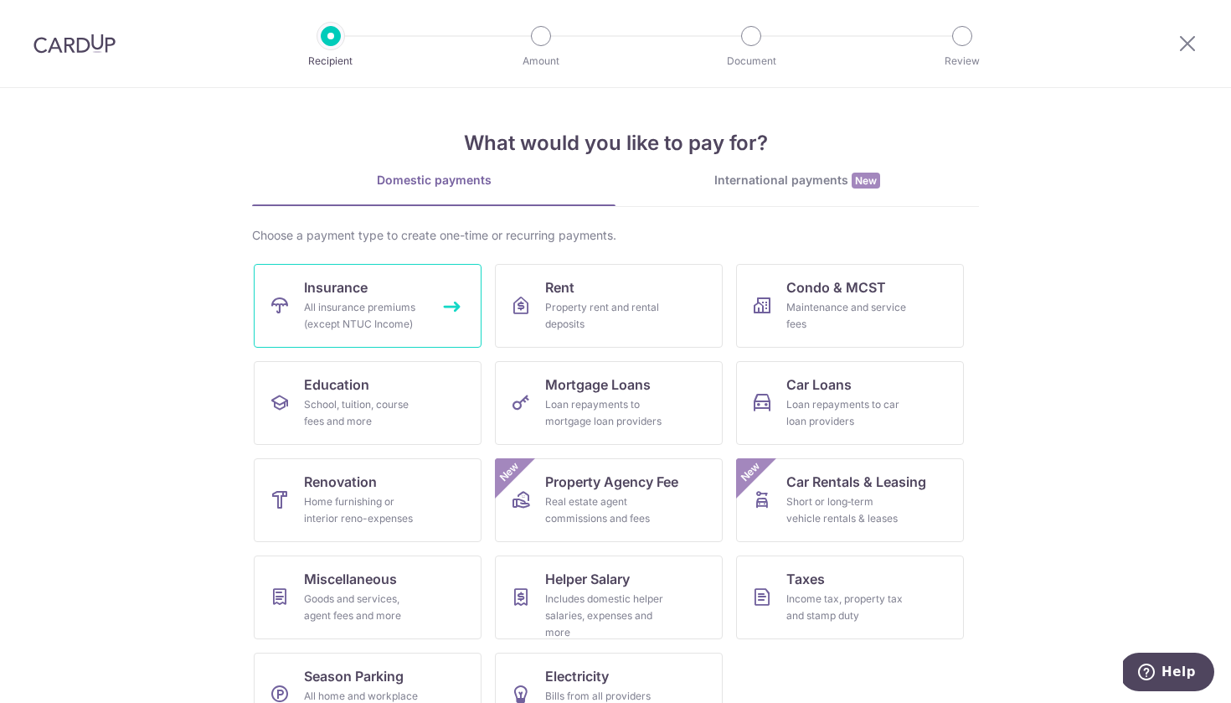
click at [398, 307] on div "All insurance premiums (except NTUC Income)" at bounding box center [364, 316] width 121 height 34
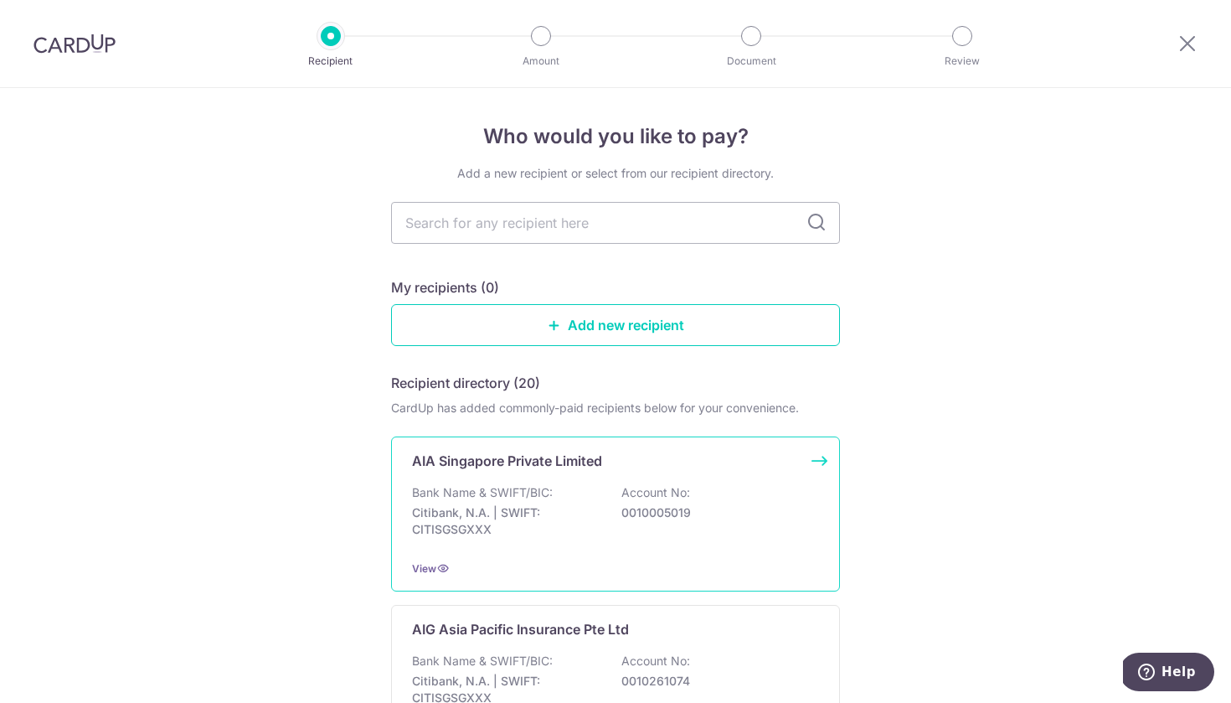
click at [545, 517] on p "Citibank, N.A. | SWIFT: CITISGSGXXX" at bounding box center [506, 521] width 188 height 34
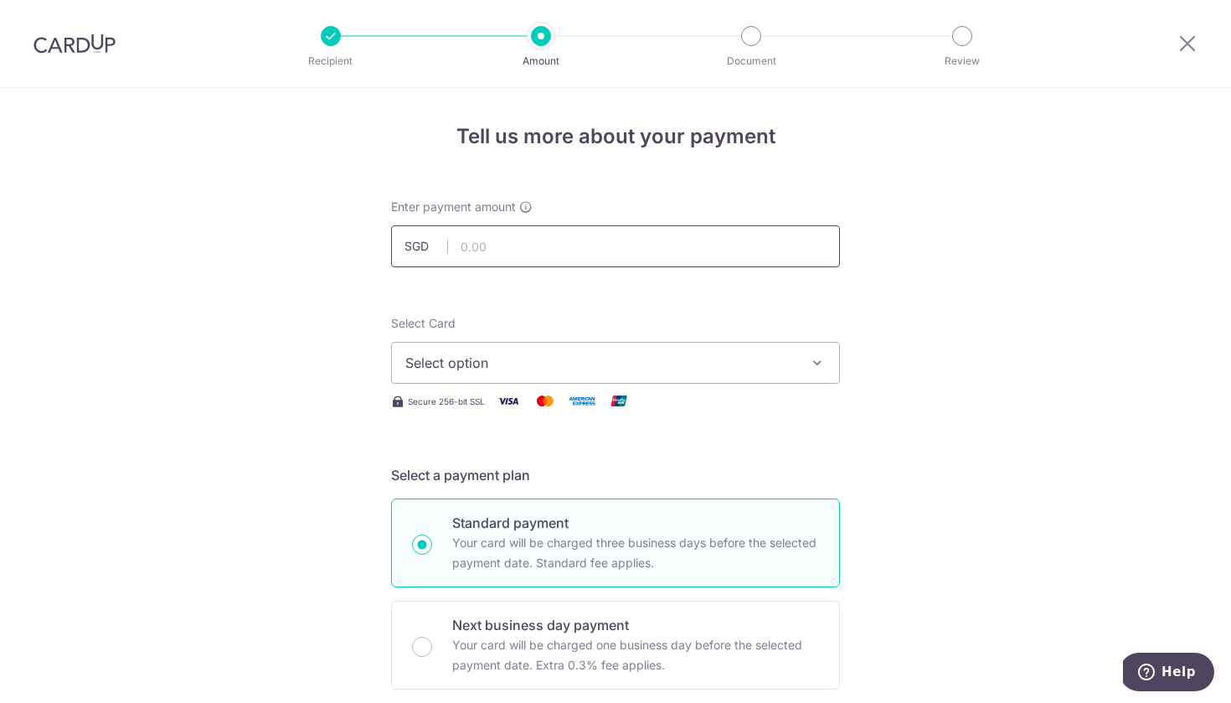
click at [538, 242] on input "text" at bounding box center [615, 246] width 449 height 42
type input "533.82"
click at [550, 359] on span "Select option" at bounding box center [600, 363] width 390 height 20
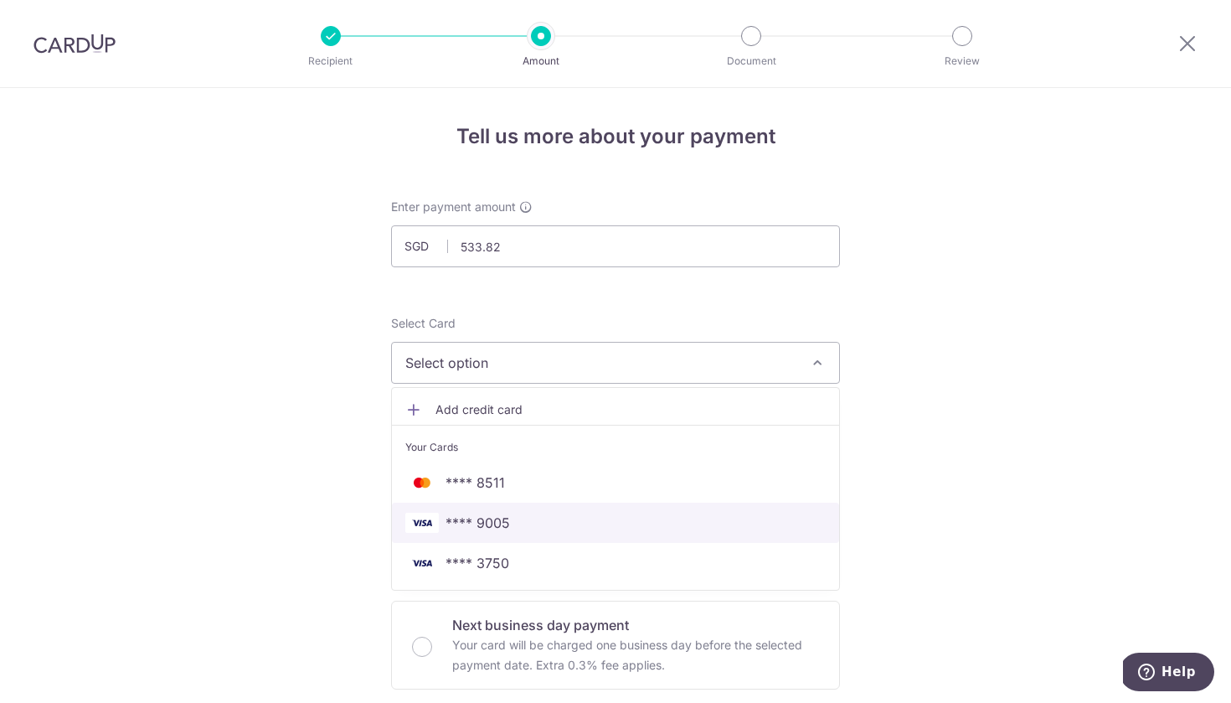
click at [510, 530] on span "**** 9005" at bounding box center [615, 523] width 421 height 20
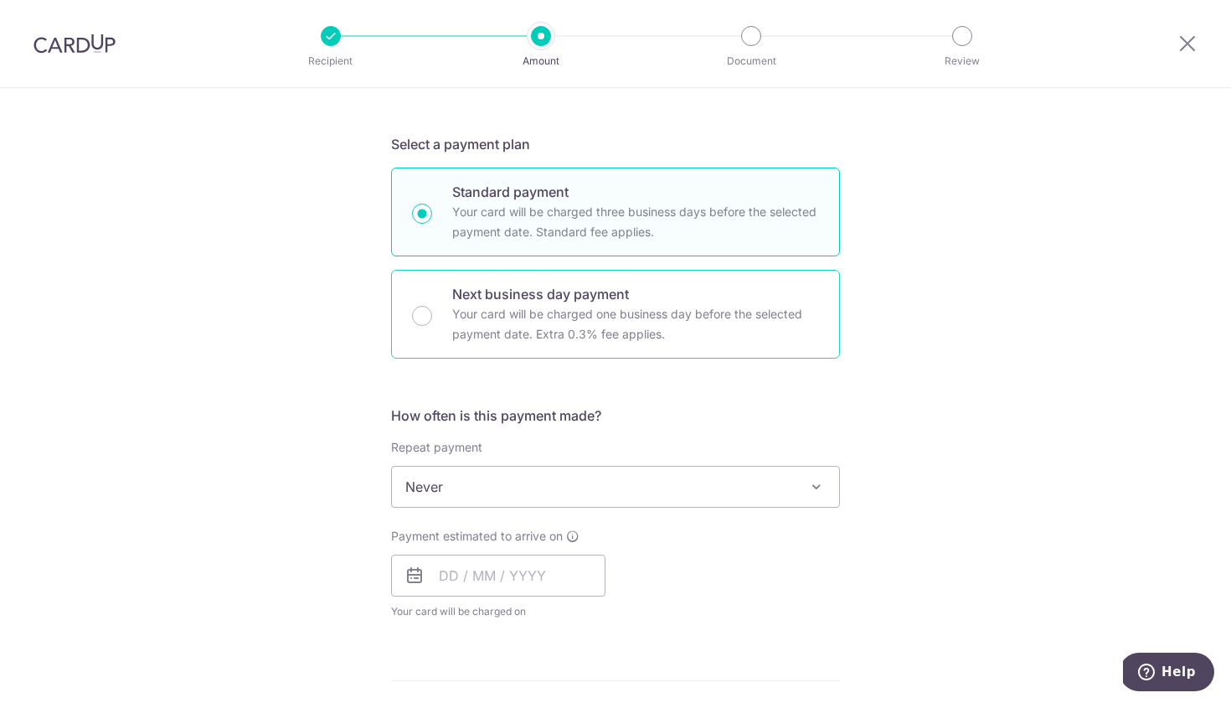
scroll to position [359, 0]
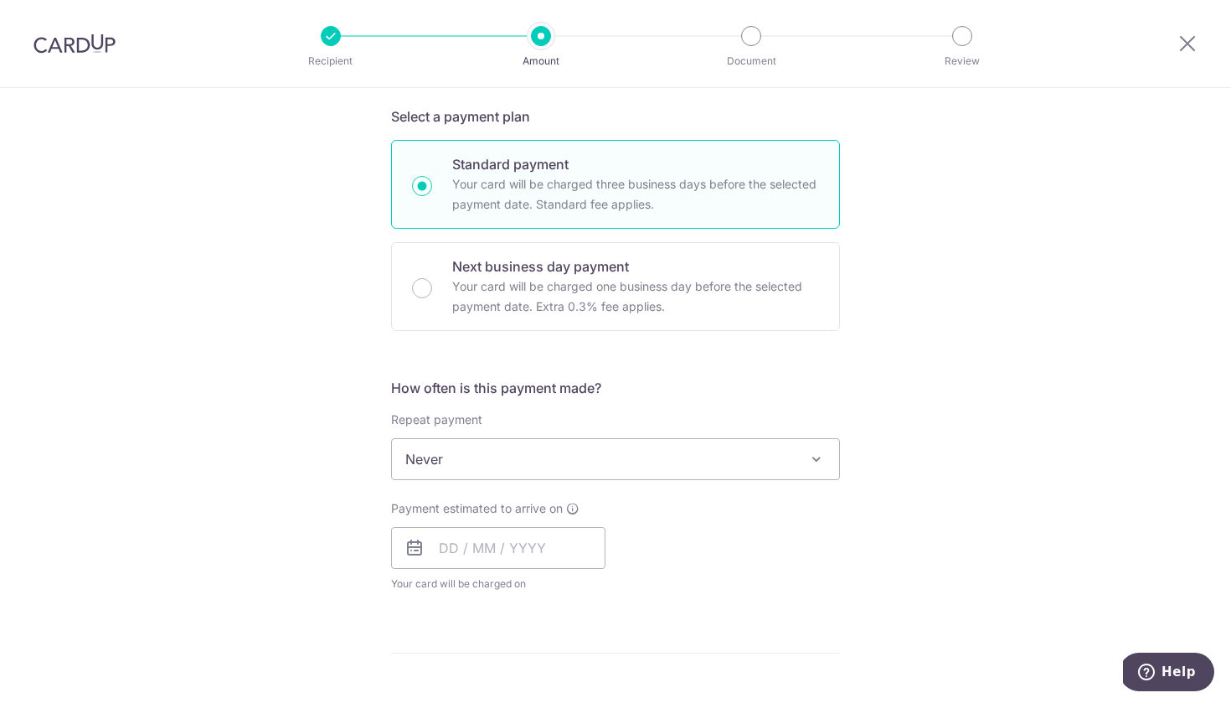
click at [444, 465] on span "Never" at bounding box center [615, 459] width 447 height 40
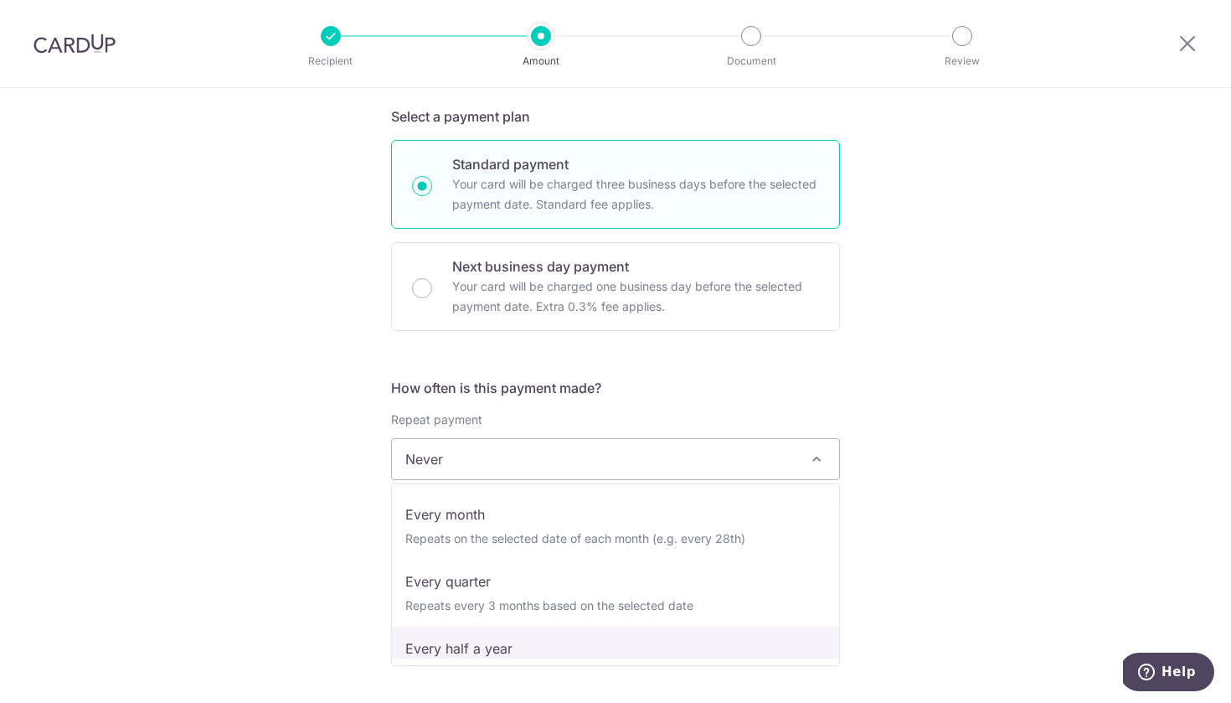
scroll to position [0, 0]
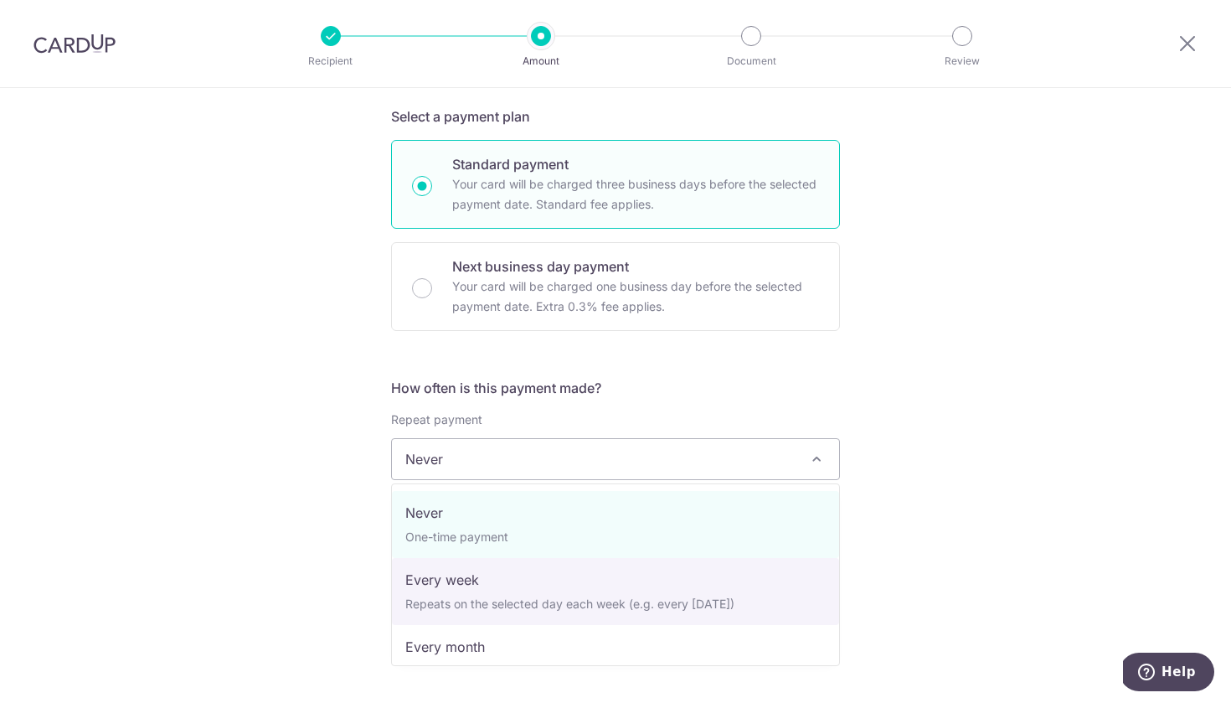
select select "2"
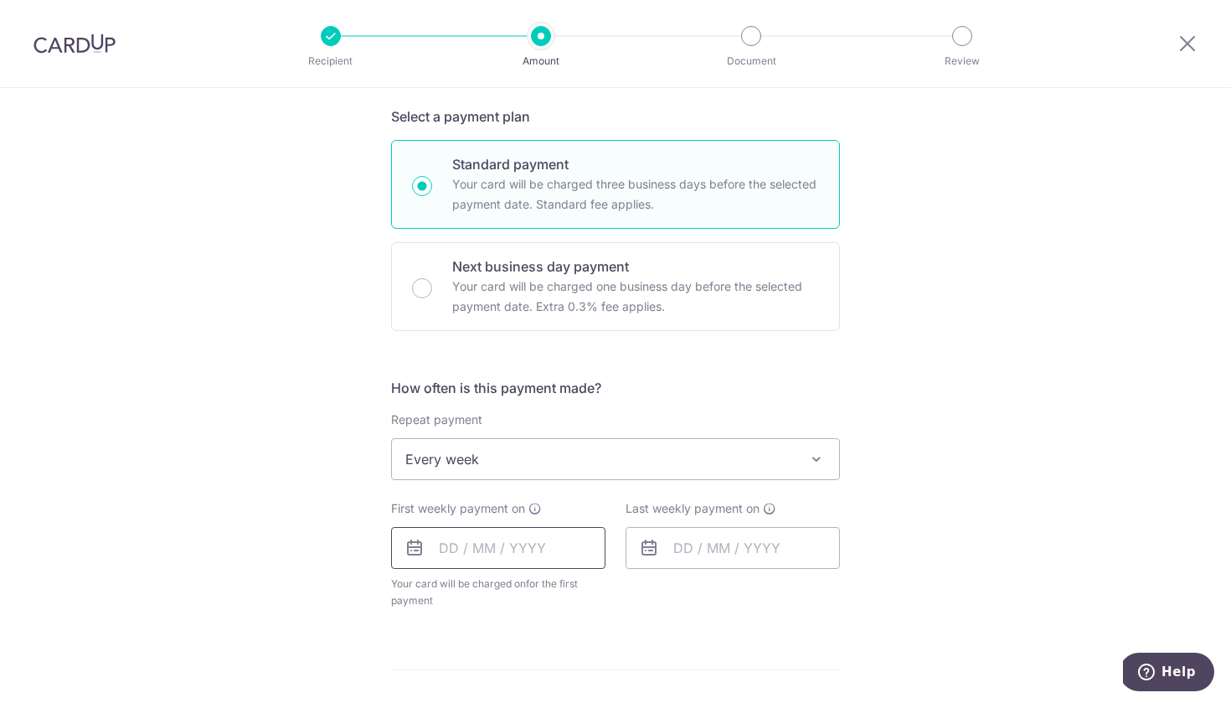
click at [499, 549] on input "text" at bounding box center [498, 548] width 214 height 42
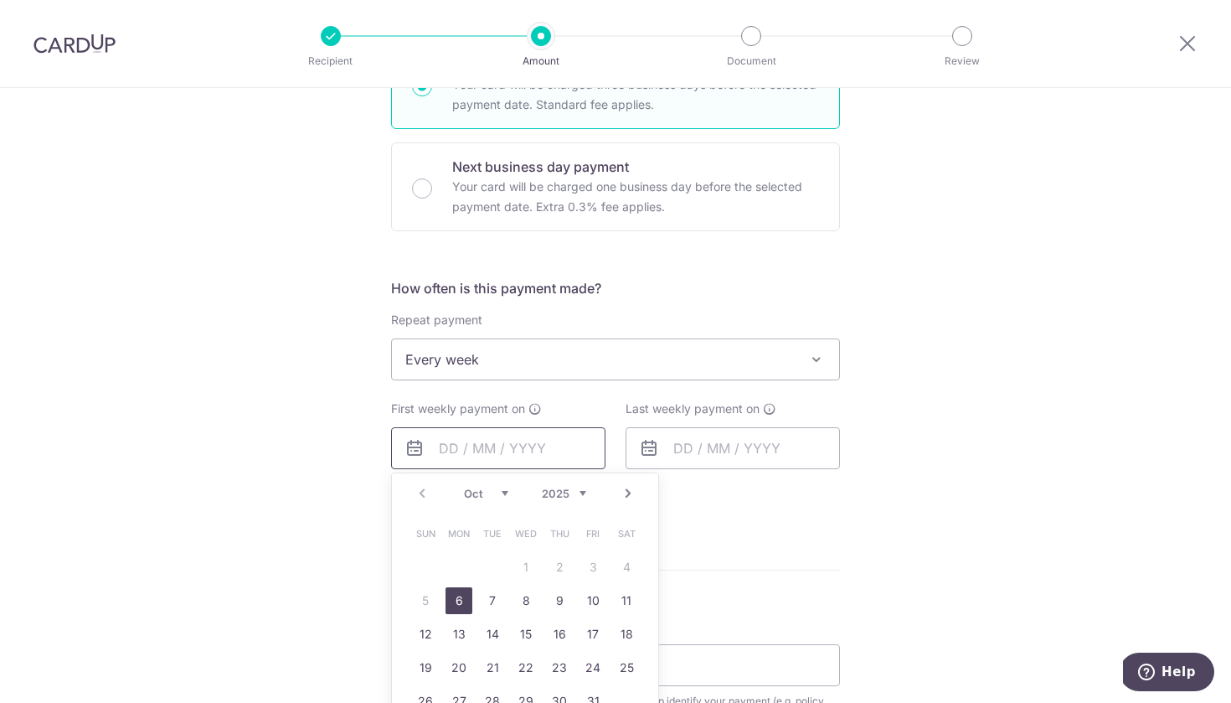
scroll to position [460, 0]
click at [461, 602] on link "6" at bounding box center [459, 599] width 27 height 27
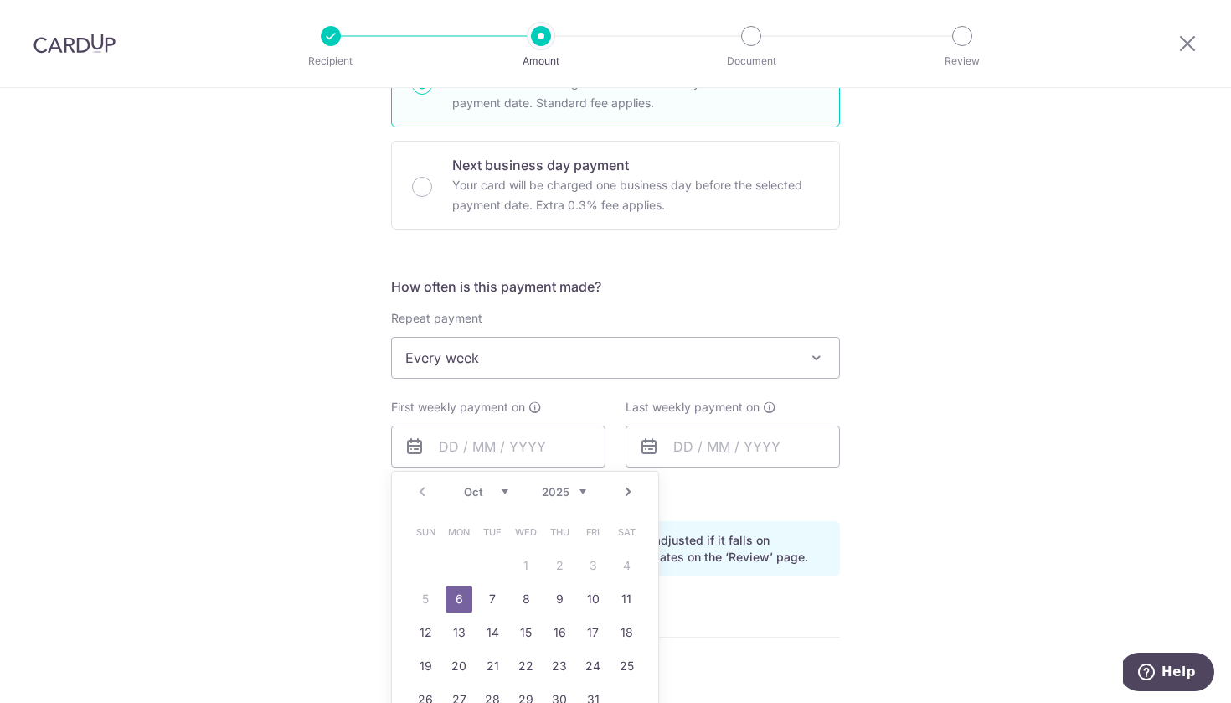
type input "[DATE]"
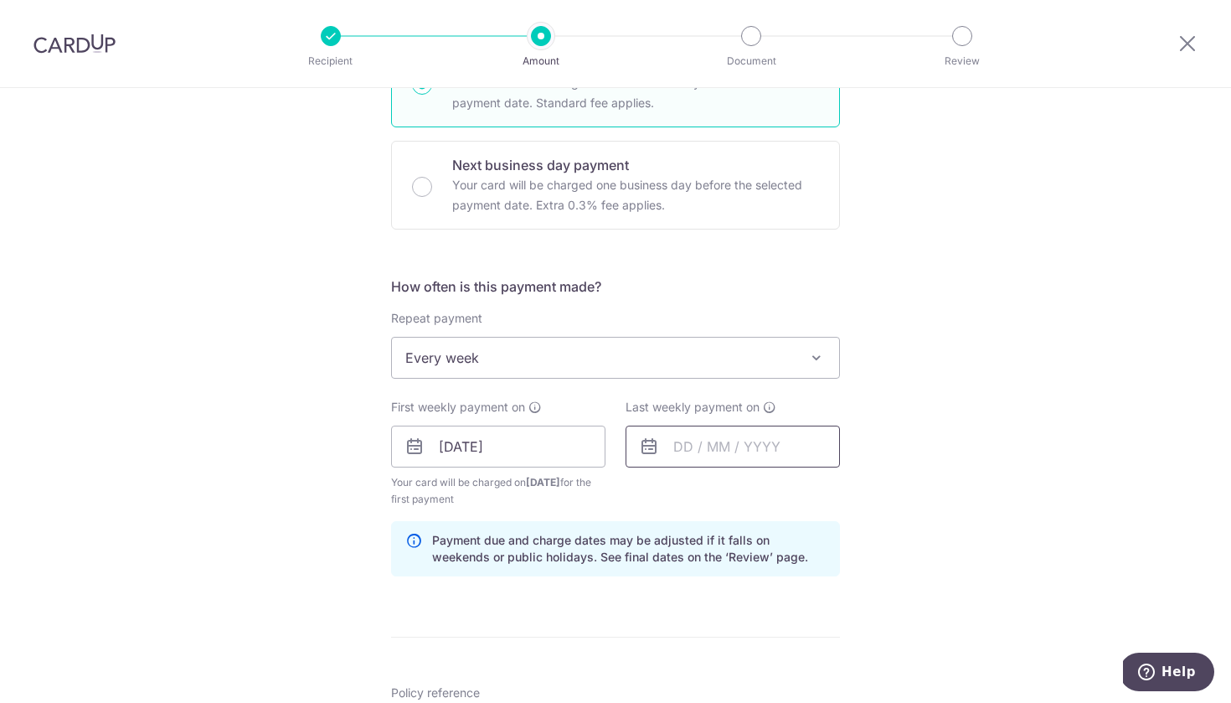
click at [720, 457] on input "text" at bounding box center [733, 447] width 214 height 42
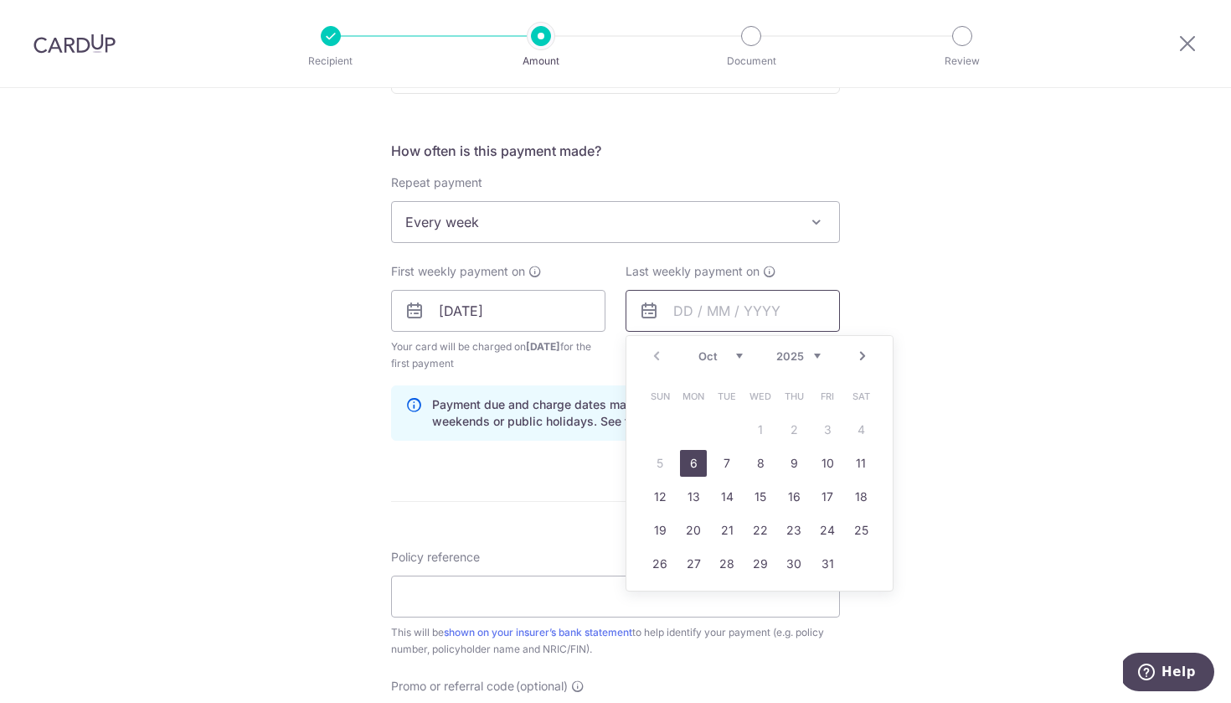
scroll to position [601, 0]
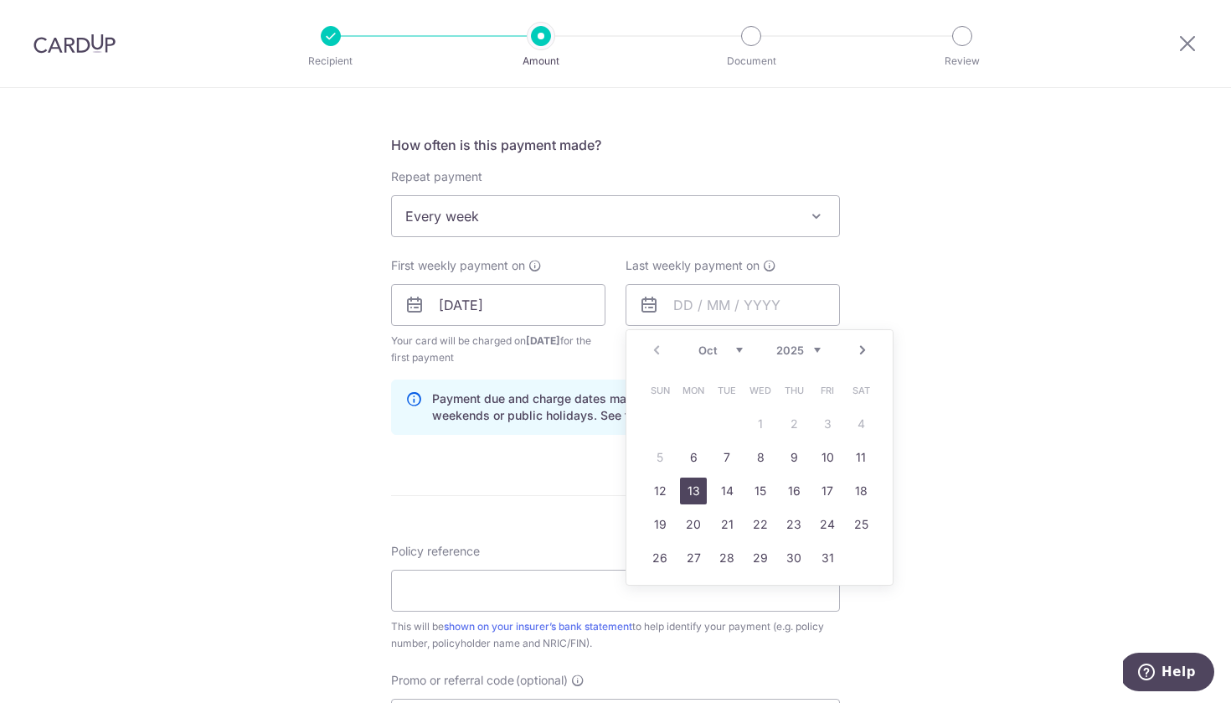
click at [696, 485] on link "13" at bounding box center [693, 491] width 27 height 27
type input "[DATE]"
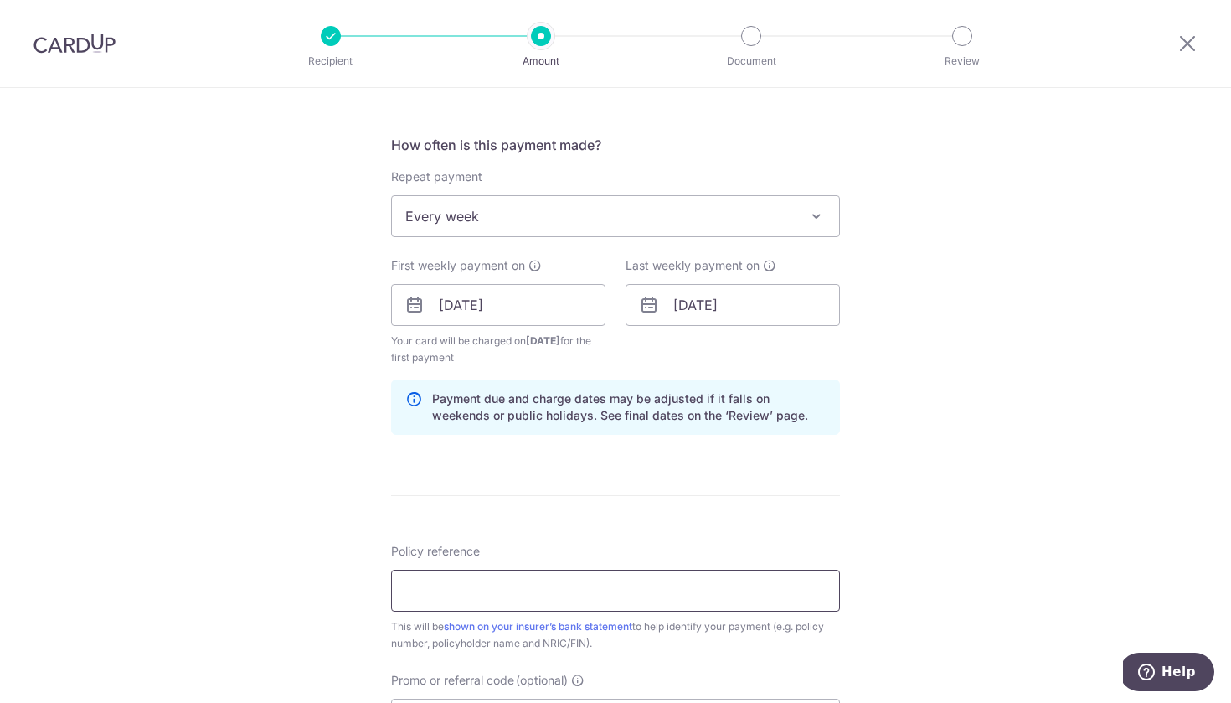
click at [598, 589] on input "Policy reference" at bounding box center [615, 591] width 449 height 42
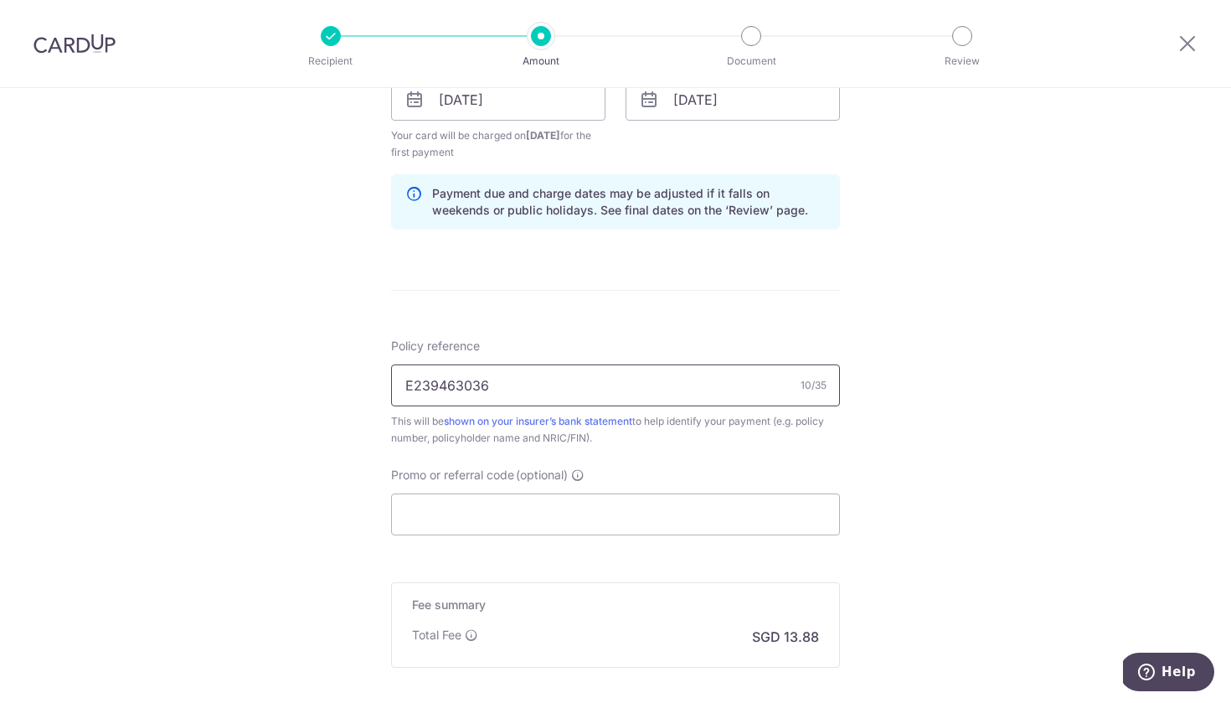
scroll to position [809, 0]
type input "E239463036"
click at [622, 508] on input "Promo or referral code (optional)" at bounding box center [615, 512] width 449 height 42
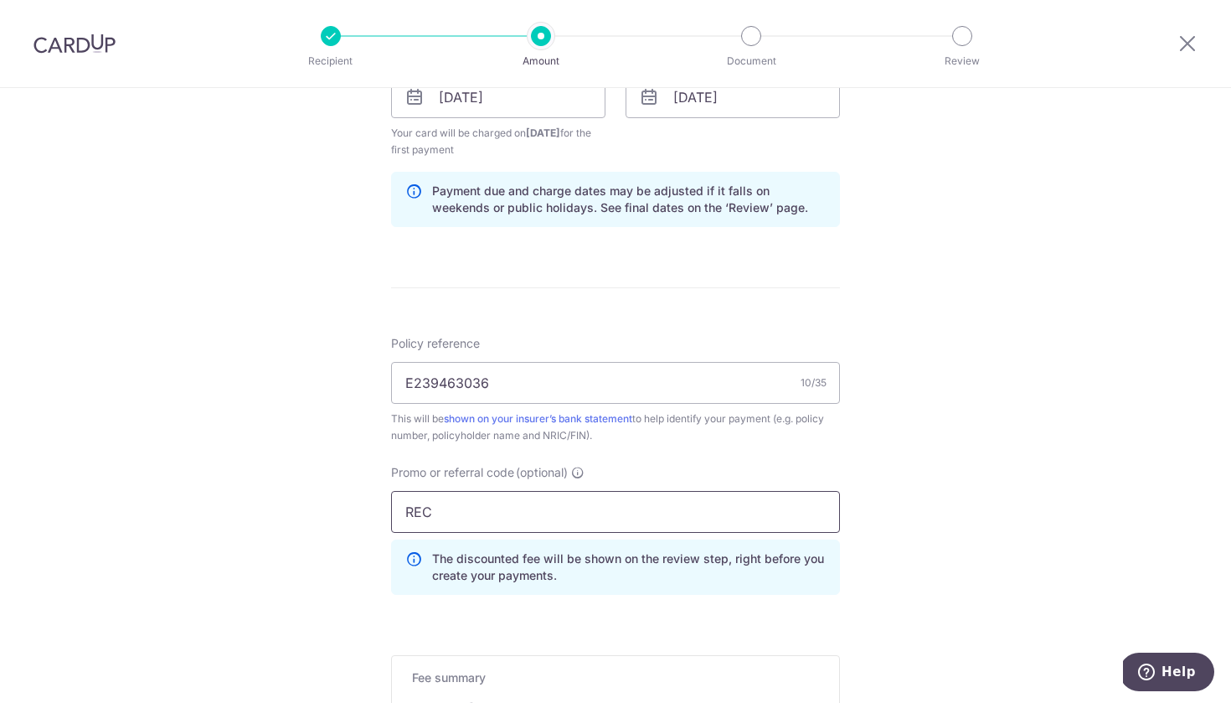
paste input "185"
type input "REC185"
click at [905, 519] on div "Tell us more about your payment Enter payment amount SGD 533.82 533.82 Select C…" at bounding box center [615, 117] width 1231 height 1676
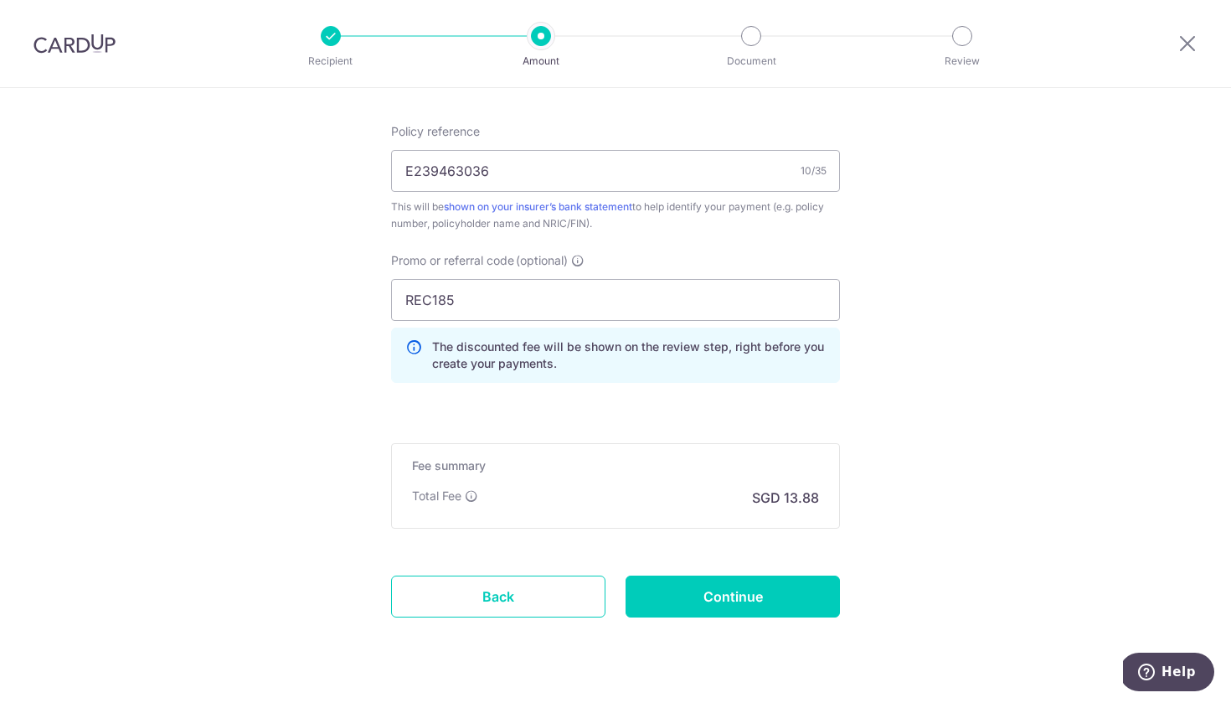
scroll to position [1051, 0]
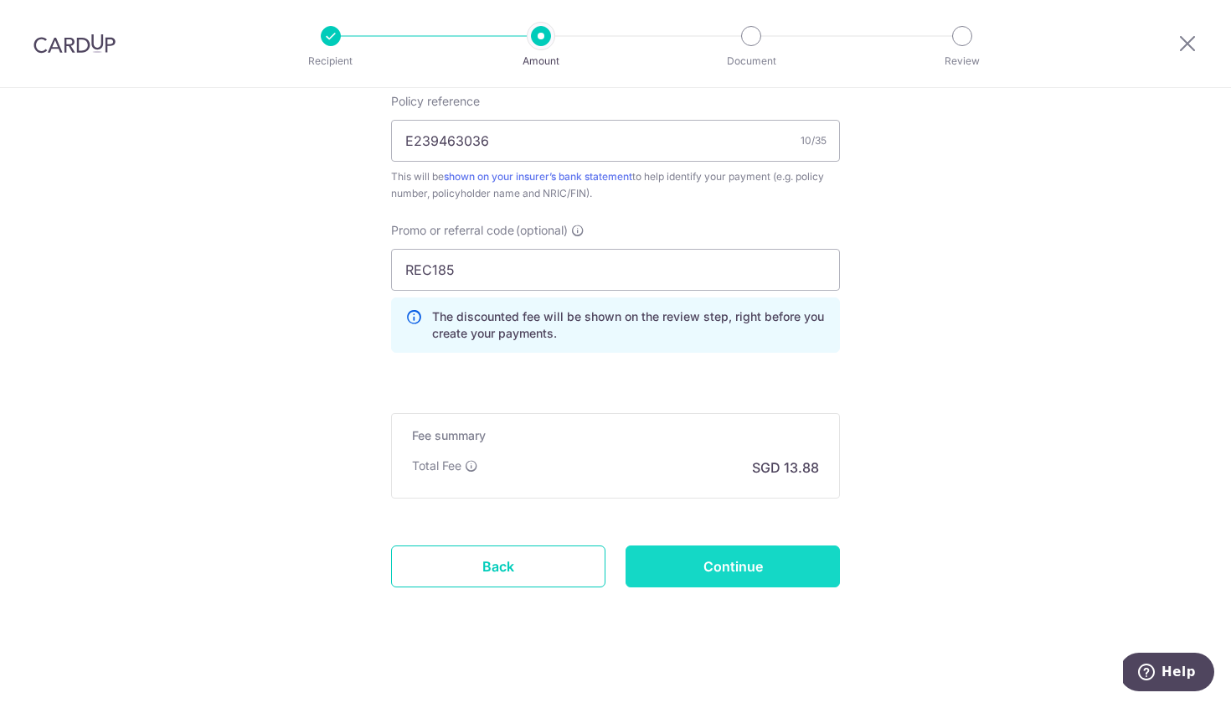
click at [762, 572] on input "Continue" at bounding box center [733, 566] width 214 height 42
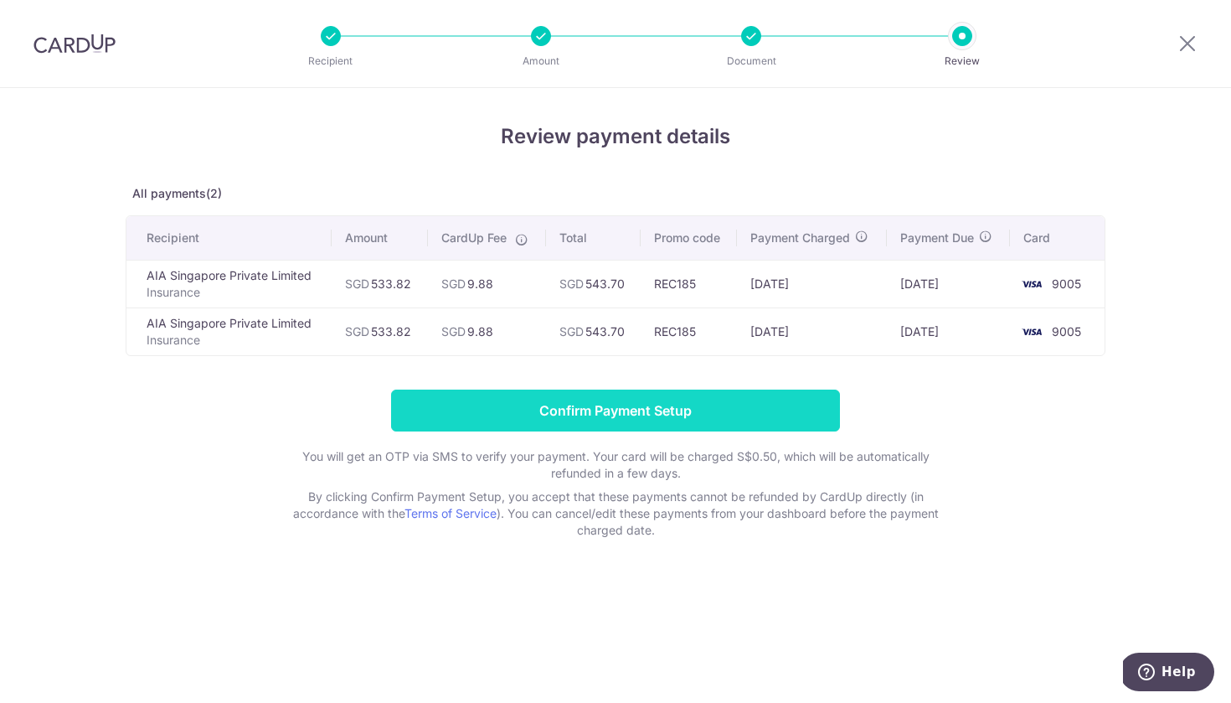
click at [607, 404] on input "Confirm Payment Setup" at bounding box center [615, 411] width 449 height 42
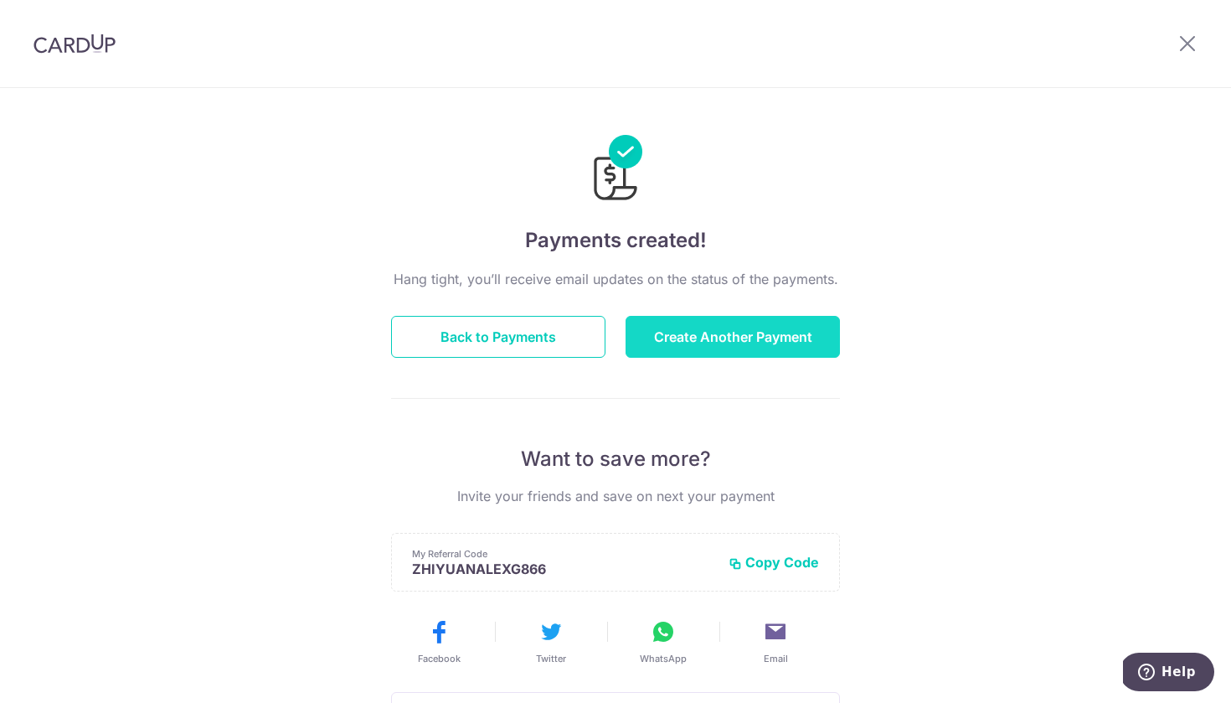
click at [748, 339] on button "Create Another Payment" at bounding box center [733, 337] width 214 height 42
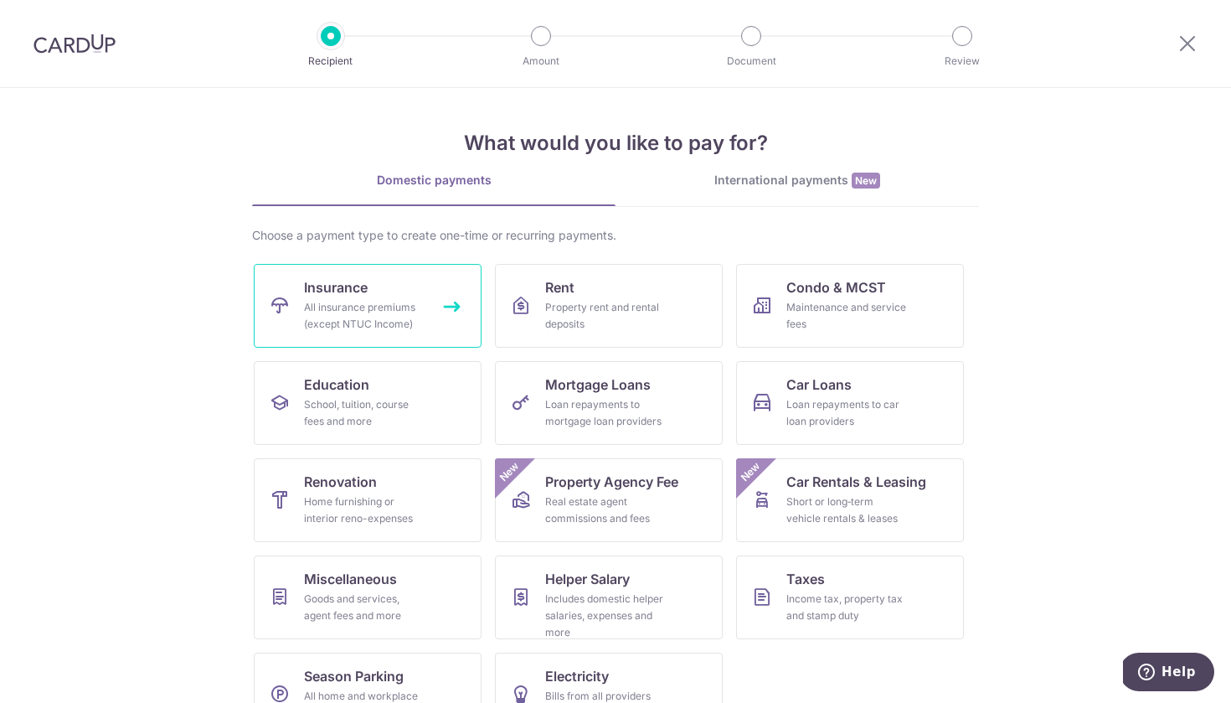
click at [382, 308] on div "All insurance premiums (except NTUC Income)" at bounding box center [364, 316] width 121 height 34
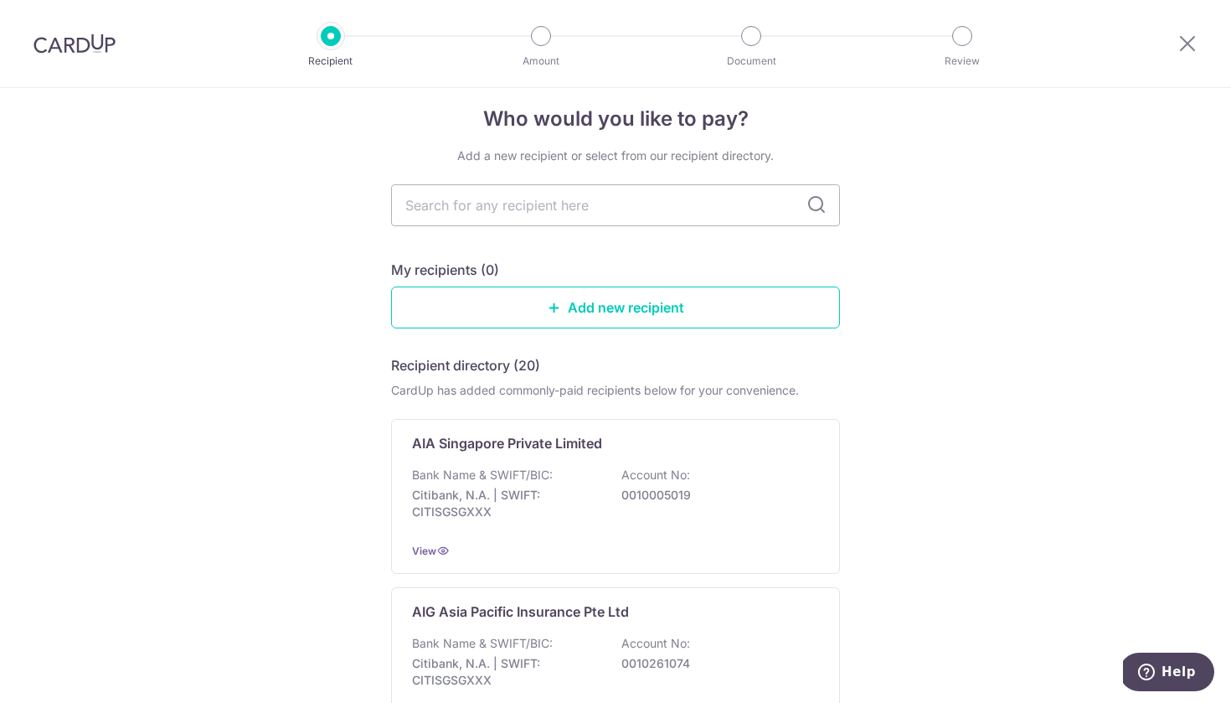
scroll to position [23, 0]
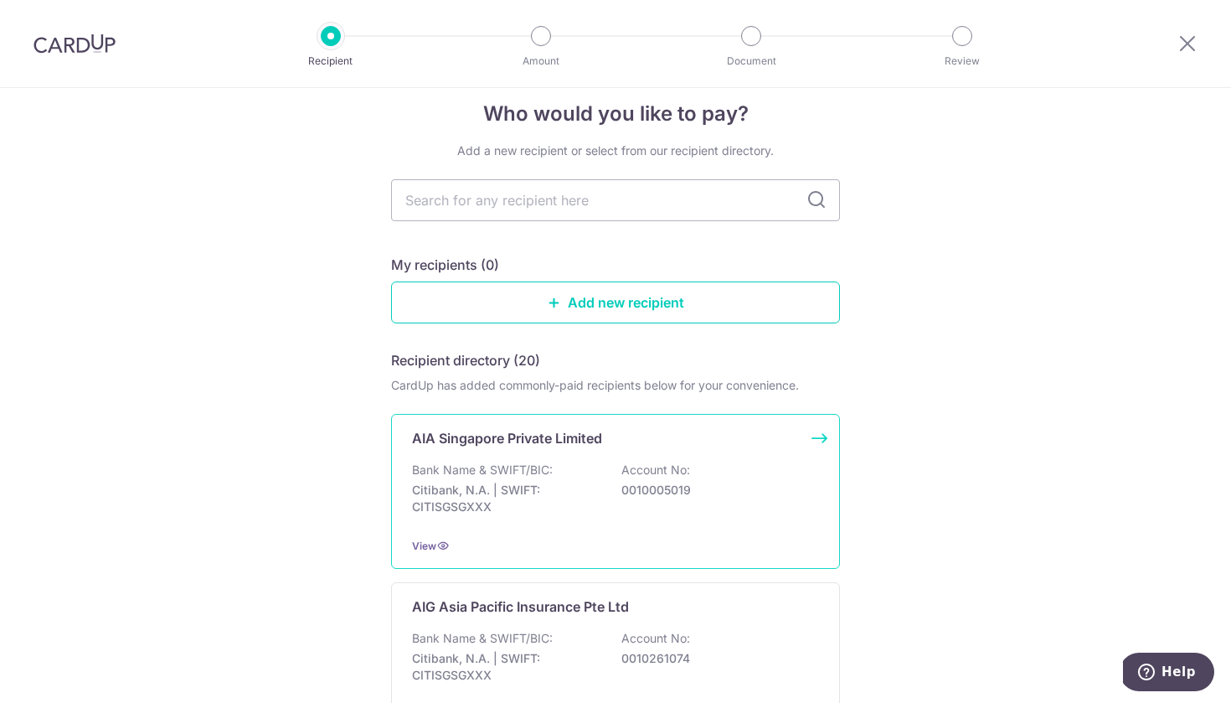
click at [551, 488] on p "Citibank, N.A. | SWIFT: CITISGSGXXX" at bounding box center [506, 499] width 188 height 34
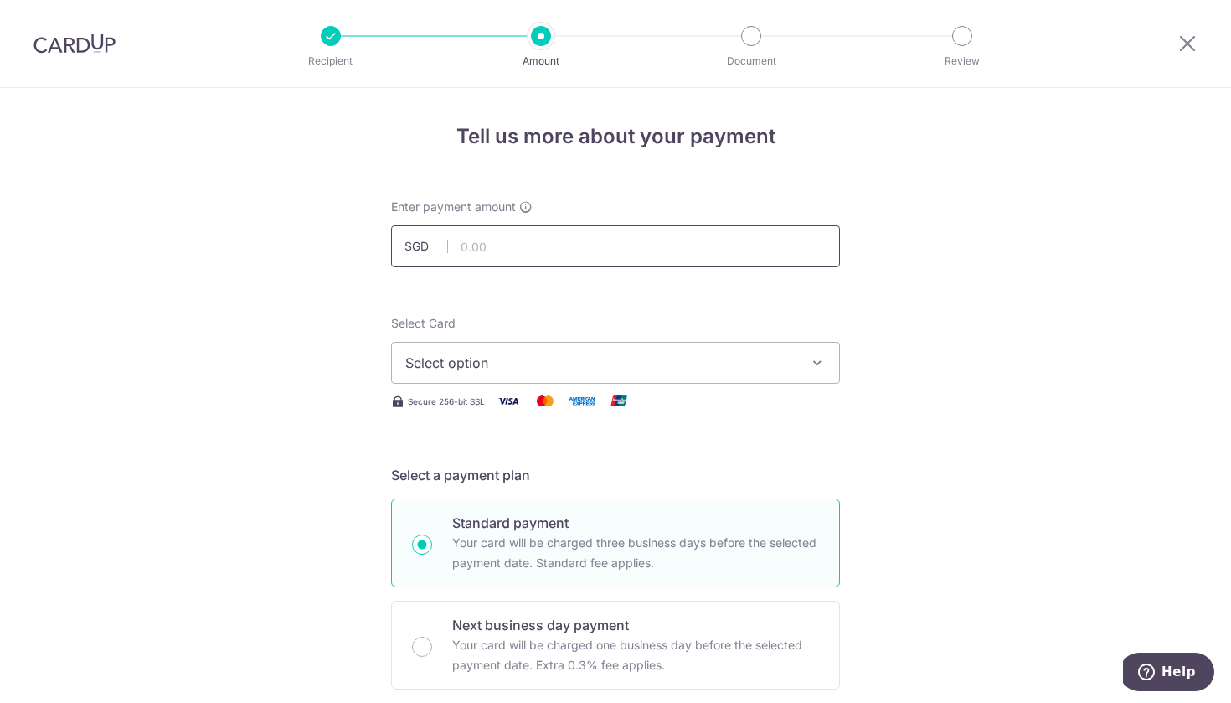
click at [529, 248] on input "text" at bounding box center [615, 246] width 449 height 42
type input "95.00"
click at [601, 370] on span "Select option" at bounding box center [600, 363] width 390 height 20
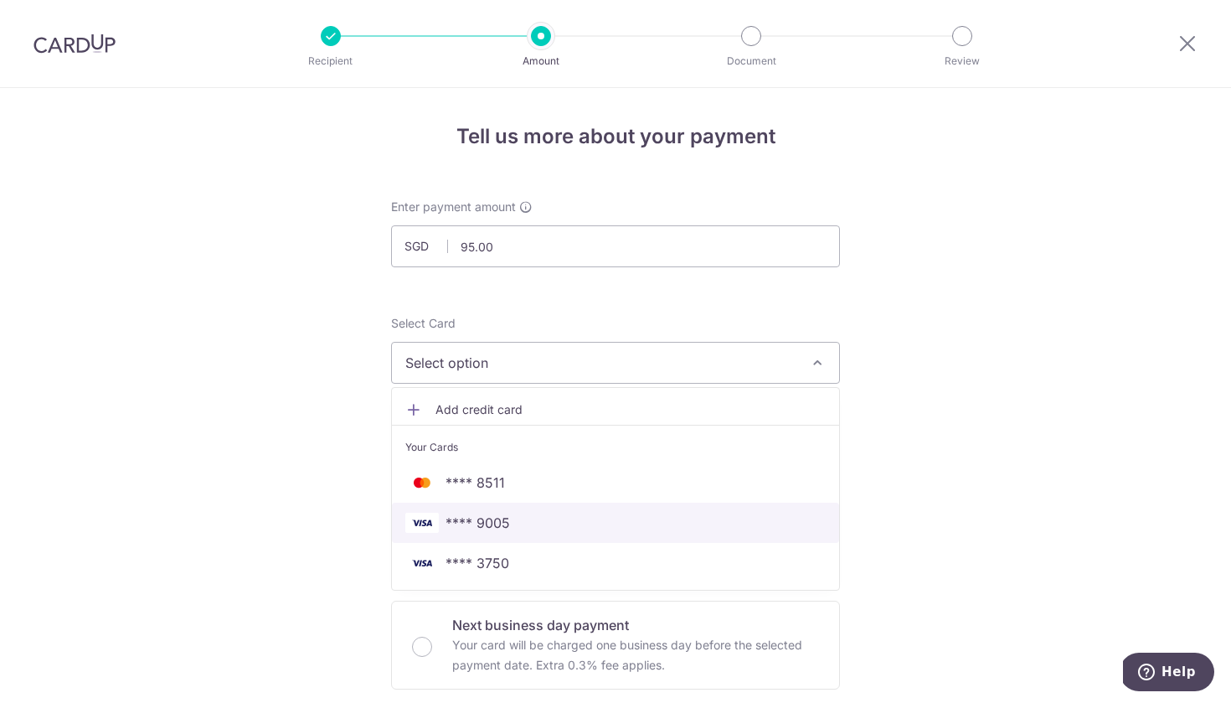
click at [490, 518] on span "**** 9005" at bounding box center [478, 523] width 65 height 20
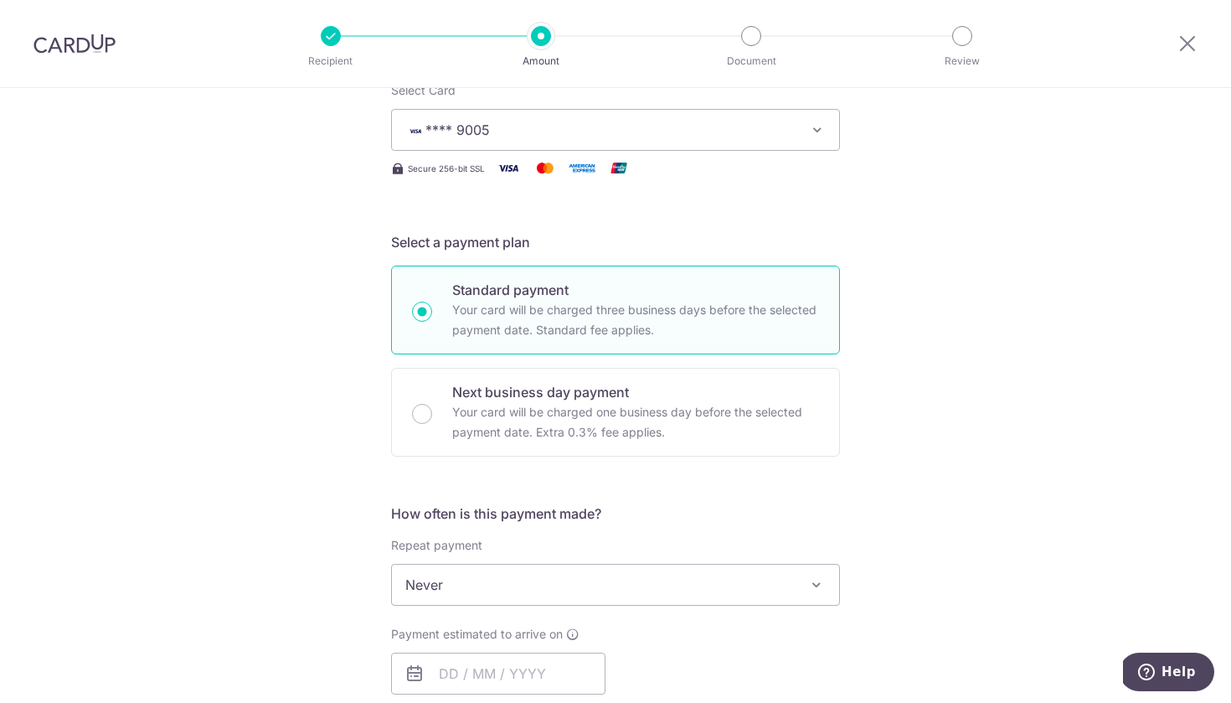
scroll to position [237, 0]
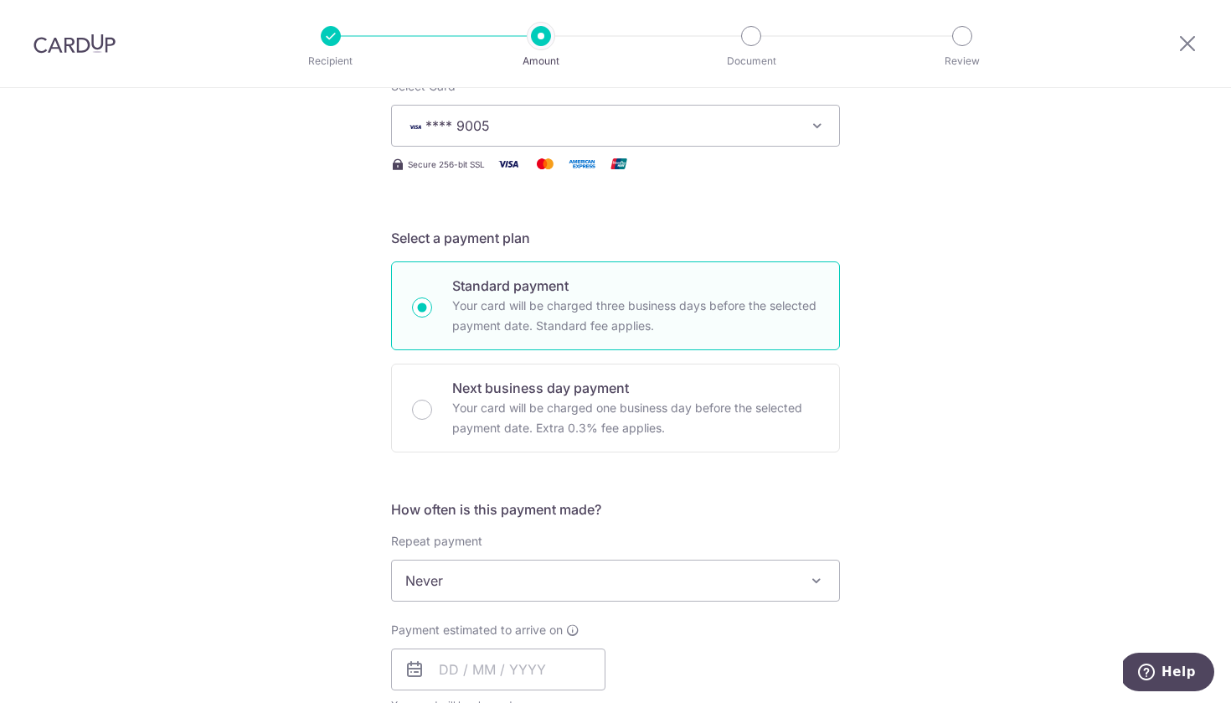
click at [576, 589] on span "Never" at bounding box center [615, 580] width 447 height 40
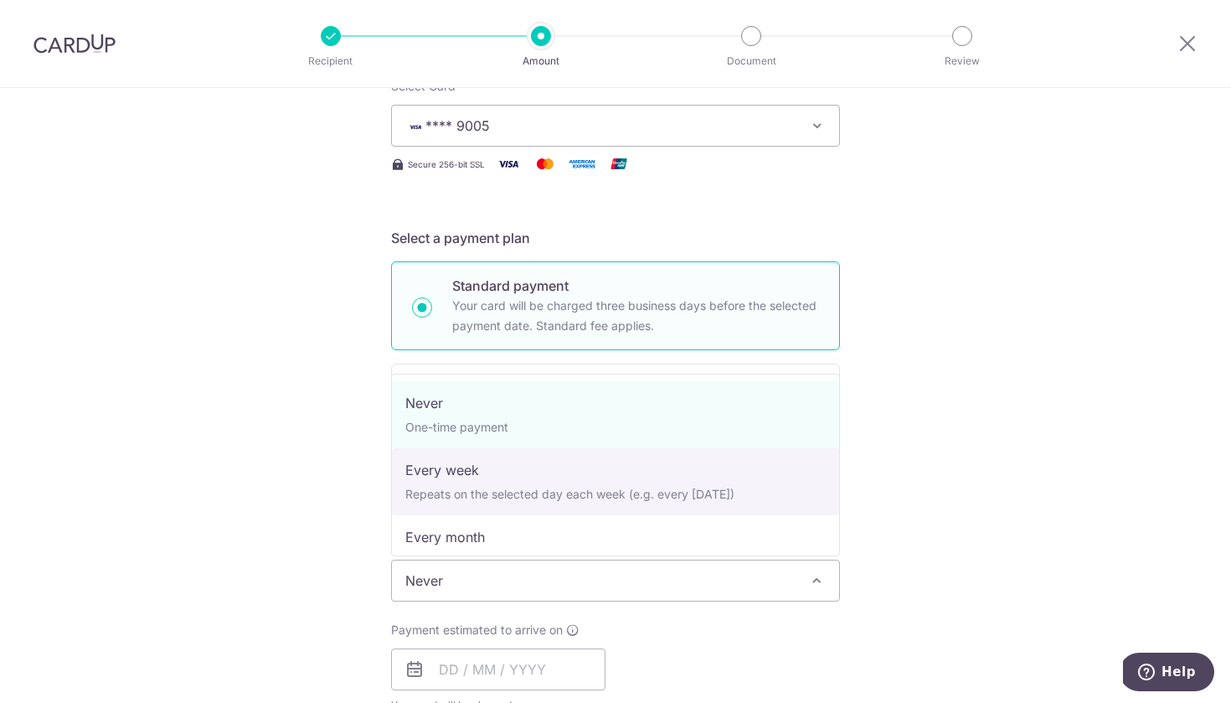
select select "2"
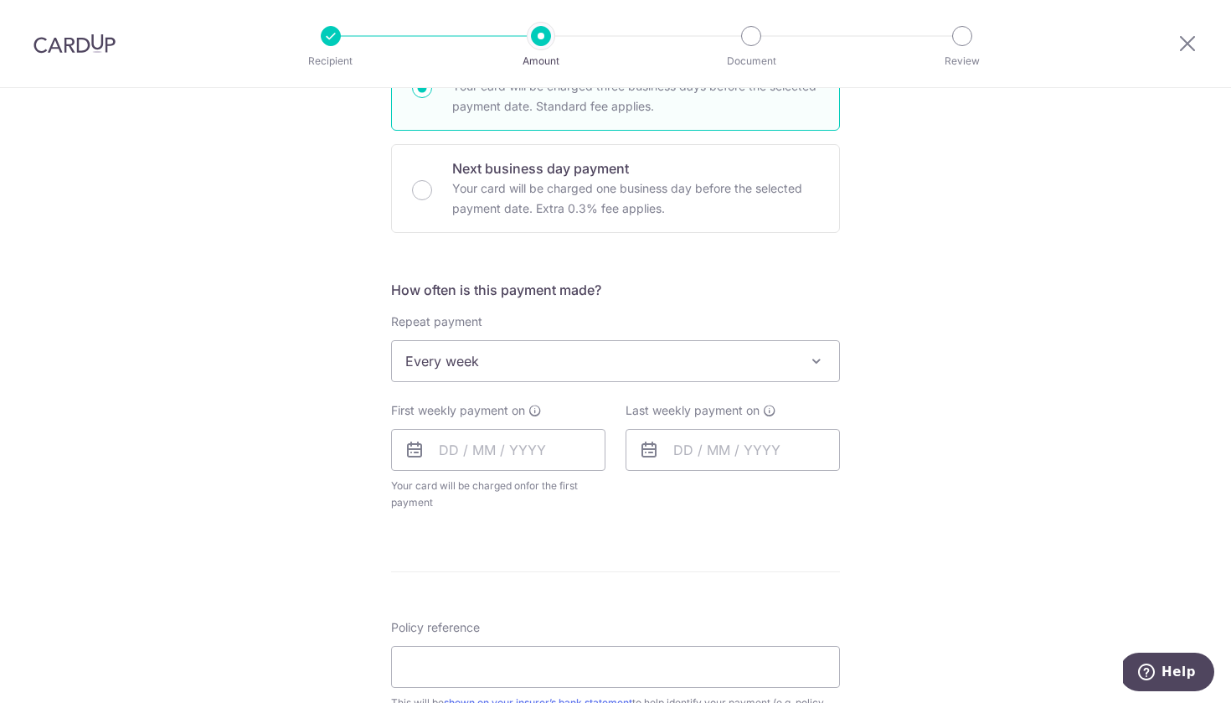
scroll to position [470, 0]
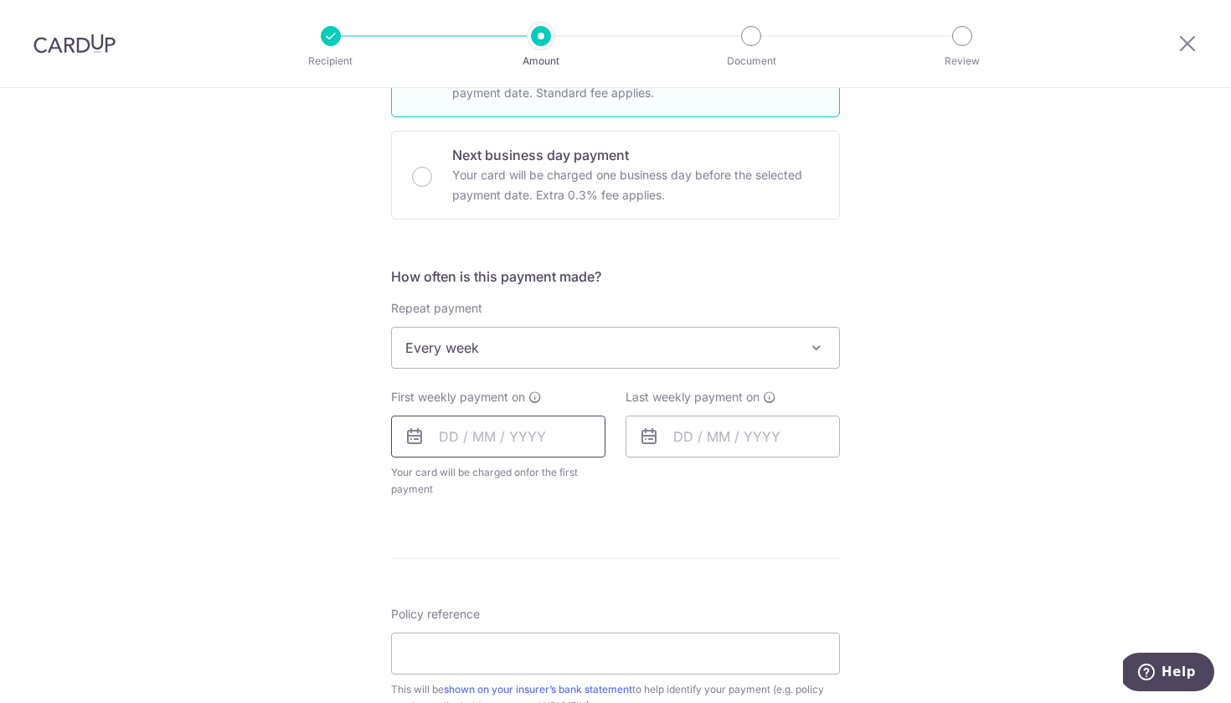
click at [515, 429] on input "text" at bounding box center [498, 437] width 214 height 42
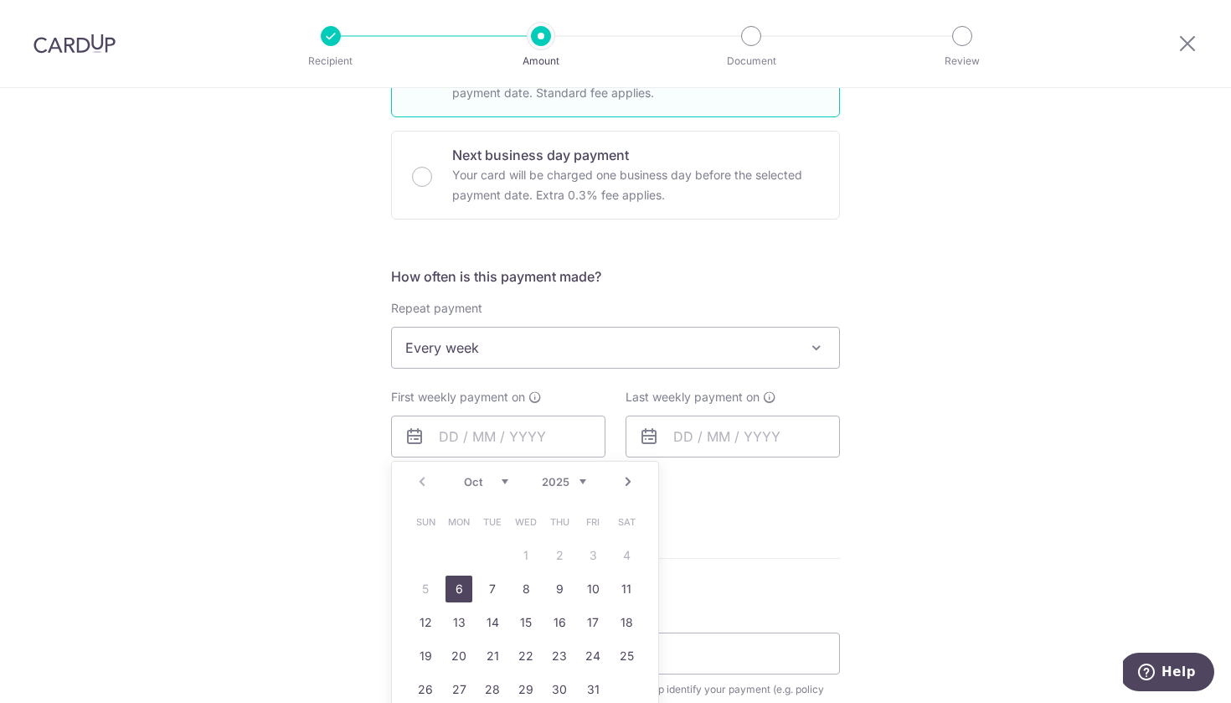
click at [463, 589] on link "6" at bounding box center [459, 589] width 27 height 27
type input "[DATE]"
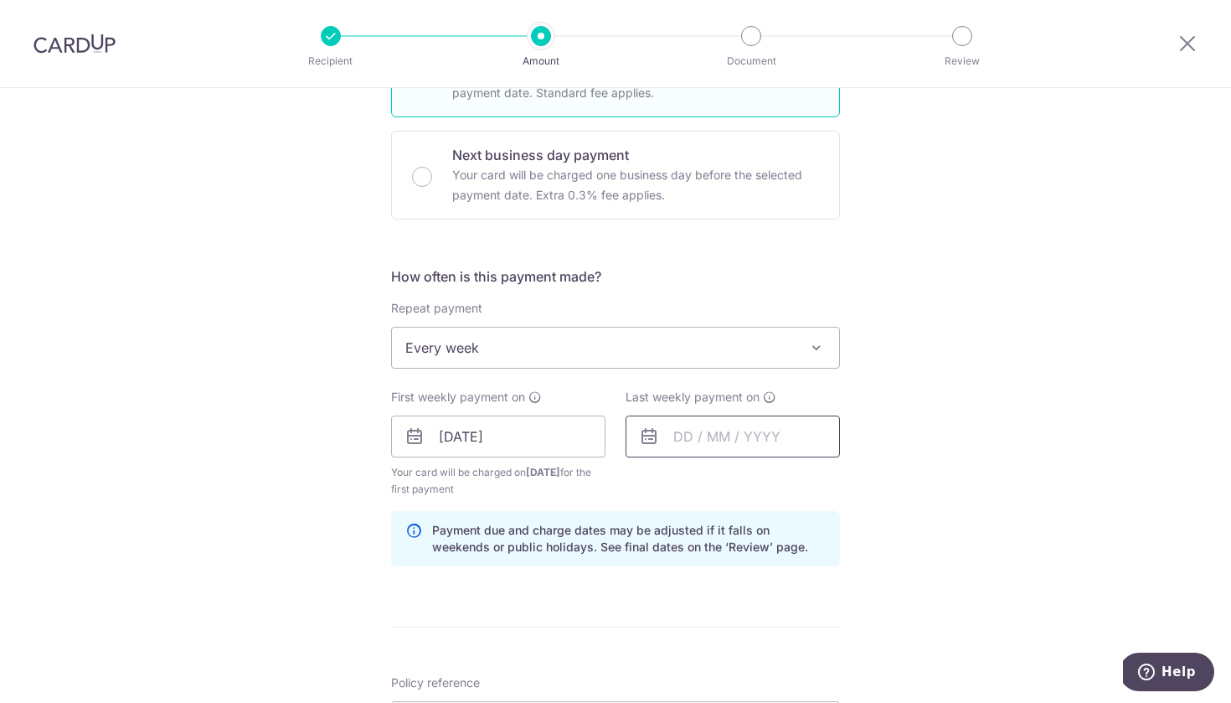
click at [692, 440] on input "text" at bounding box center [733, 437] width 214 height 42
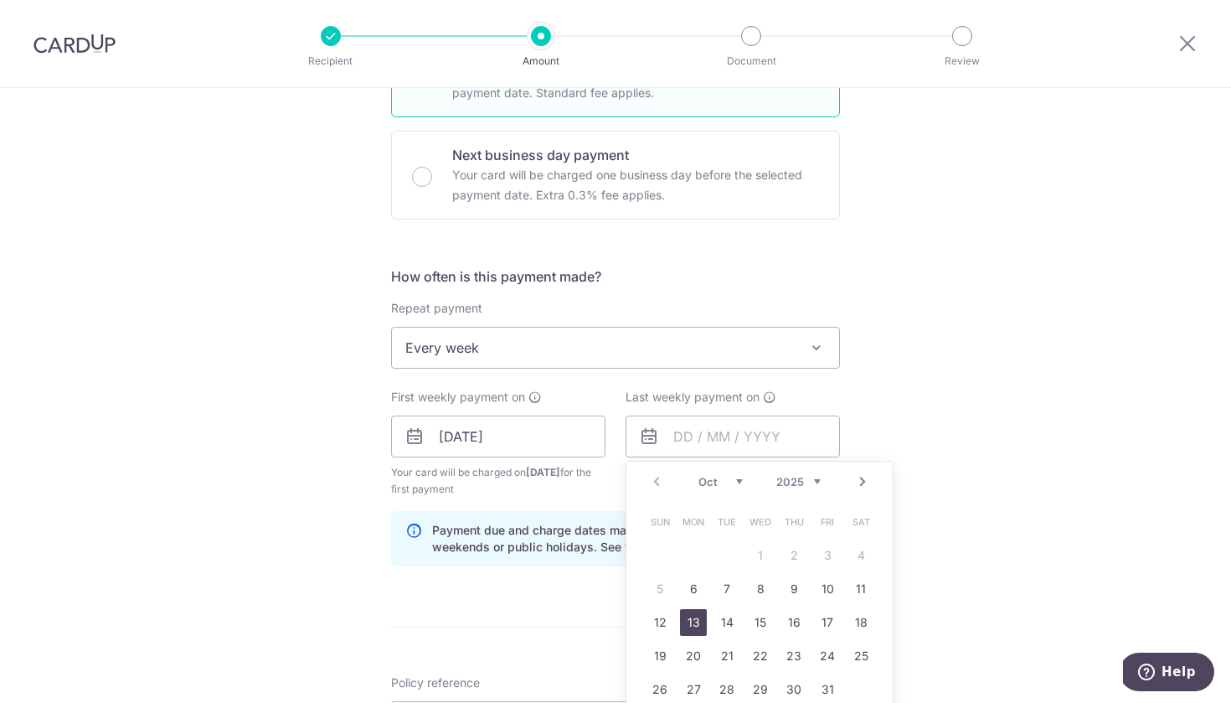
click at [699, 630] on link "13" at bounding box center [693, 622] width 27 height 27
type input "[DATE]"
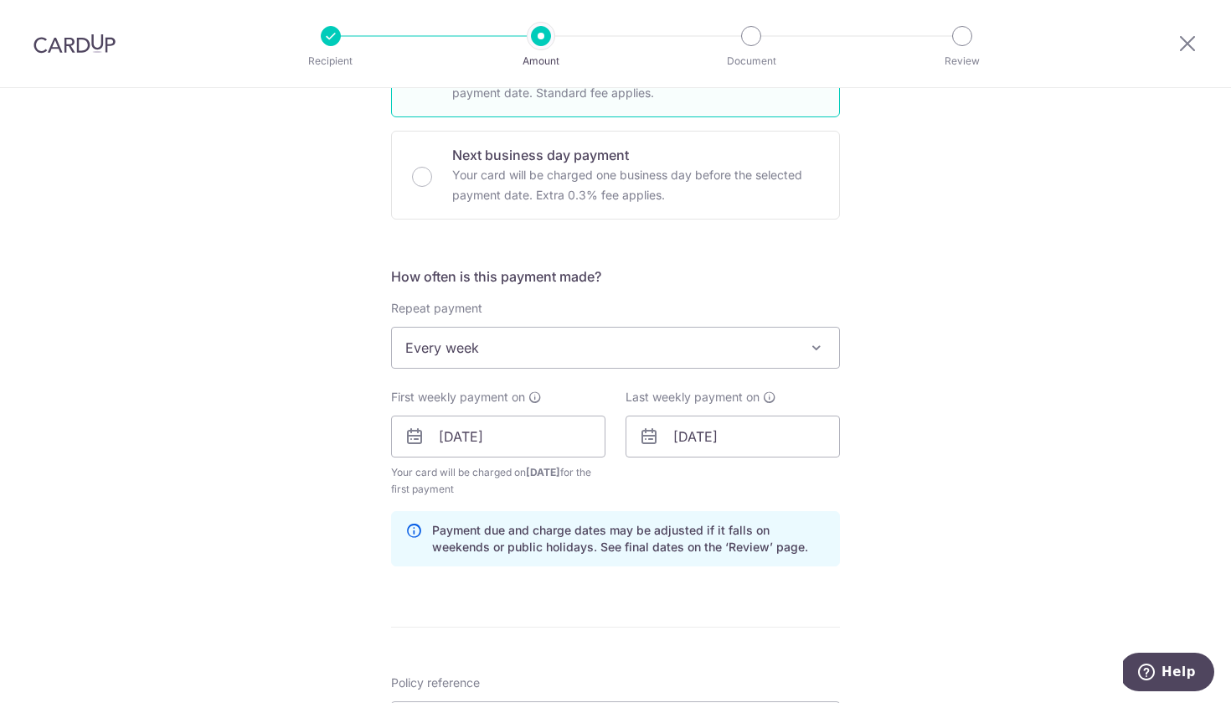
click at [972, 477] on div "Tell us more about your payment Enter payment amount SGD 95.00 95.00 Select Car…" at bounding box center [615, 453] width 1231 height 1670
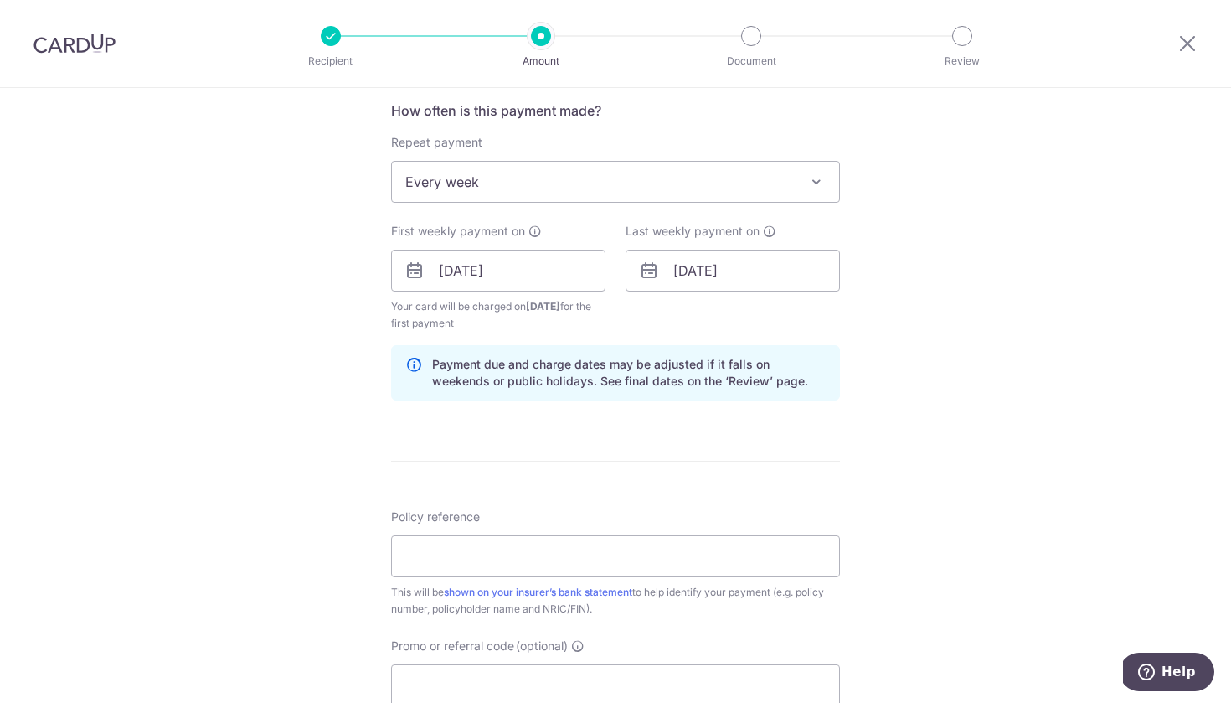
scroll to position [645, 0]
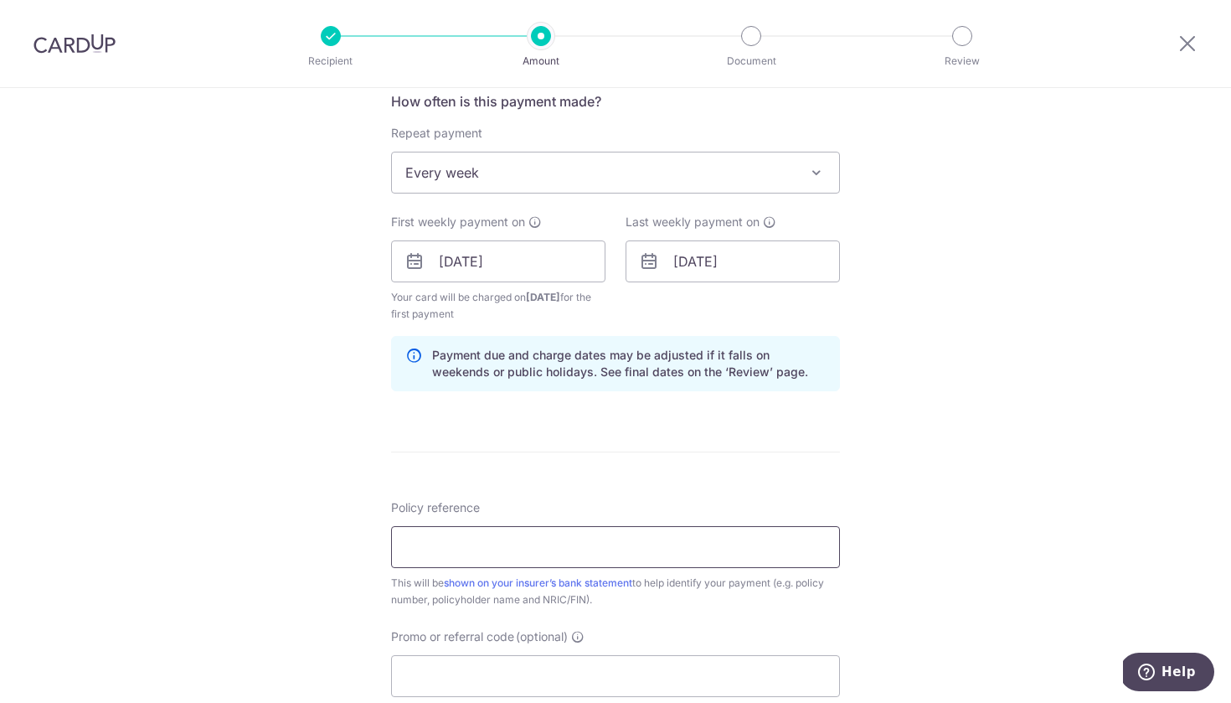
click at [731, 539] on input "Policy reference" at bounding box center [615, 547] width 449 height 42
type input "H239463036"
click at [1074, 514] on div "Tell us more about your payment Enter payment amount SGD 95.00 95.00 Select Car…" at bounding box center [615, 278] width 1231 height 1670
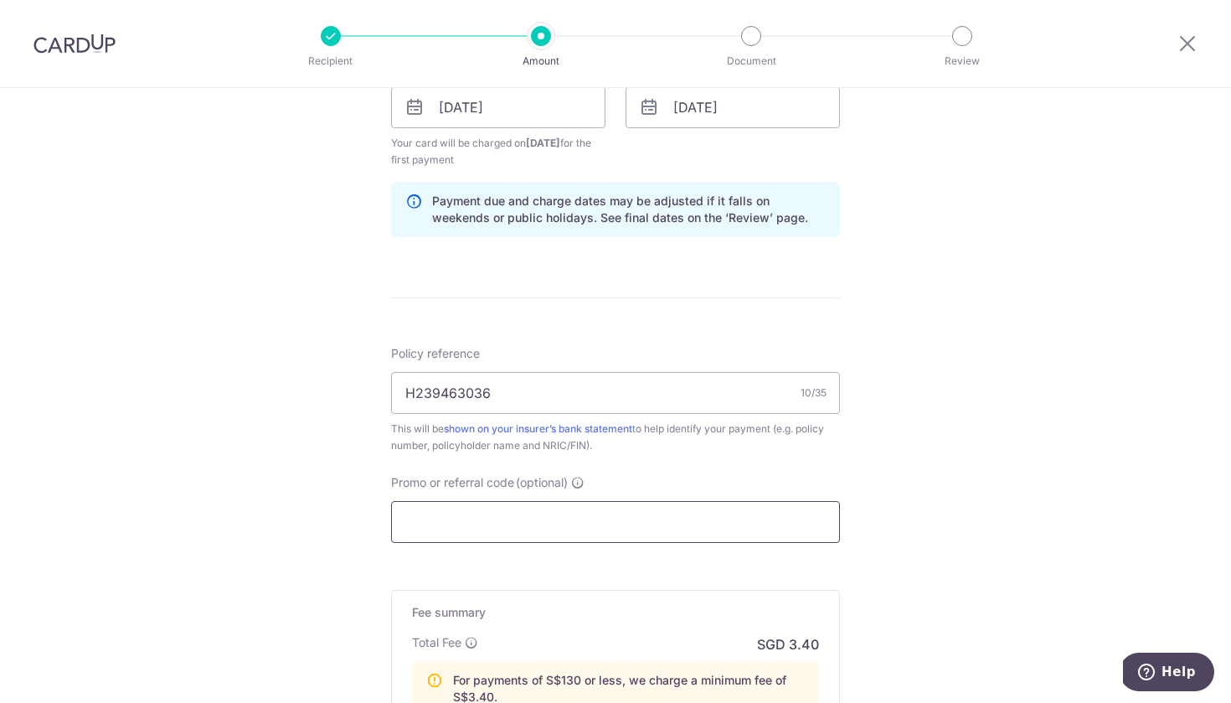
click at [722, 514] on input "Promo or referral code (optional)" at bounding box center [615, 522] width 449 height 42
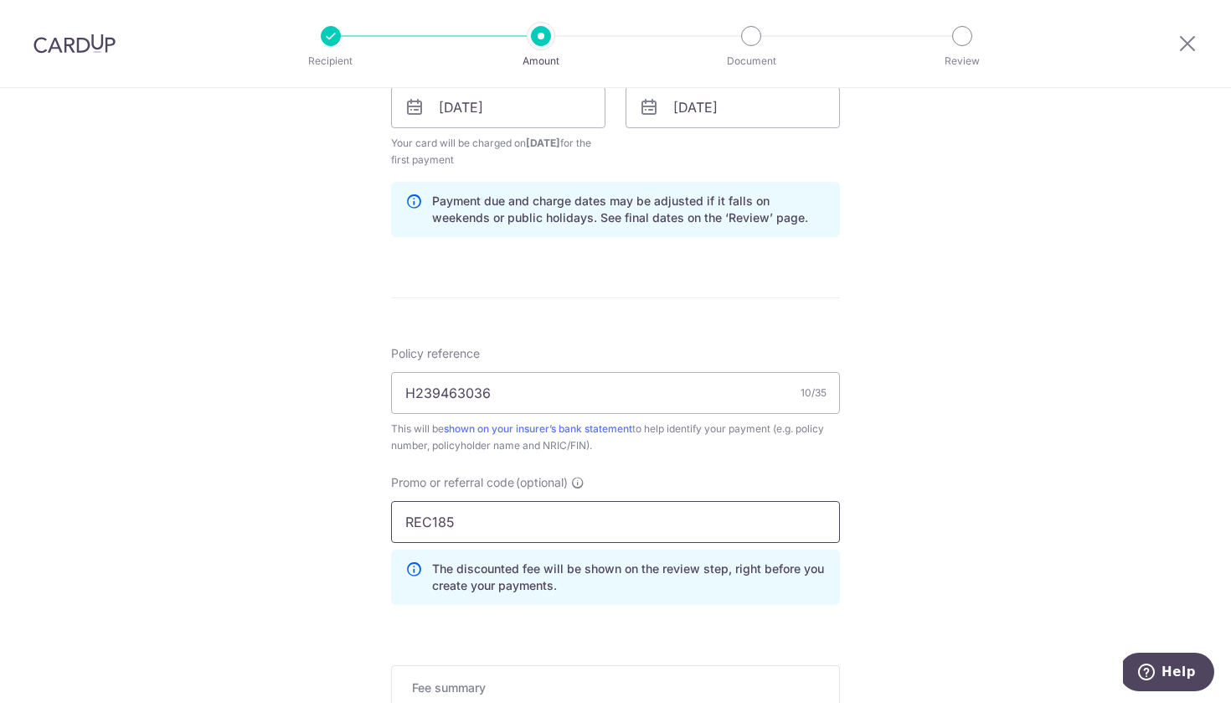
type input "REC185"
click at [952, 404] on div "Tell us more about your payment Enter payment amount SGD 95.00 95.00 Select Car…" at bounding box center [615, 161] width 1231 height 1745
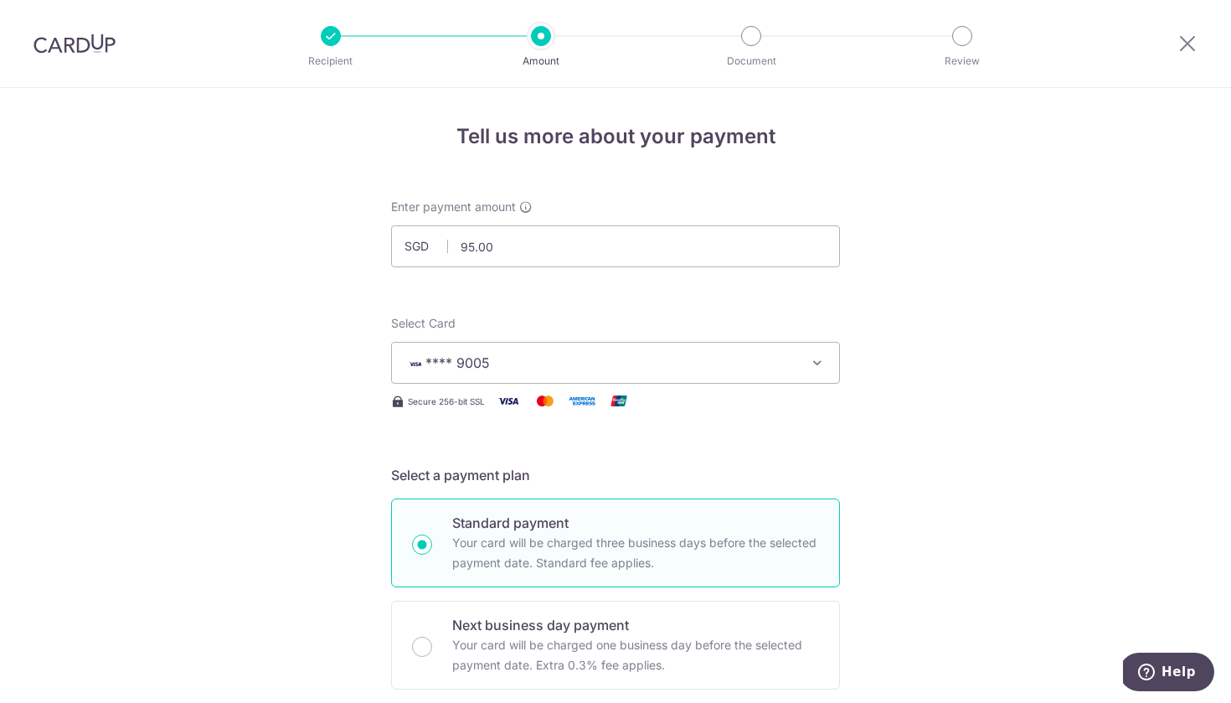
scroll to position [0, 0]
click at [662, 249] on input "95.00" at bounding box center [615, 246] width 449 height 42
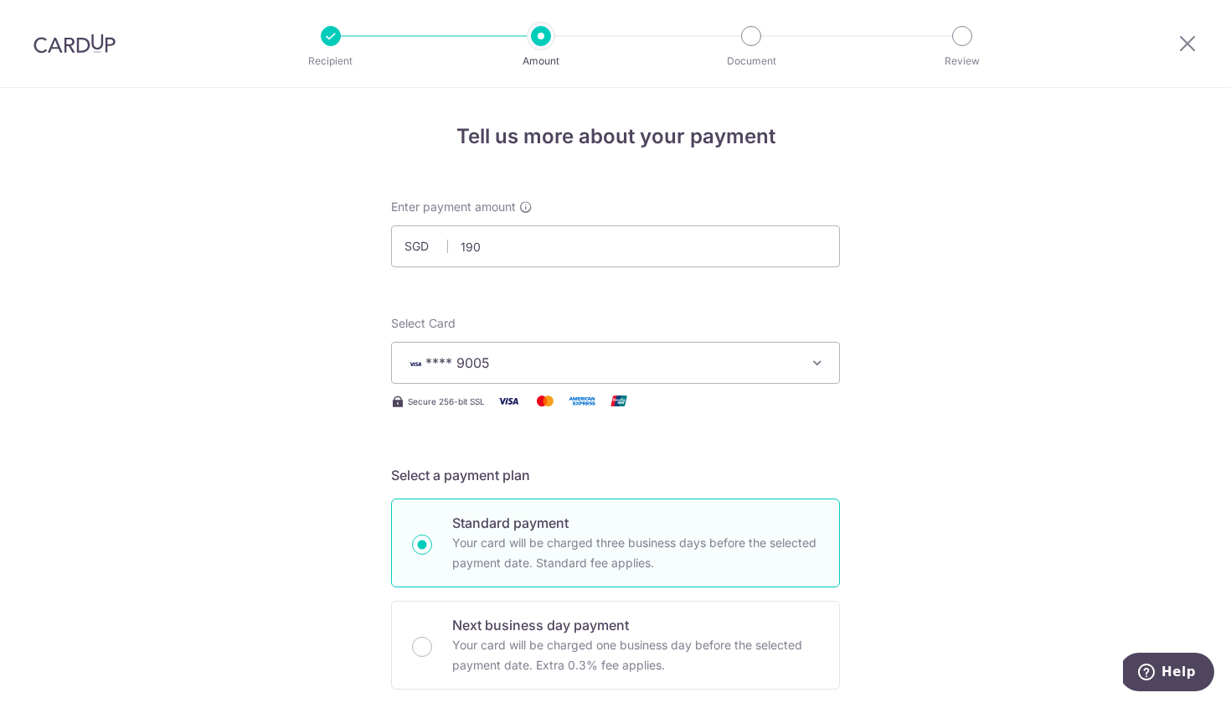
type input "190.00"
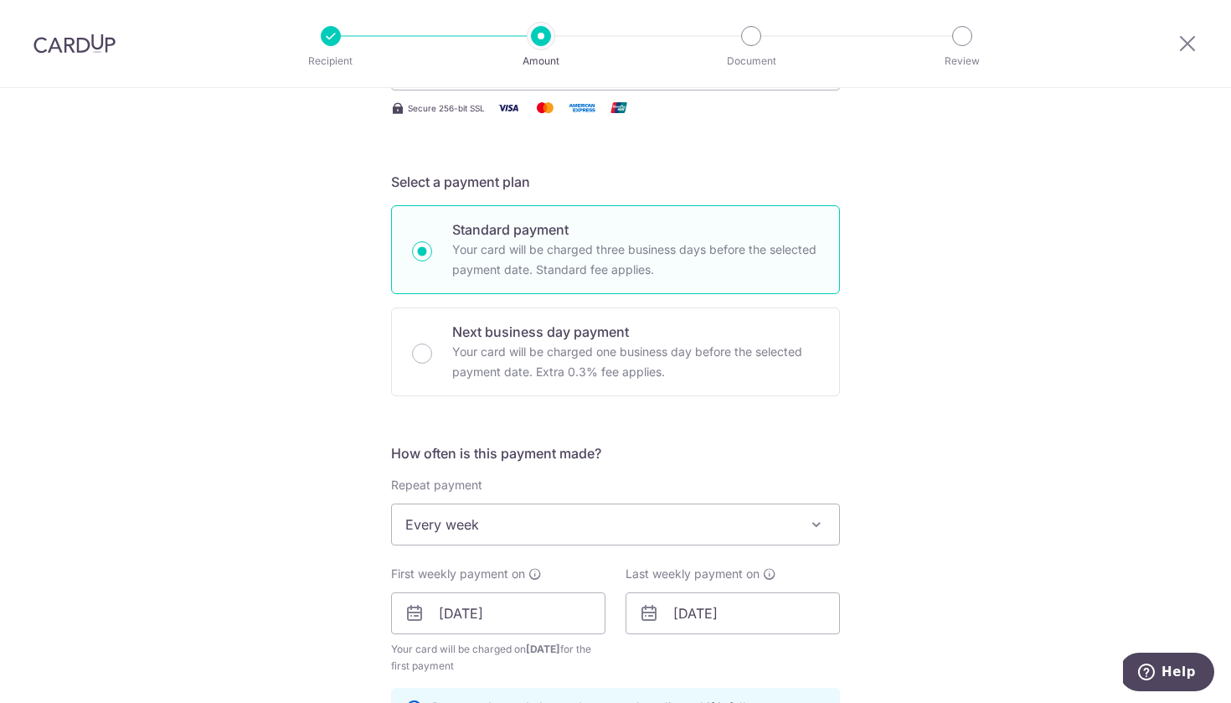
scroll to position [406, 0]
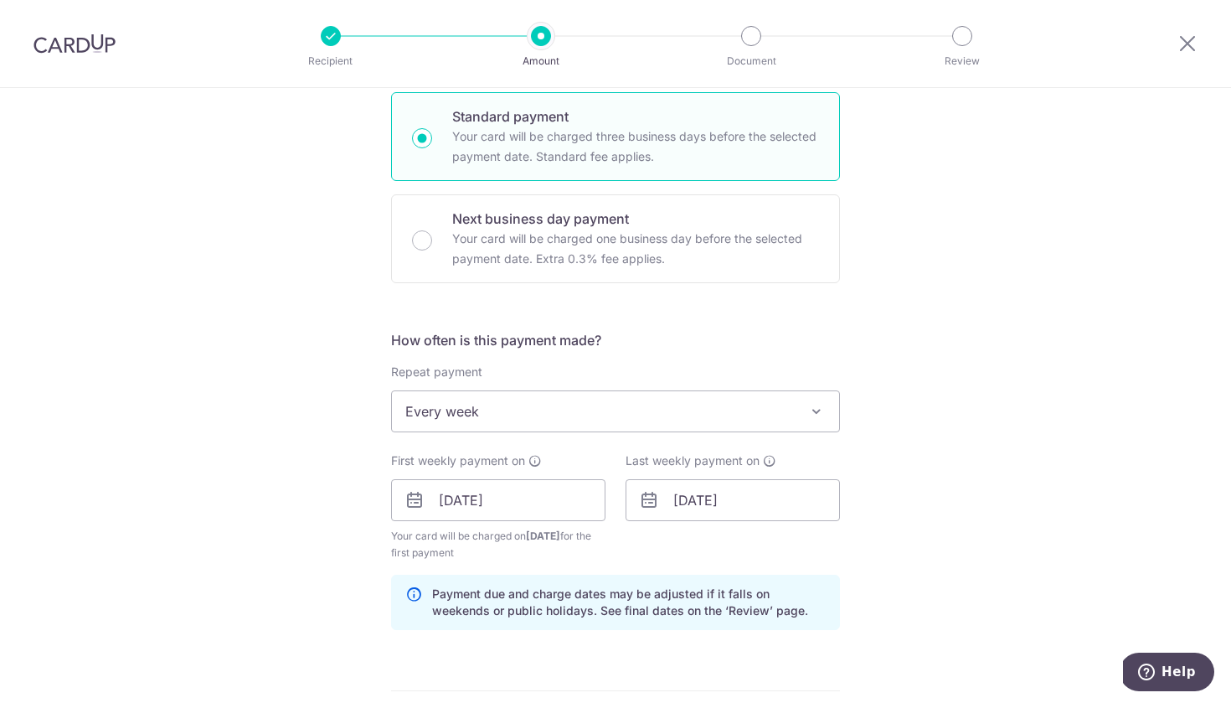
click at [548, 407] on span "Every week" at bounding box center [615, 411] width 447 height 40
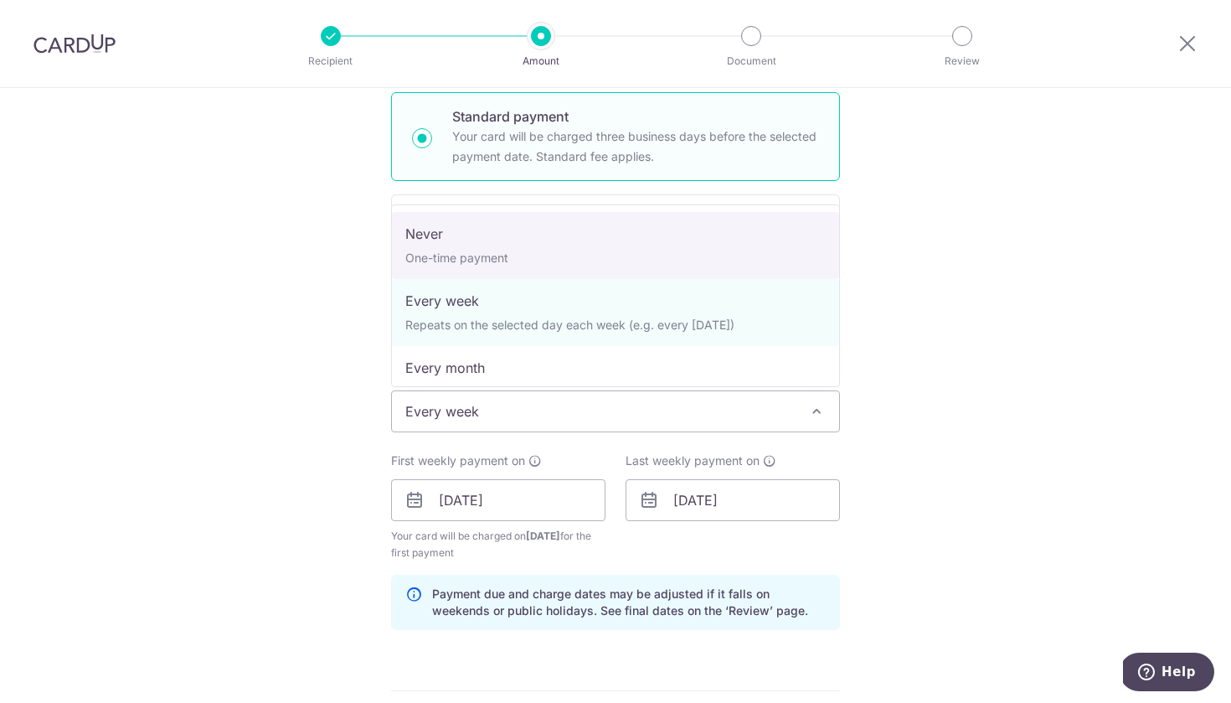
select select "1"
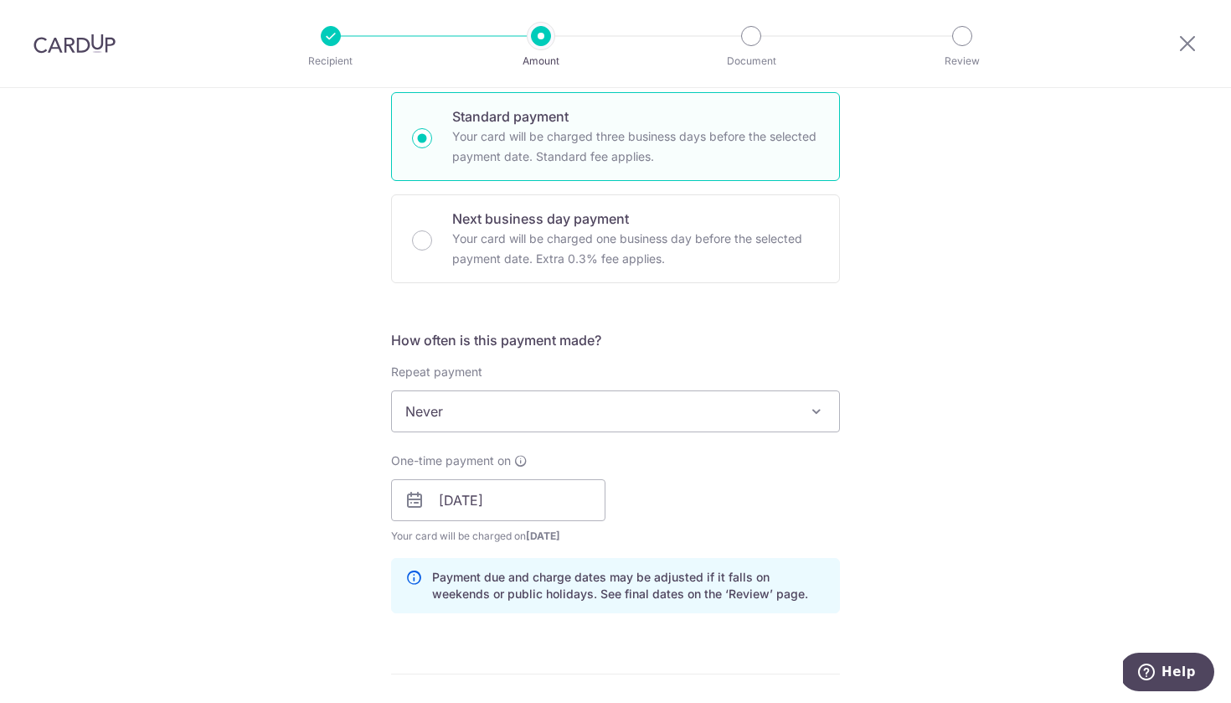
click at [264, 444] on div "Tell us more about your payment Enter payment amount SGD 190.00 190.00 Select C…" at bounding box center [615, 512] width 1231 height 1660
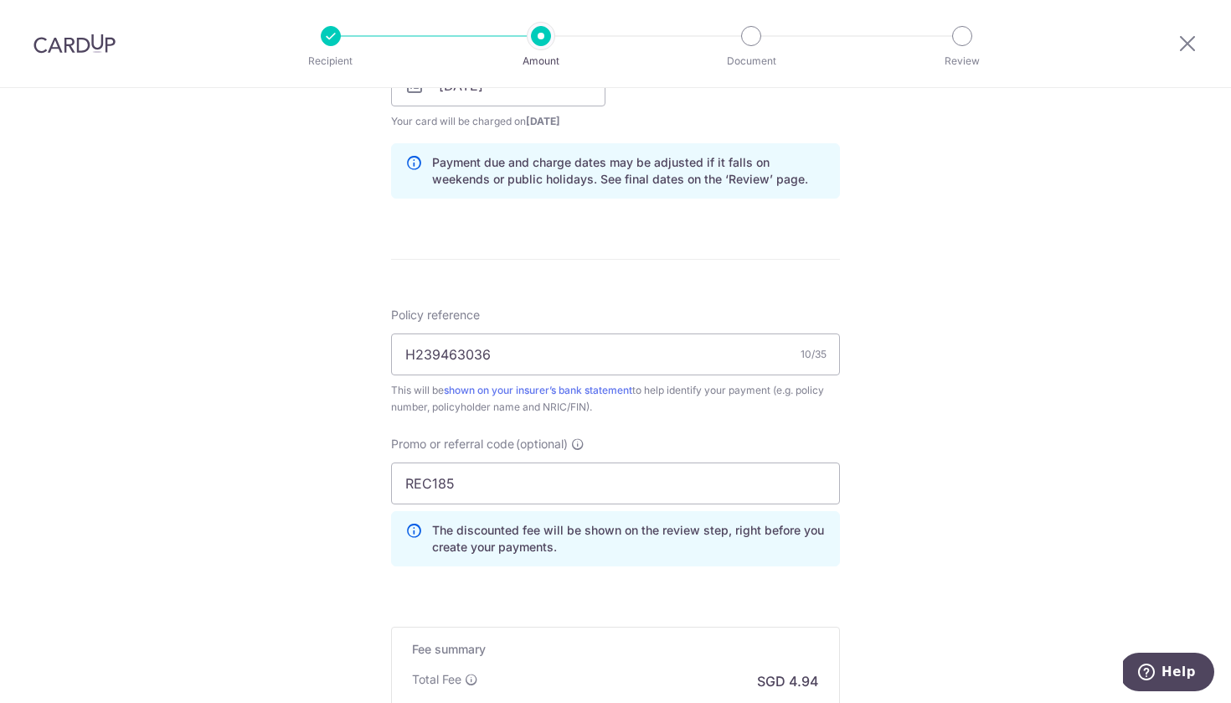
scroll to position [824, 0]
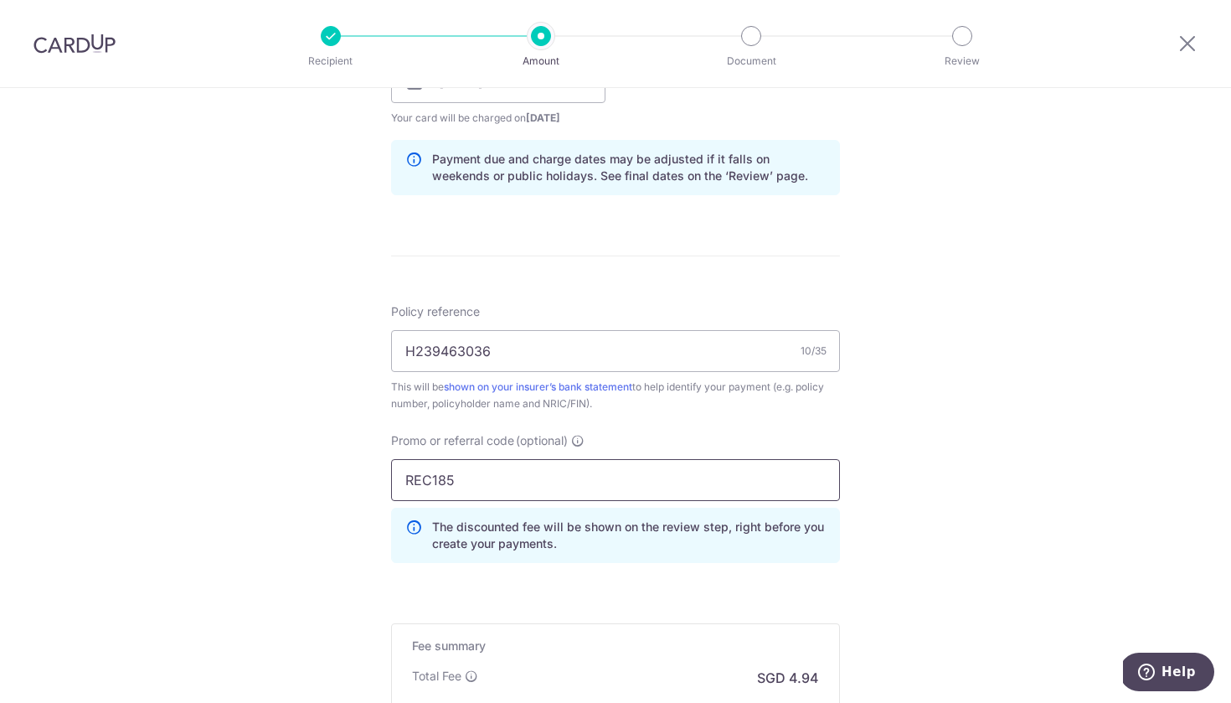
click at [478, 483] on input "REC185" at bounding box center [615, 480] width 449 height 42
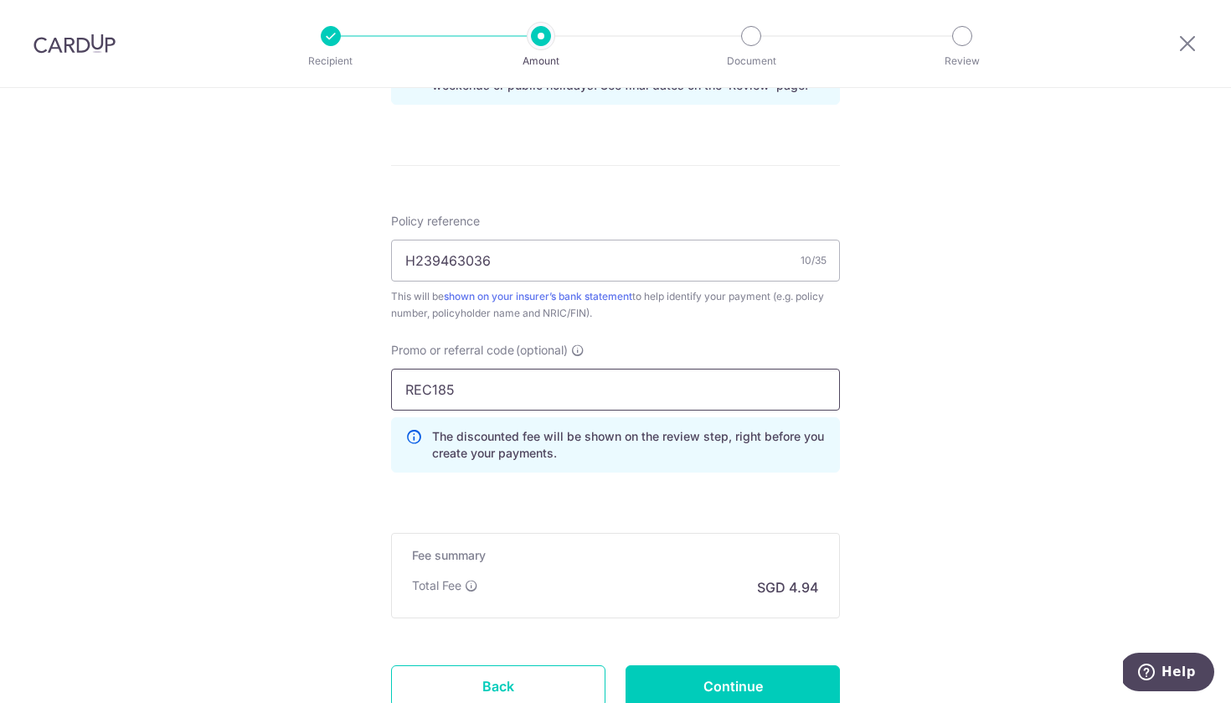
scroll to position [942, 0]
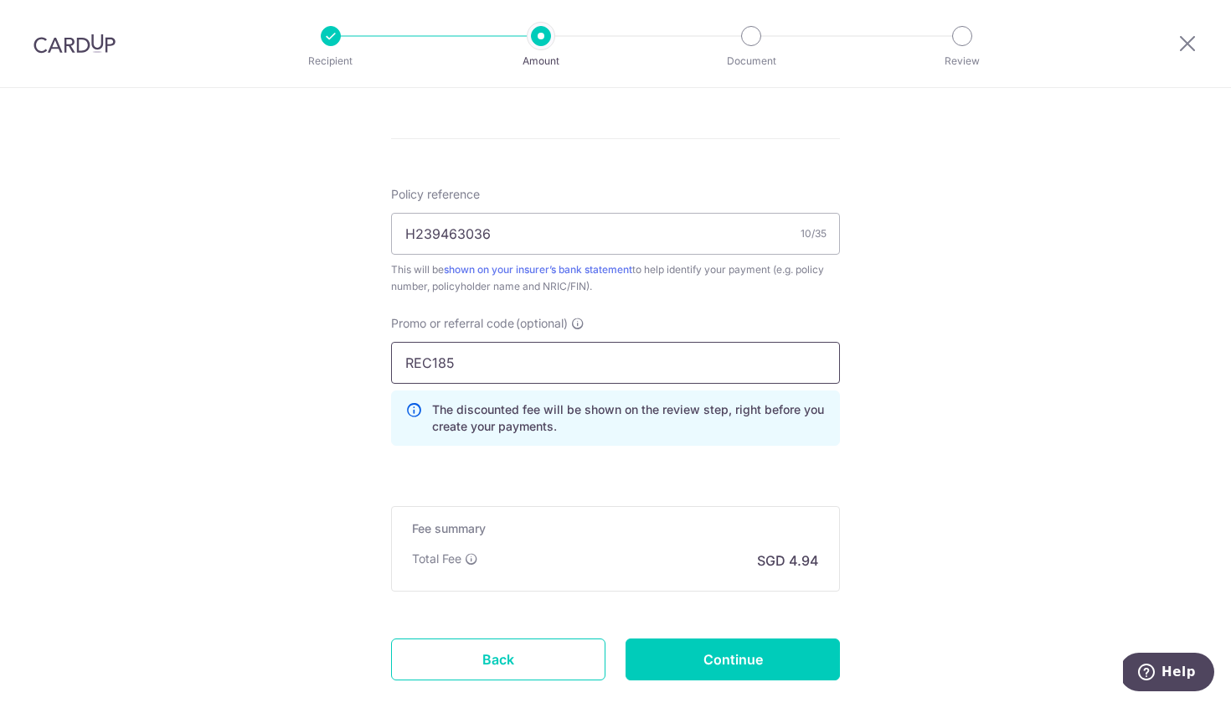
paste input "OFF22"
type input "OFF225"
click at [727, 660] on input "Continue" at bounding box center [733, 659] width 214 height 42
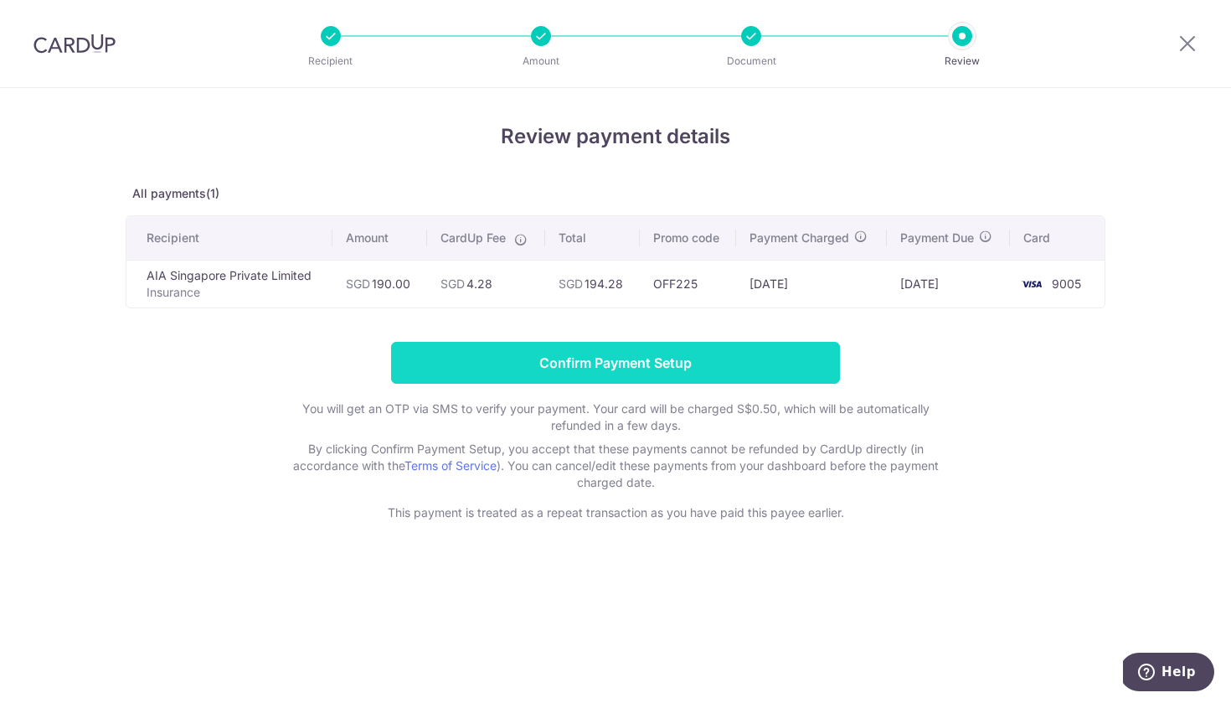
click at [698, 367] on input "Confirm Payment Setup" at bounding box center [615, 363] width 449 height 42
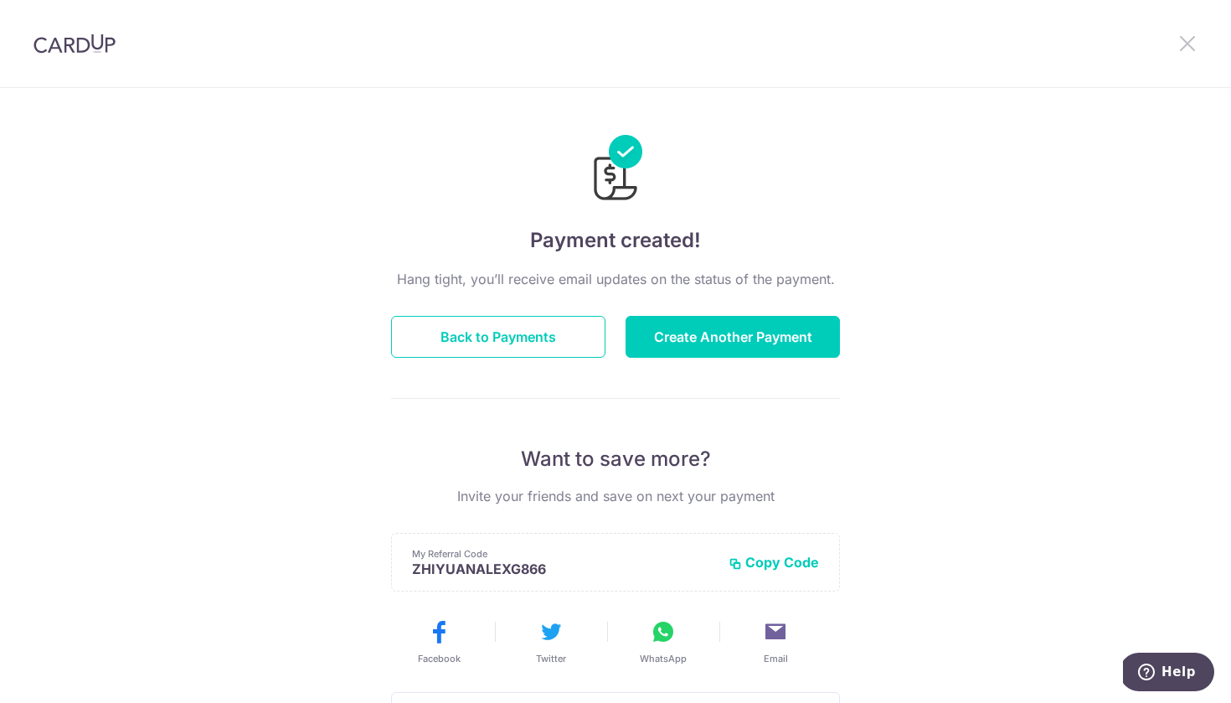
click at [1183, 44] on icon at bounding box center [1188, 43] width 20 height 21
